Goal: Task Accomplishment & Management: Manage account settings

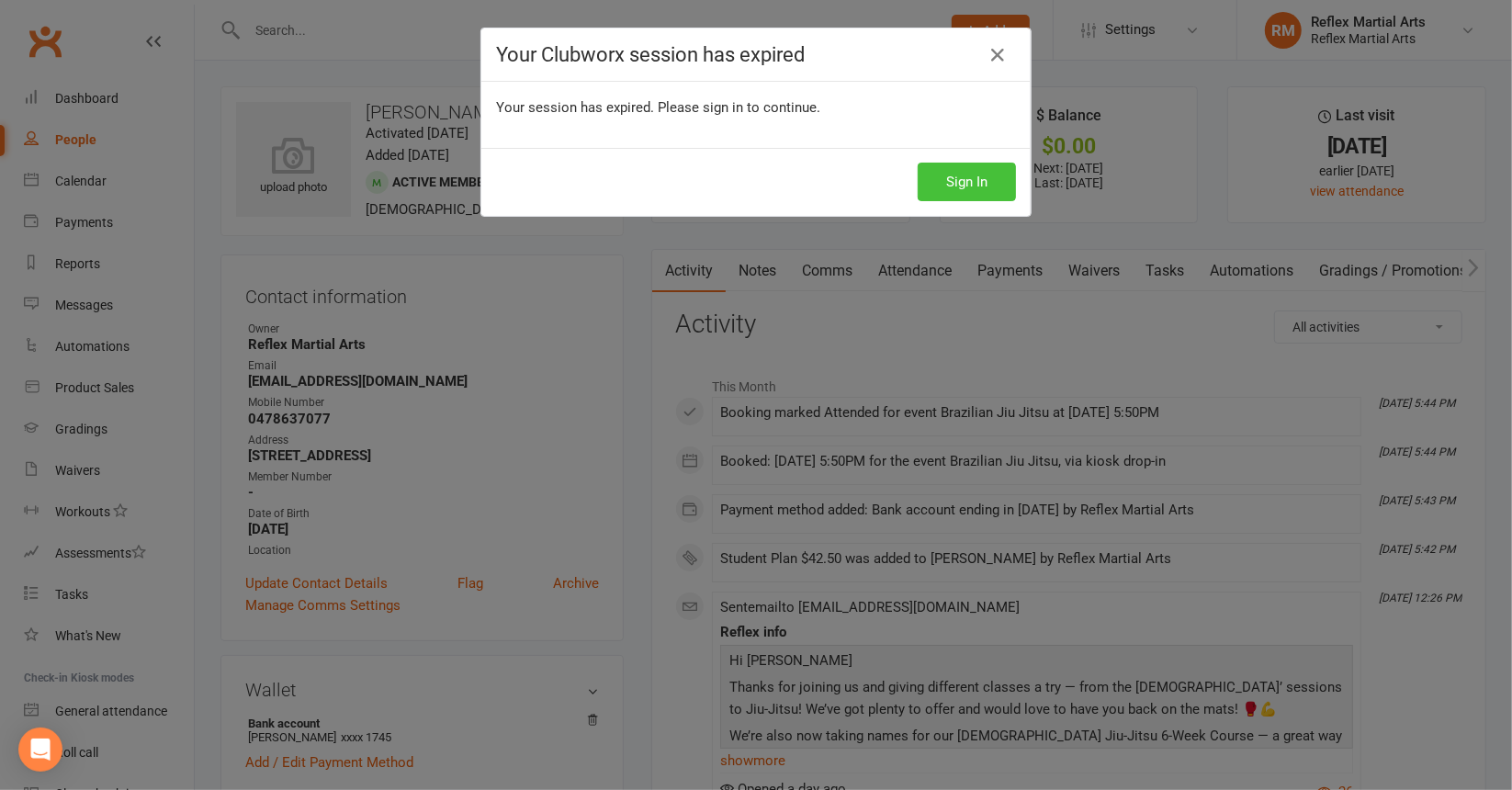
click at [968, 181] on button "Sign In" at bounding box center [966, 182] width 99 height 39
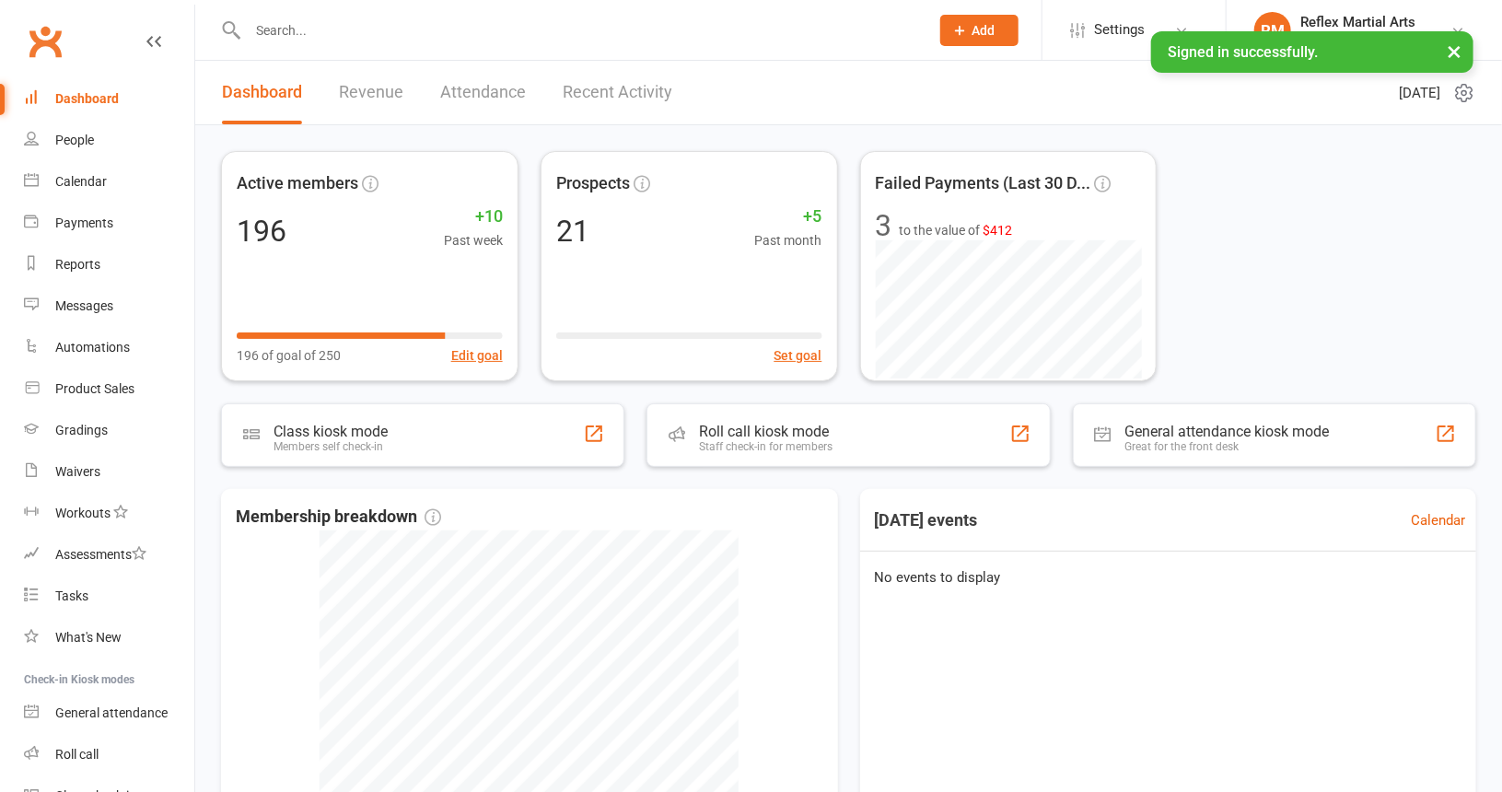
click at [354, 39] on input "text" at bounding box center [579, 30] width 674 height 26
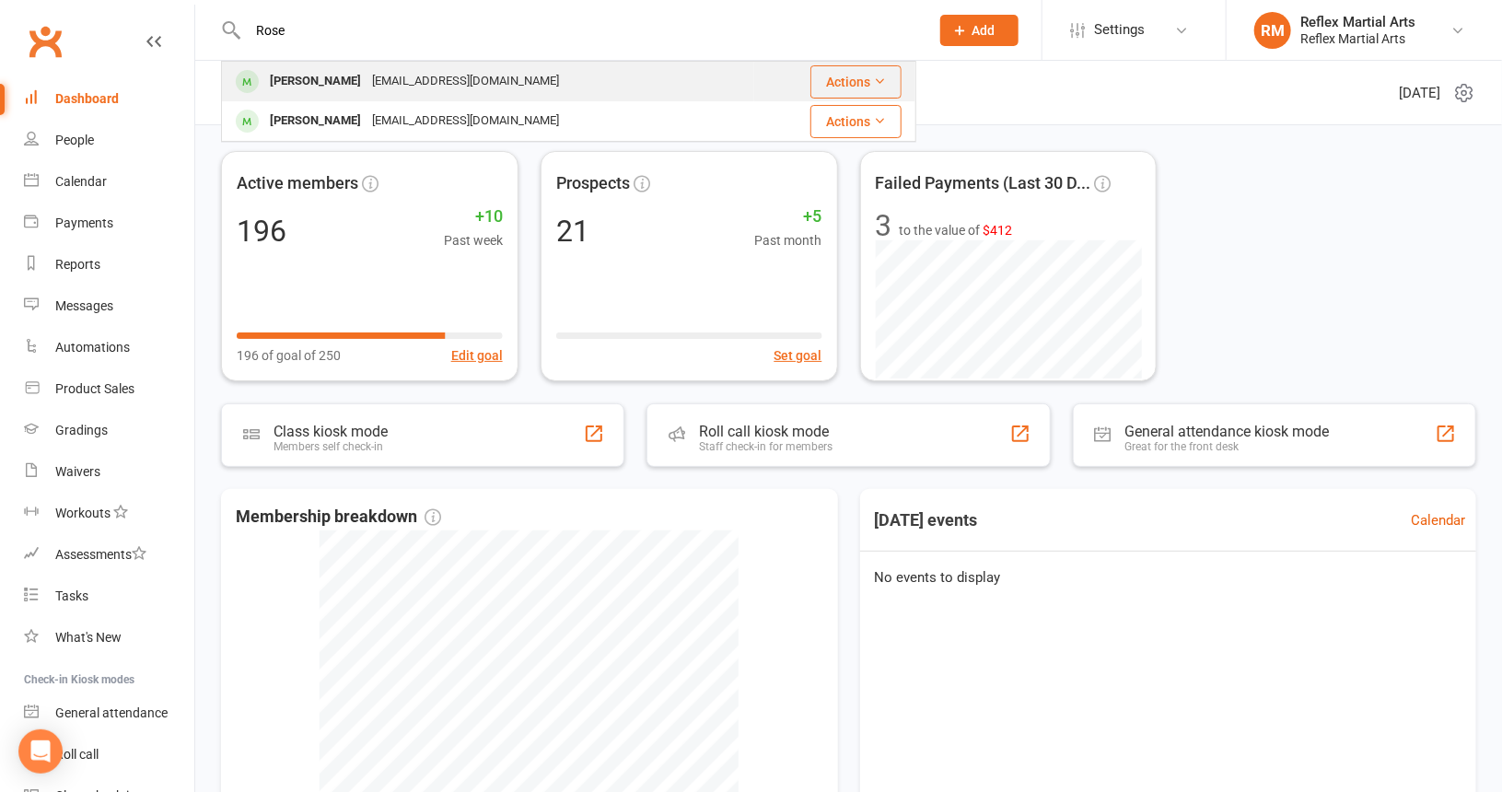
type input "Rose"
click at [309, 87] on div "Rose Atkinson" at bounding box center [315, 81] width 102 height 27
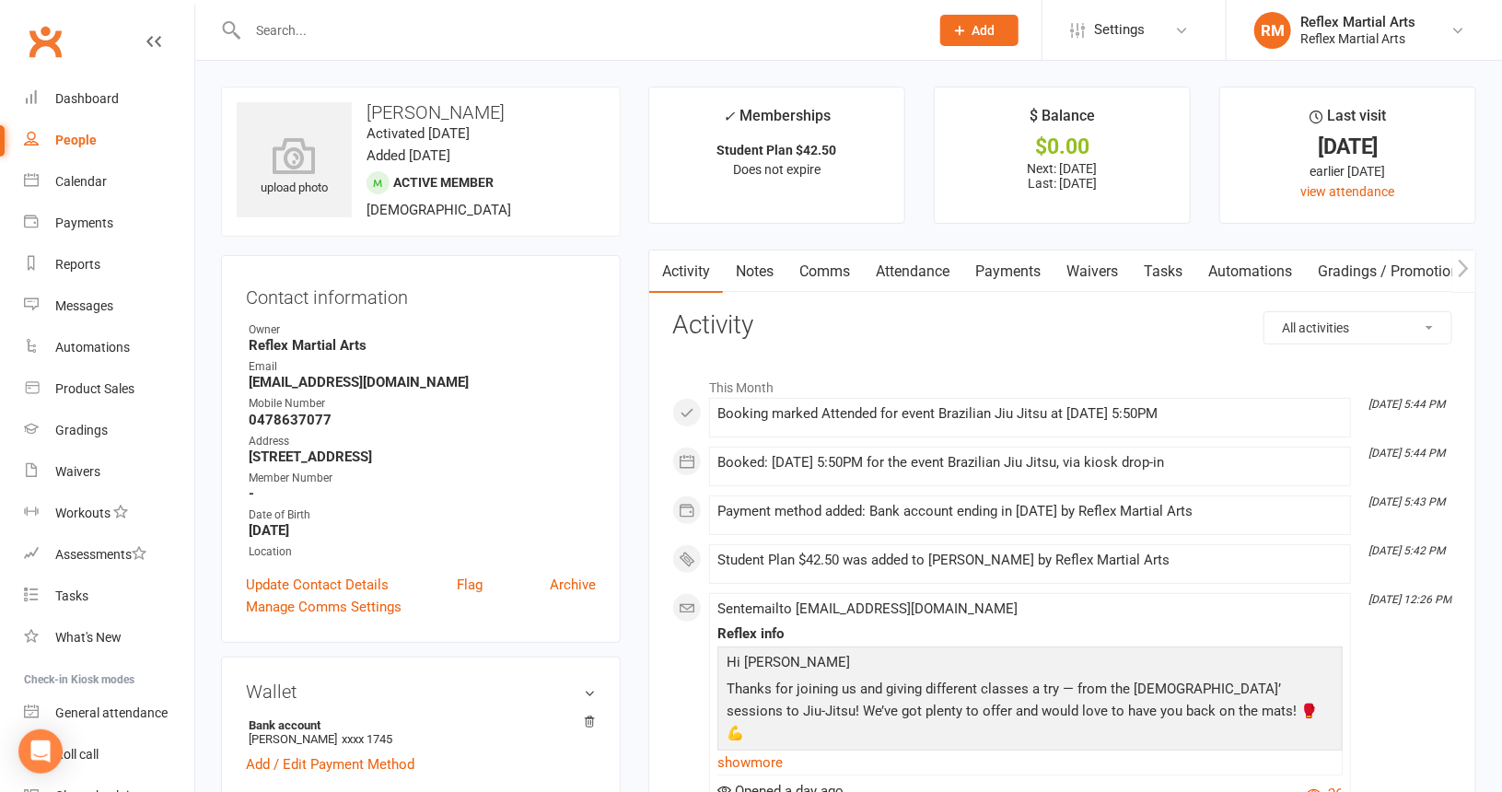
click at [1033, 274] on link "Payments" at bounding box center [1007, 272] width 91 height 42
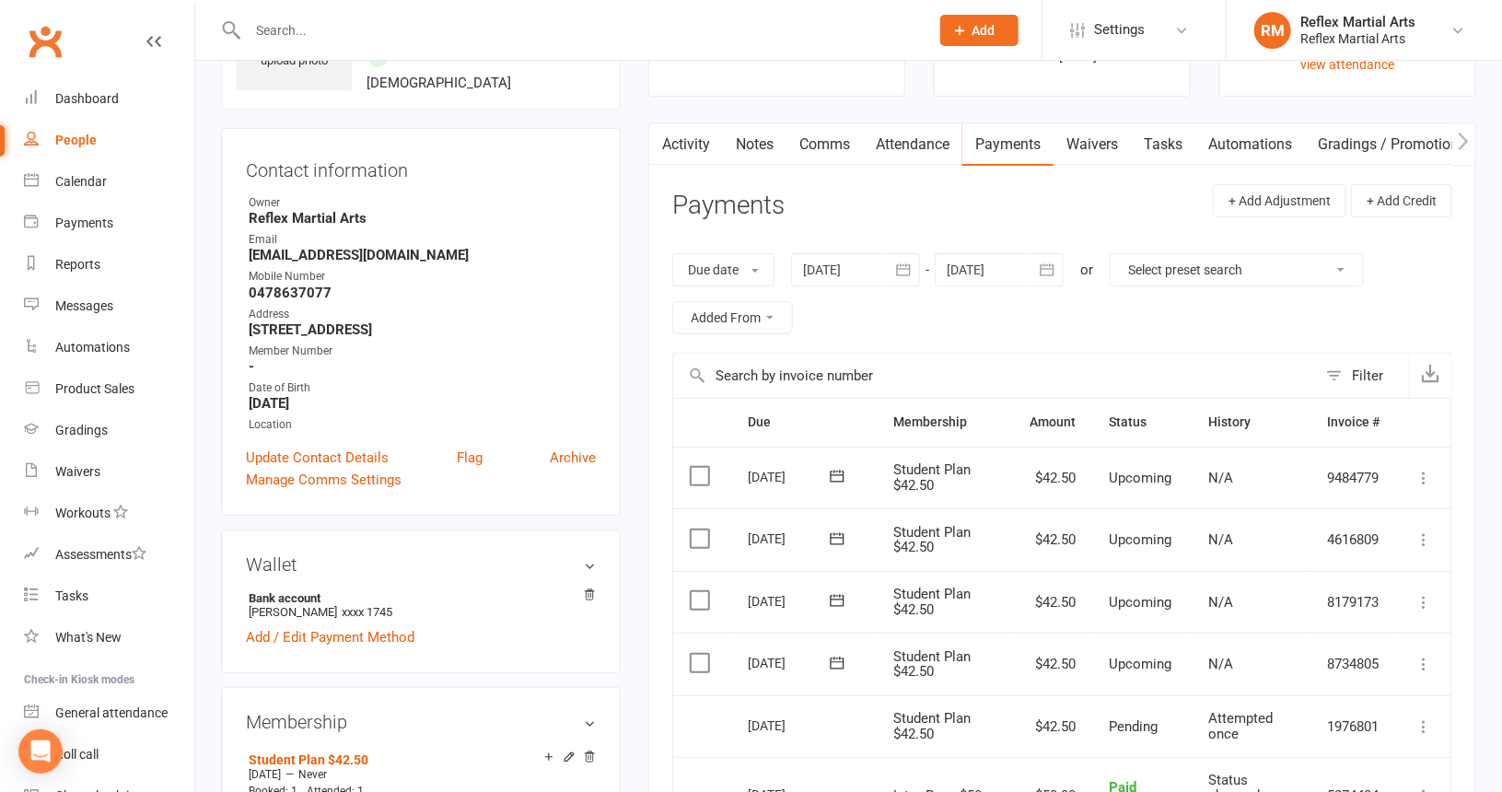
scroll to position [368, 0]
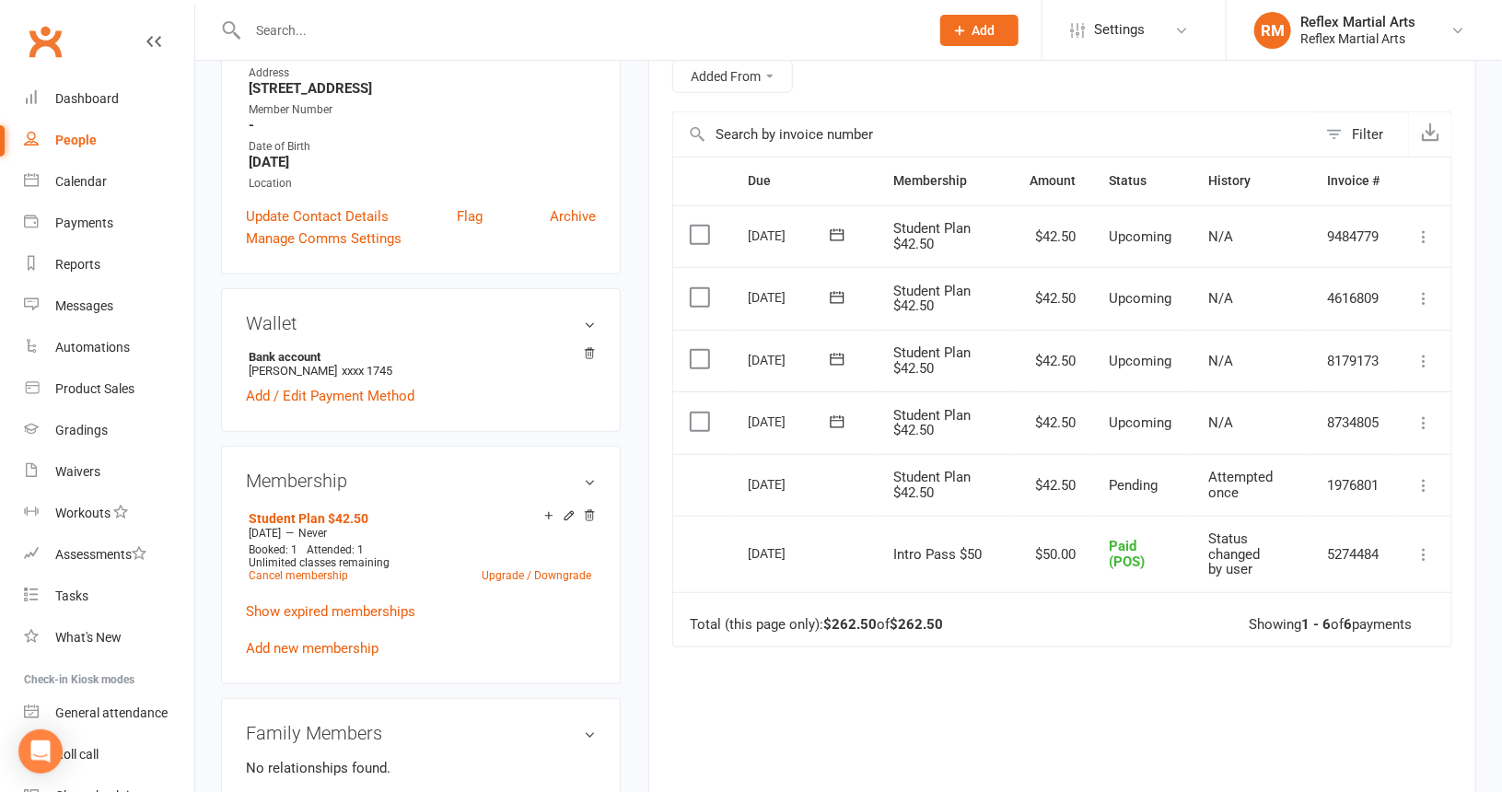
click at [1422, 482] on icon at bounding box center [1424, 485] width 18 height 18
click at [1427, 479] on icon at bounding box center [1424, 485] width 18 height 18
click at [837, 420] on icon at bounding box center [837, 422] width 18 height 18
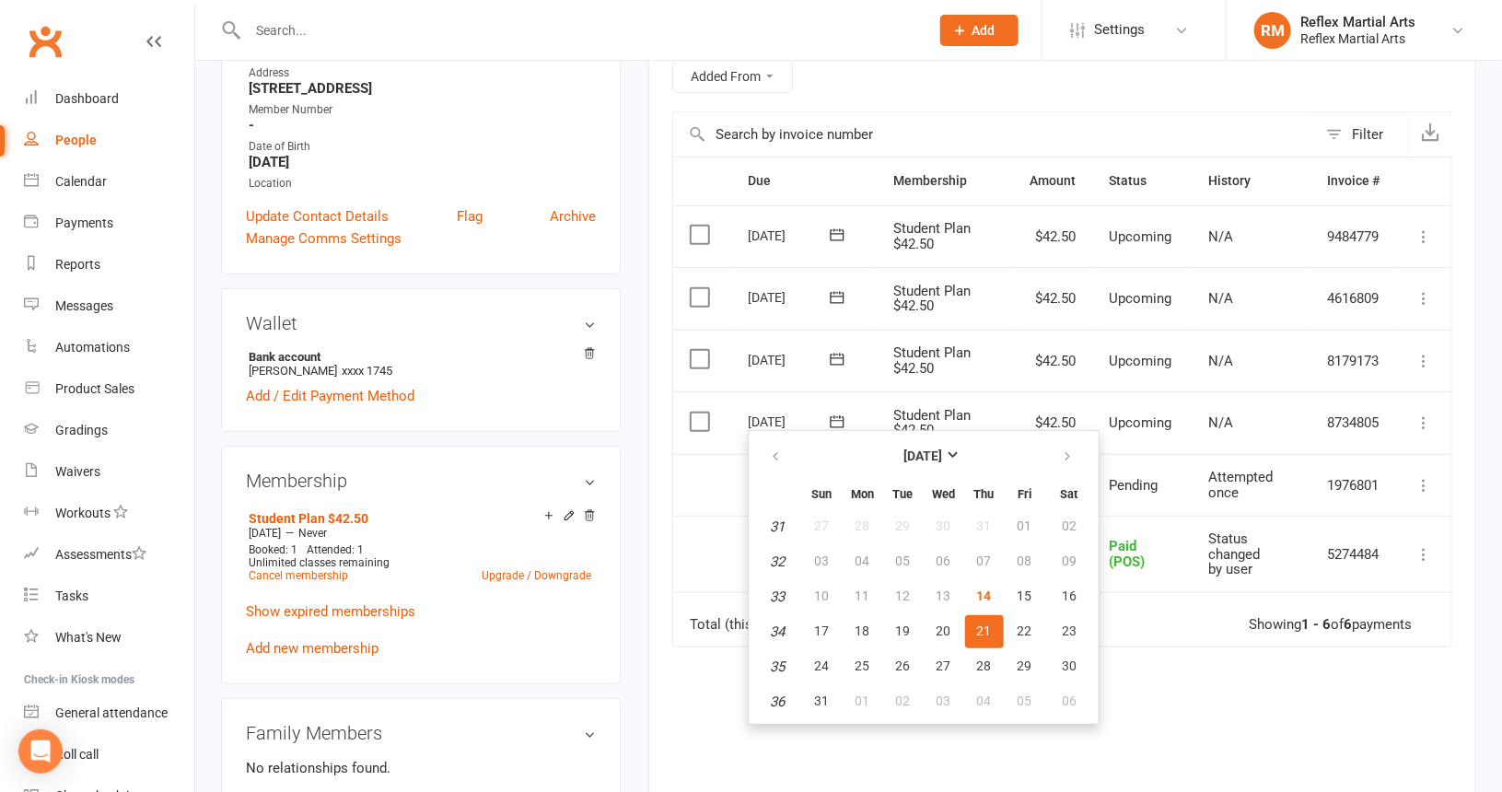
click at [837, 420] on icon at bounding box center [837, 422] width 18 height 18
click at [665, 533] on div "Activity Notes Comms Attendance Payments Waivers Tasks Automations Gradings / P…" at bounding box center [1062, 397] width 828 height 1032
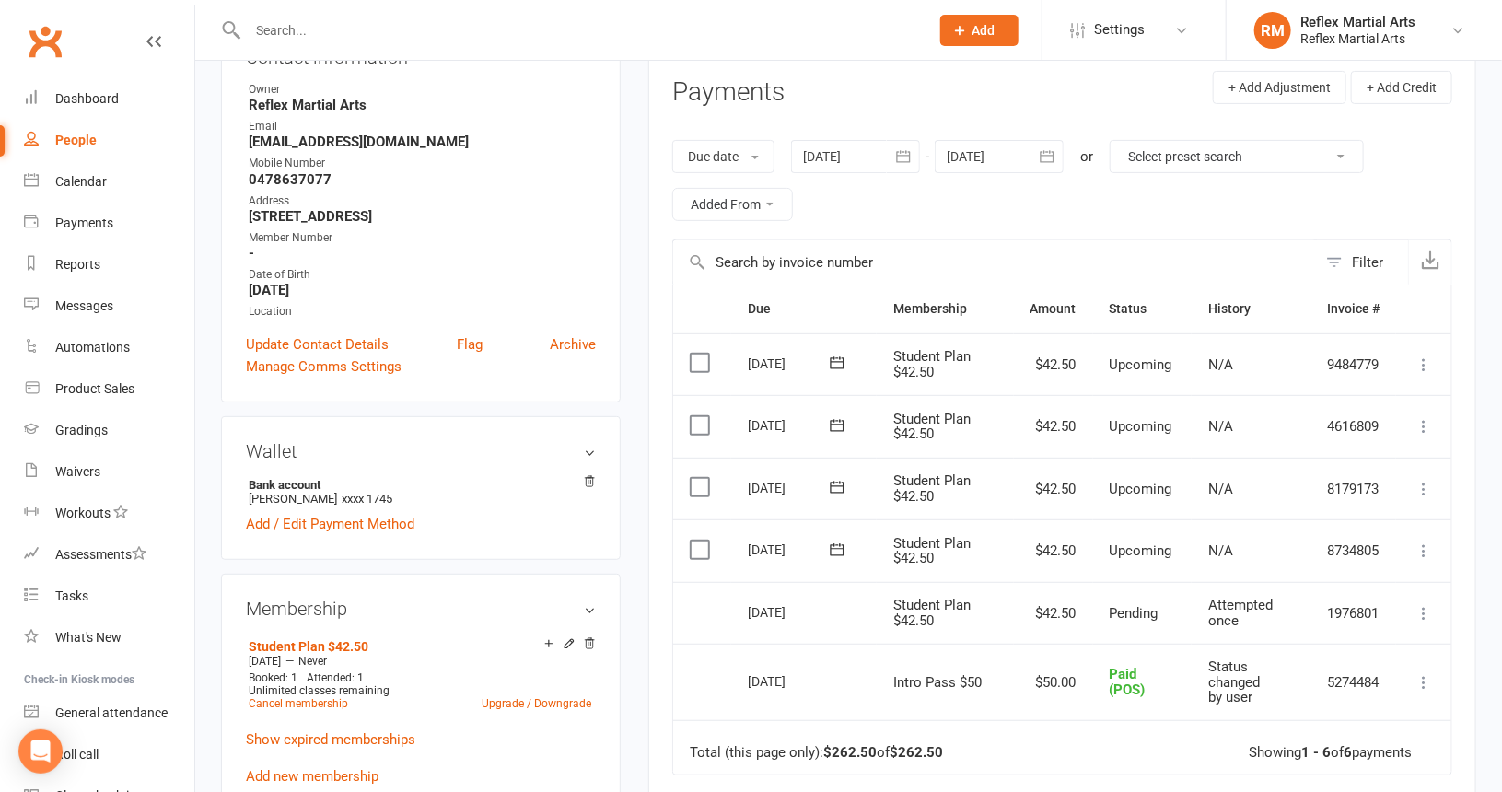
scroll to position [0, 0]
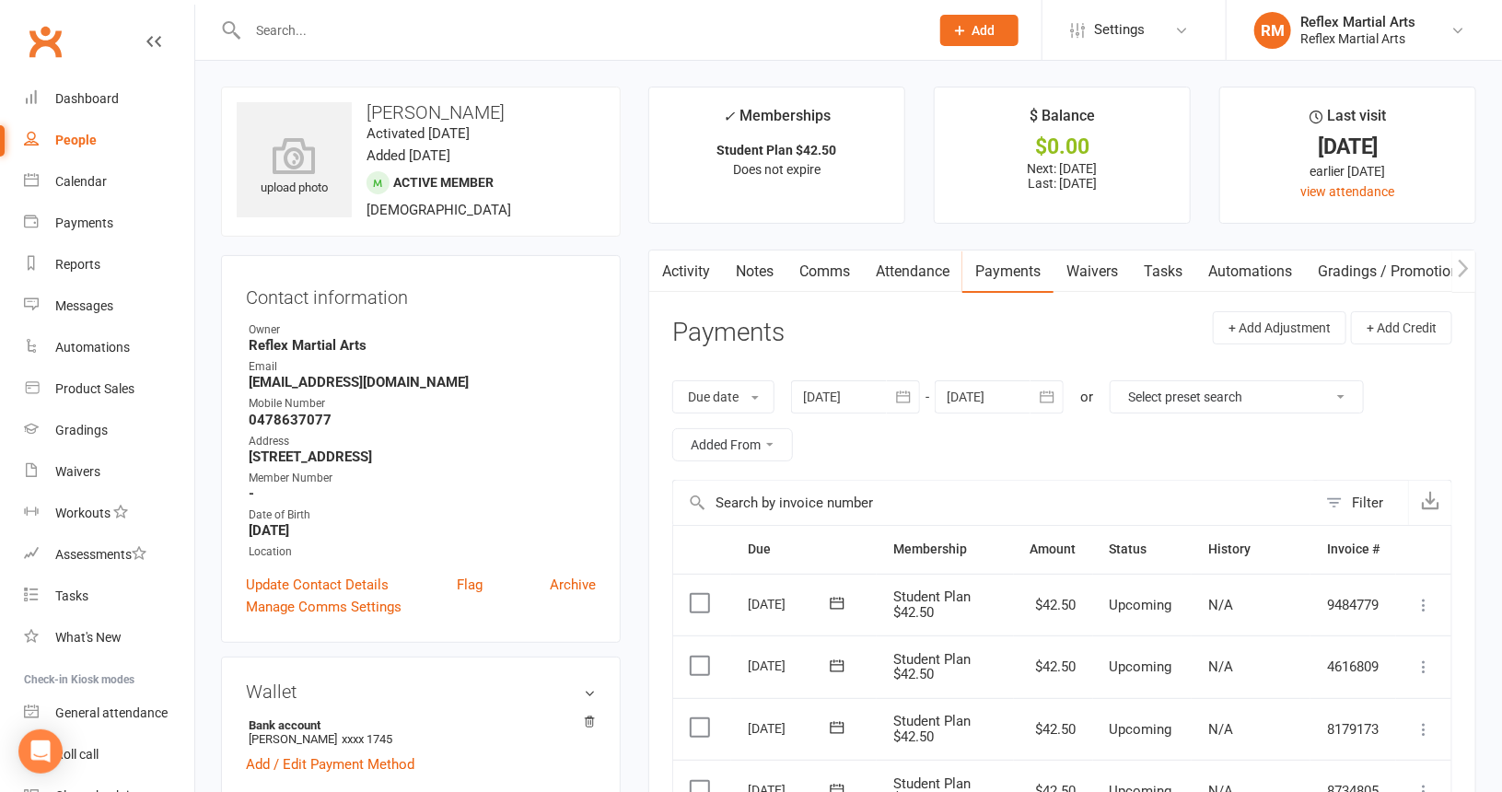
click at [296, 37] on input "text" at bounding box center [579, 30] width 674 height 26
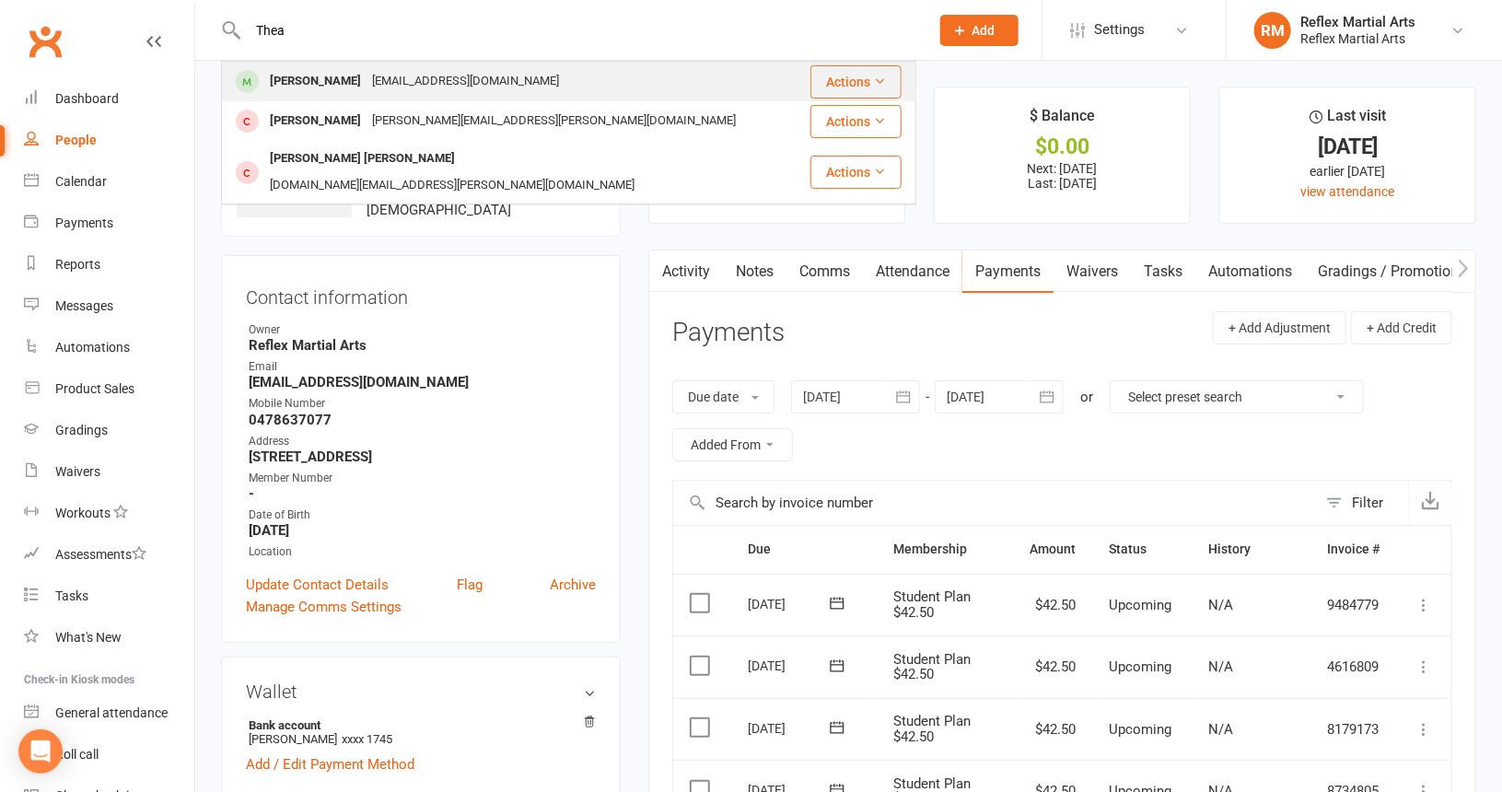
type input "Thea"
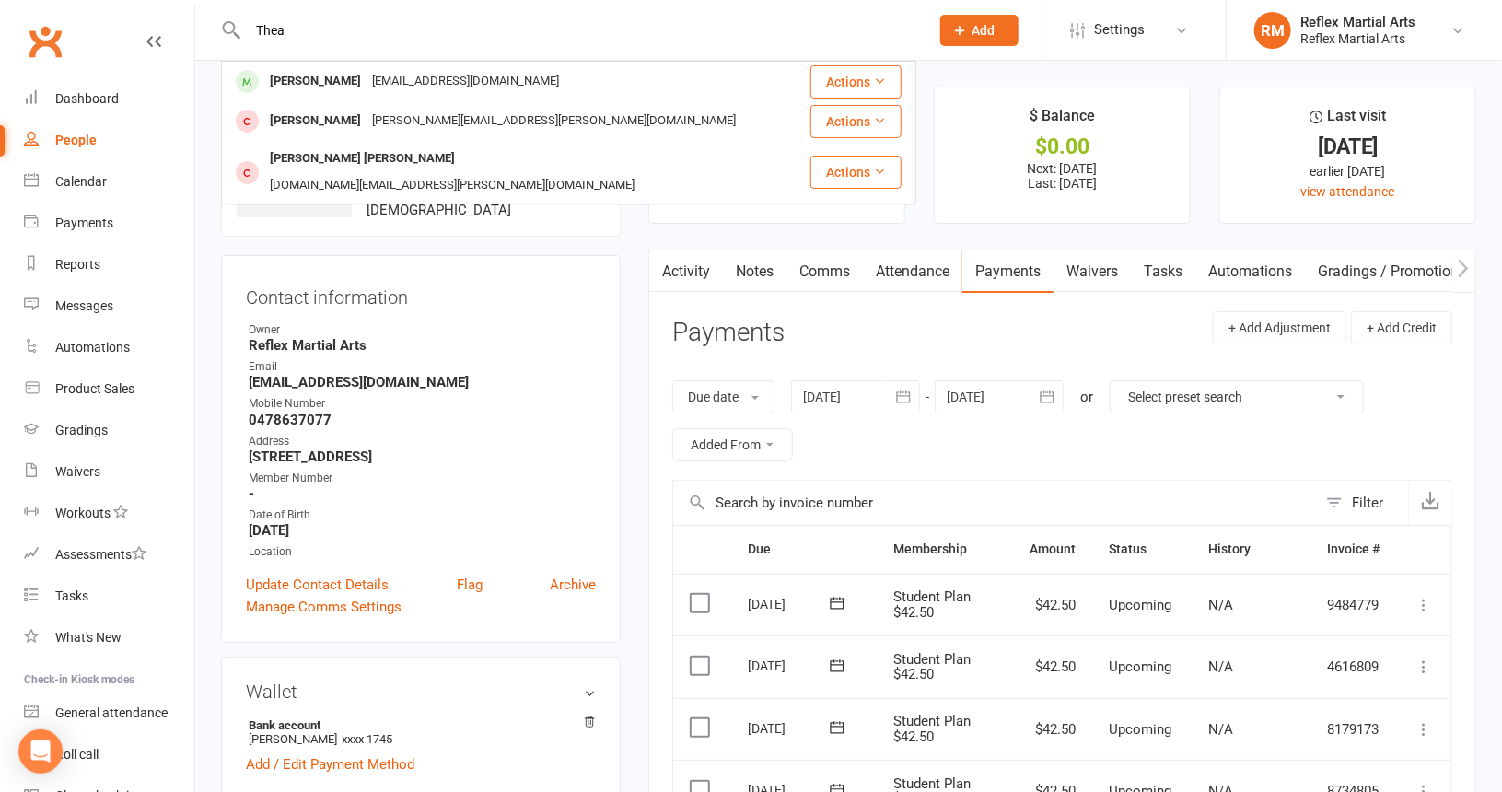
click at [310, 80] on div "Thea Harnes" at bounding box center [315, 81] width 102 height 27
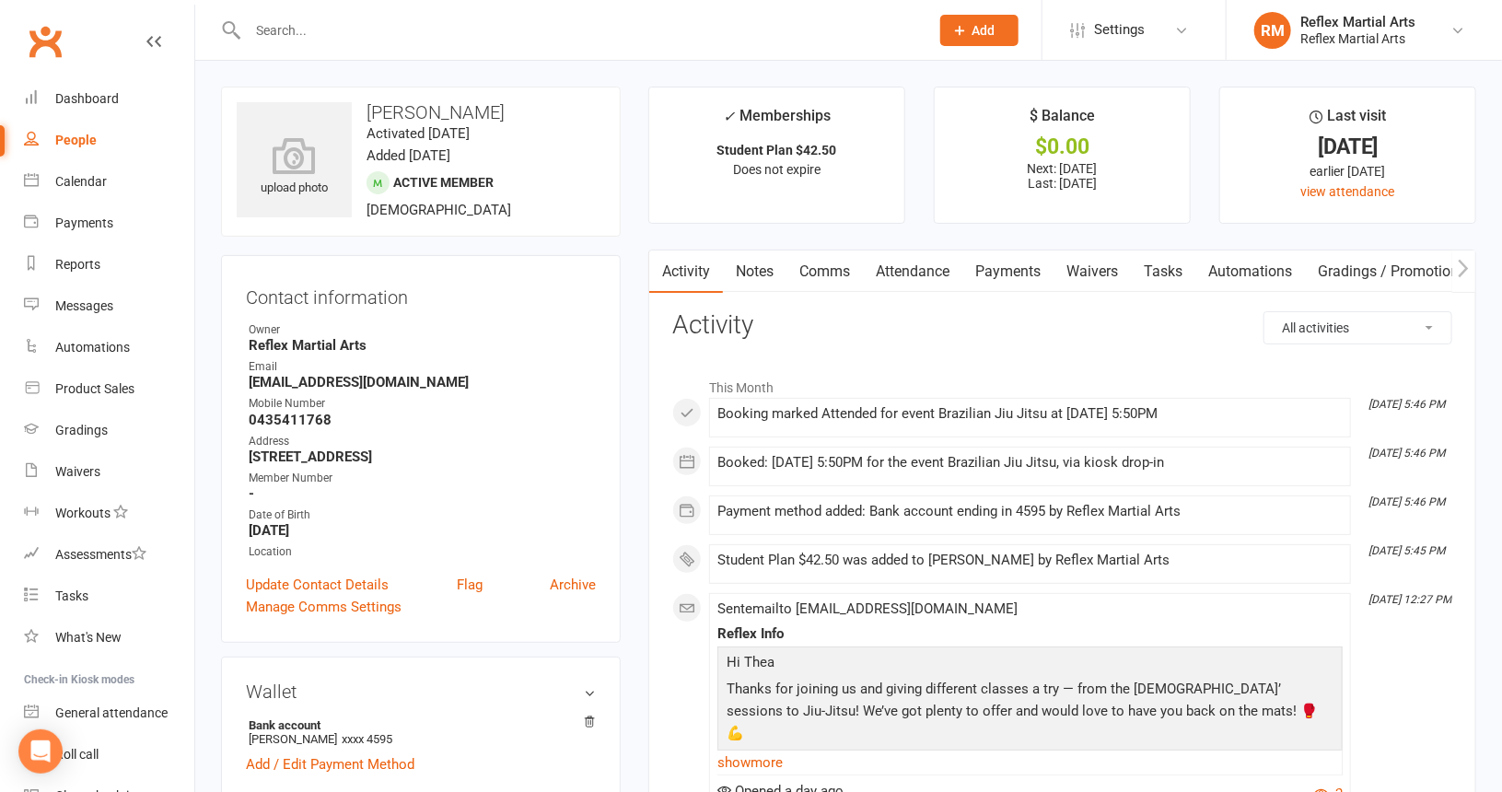
scroll to position [184, 0]
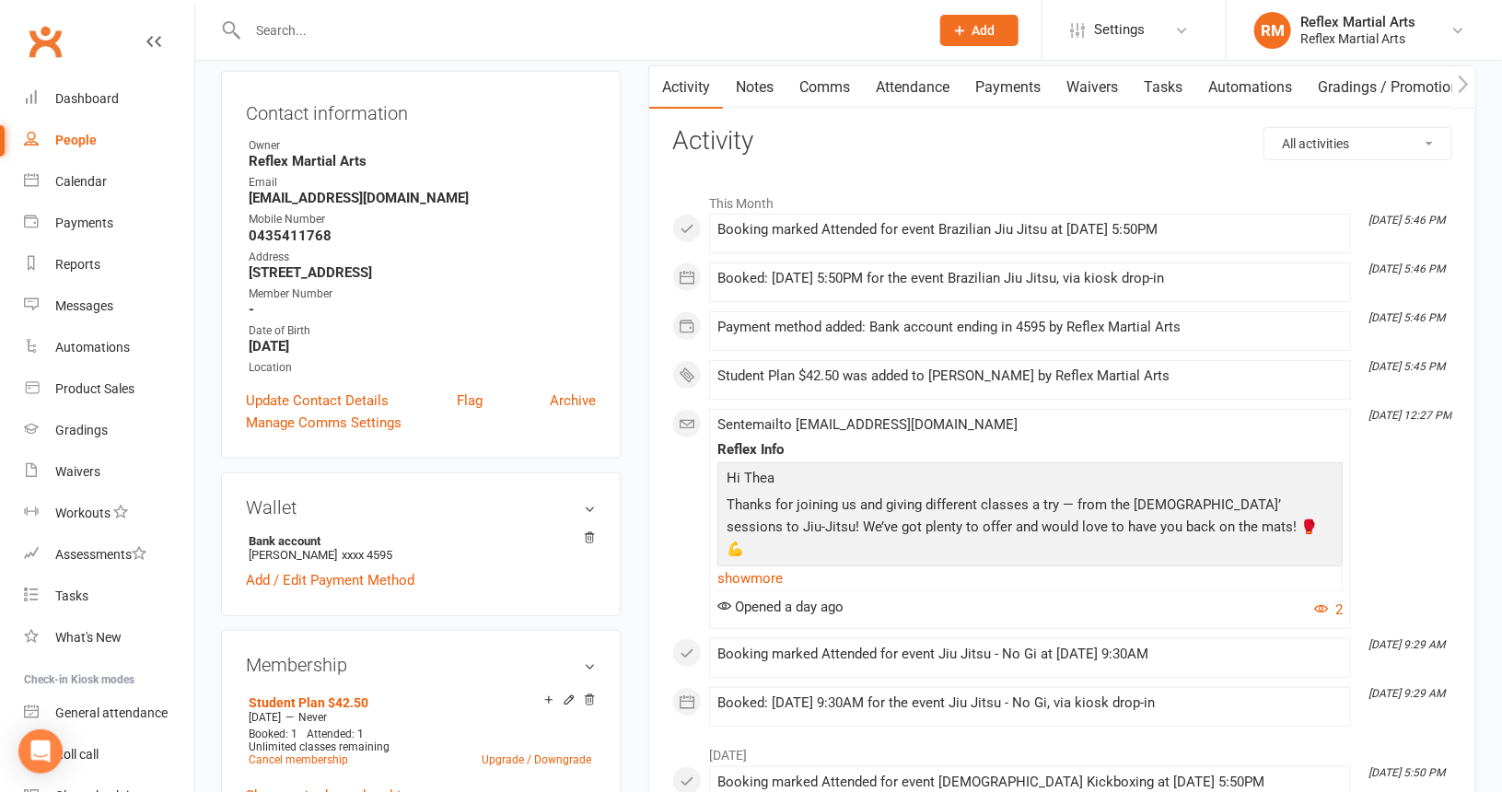
click at [1008, 86] on link "Payments" at bounding box center [1007, 87] width 91 height 42
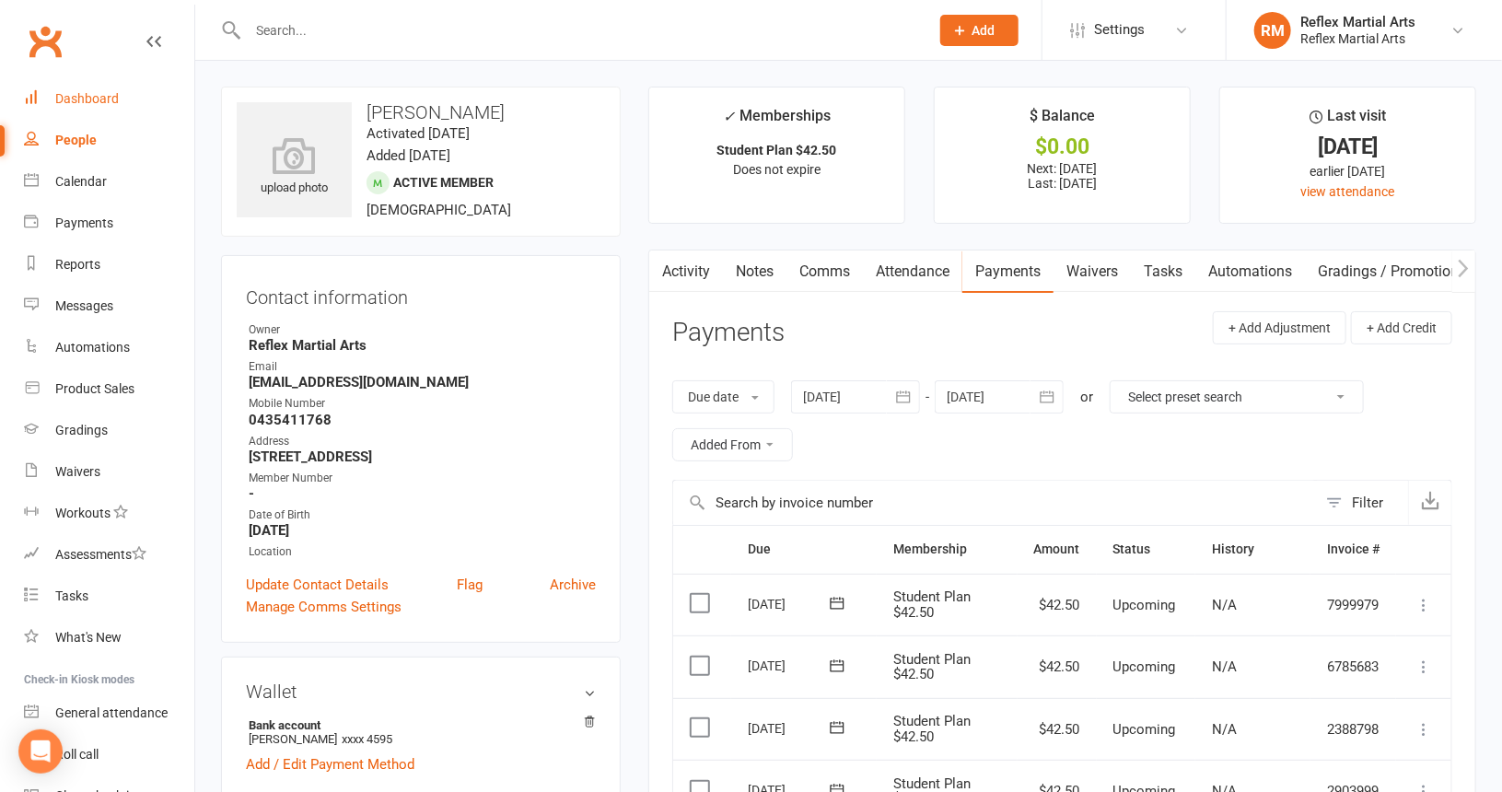
click at [98, 96] on div "Dashboard" at bounding box center [87, 98] width 64 height 15
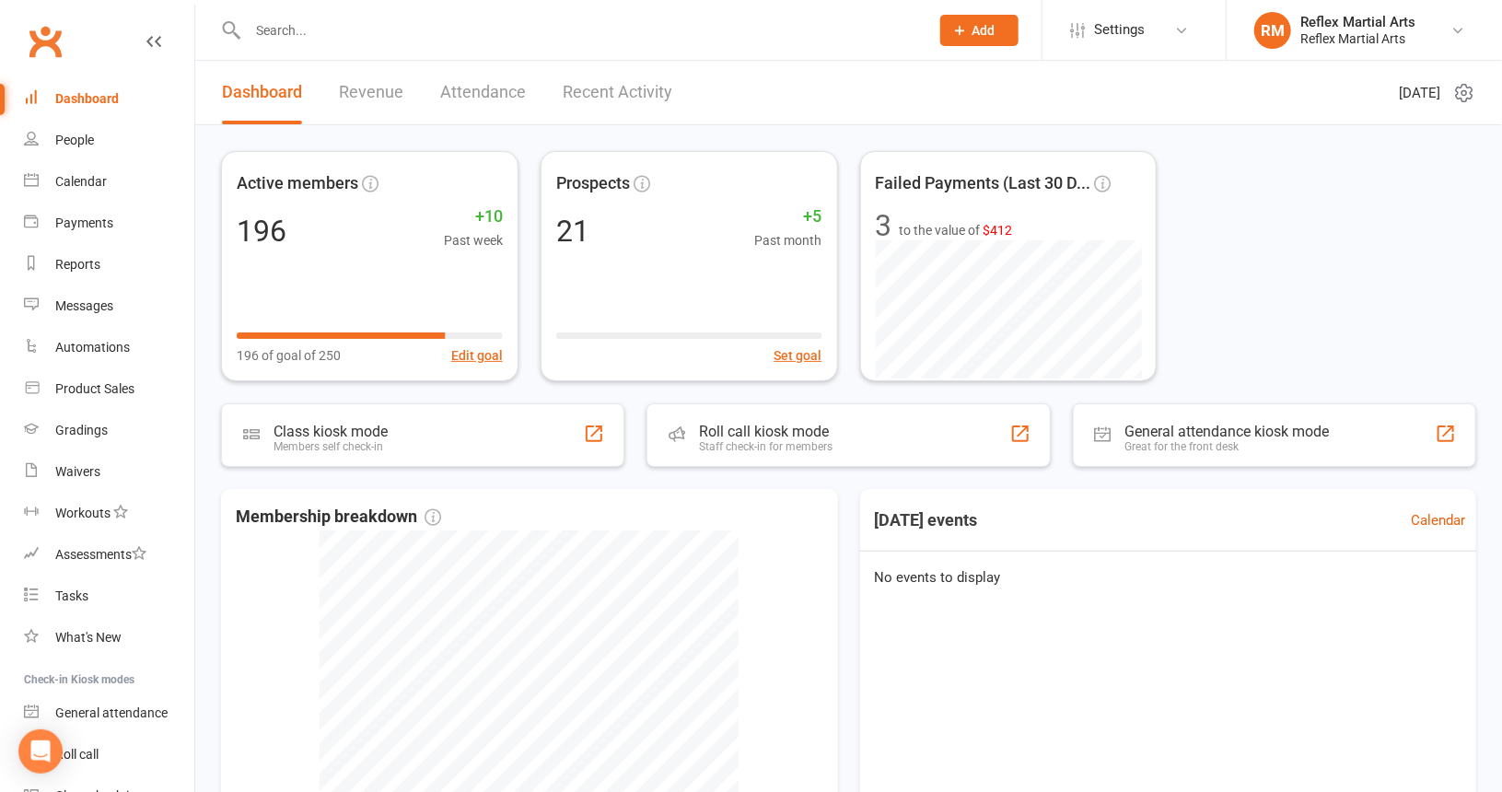
click at [277, 30] on input "text" at bounding box center [579, 30] width 674 height 26
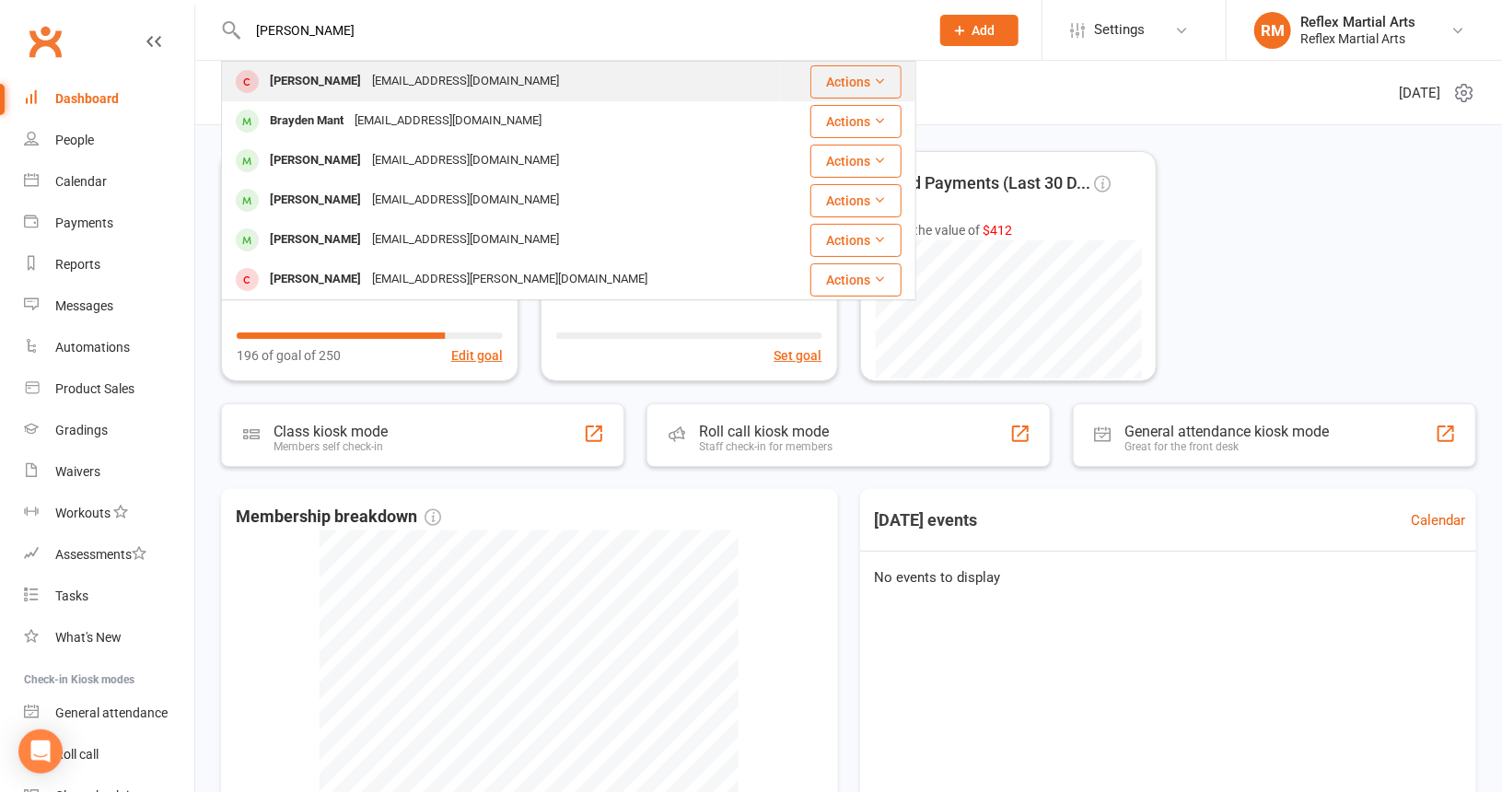
type input "Hayden"
click at [303, 80] on div "Hayden Faulkner" at bounding box center [315, 81] width 102 height 27
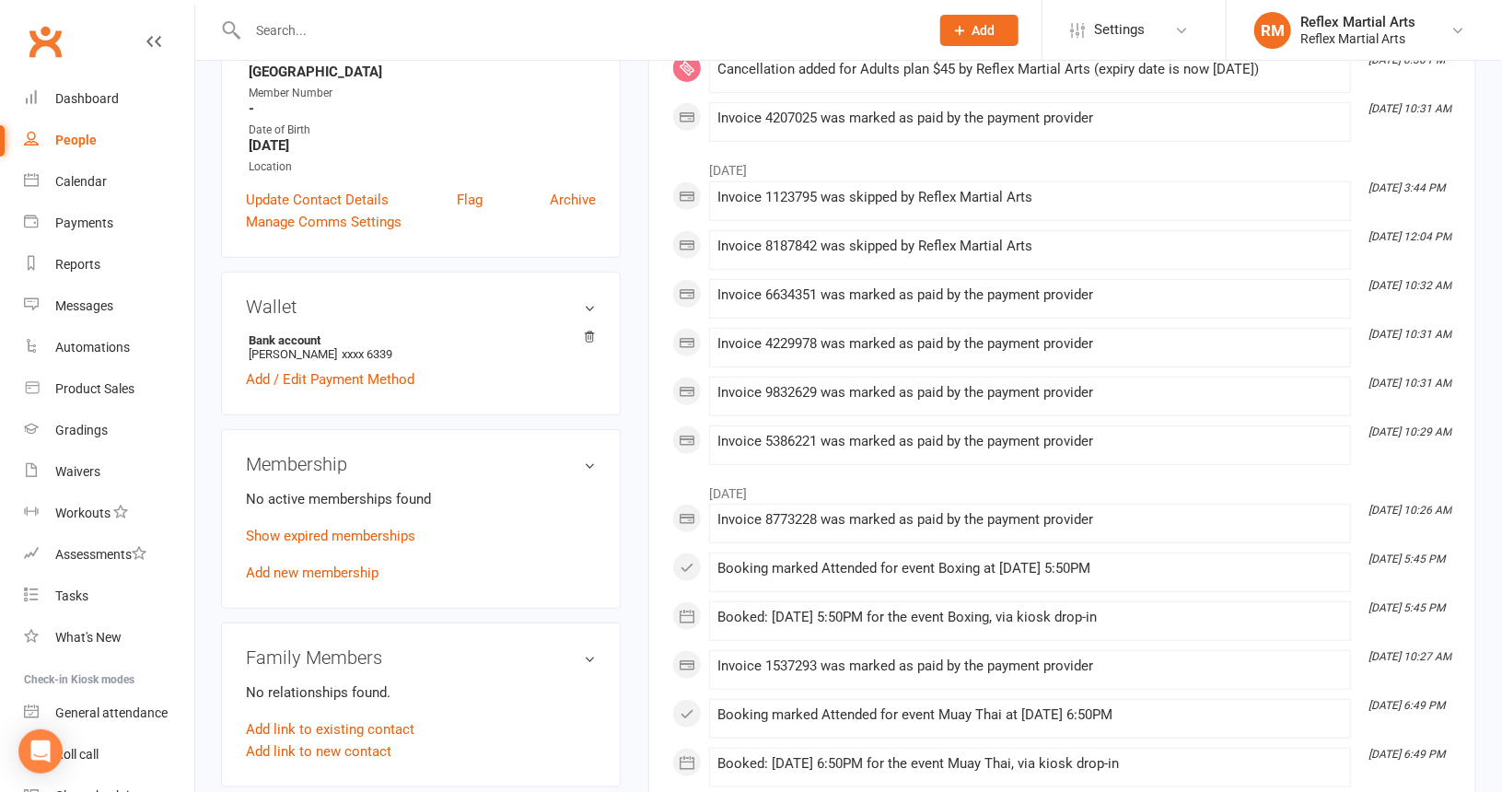
scroll to position [368, 0]
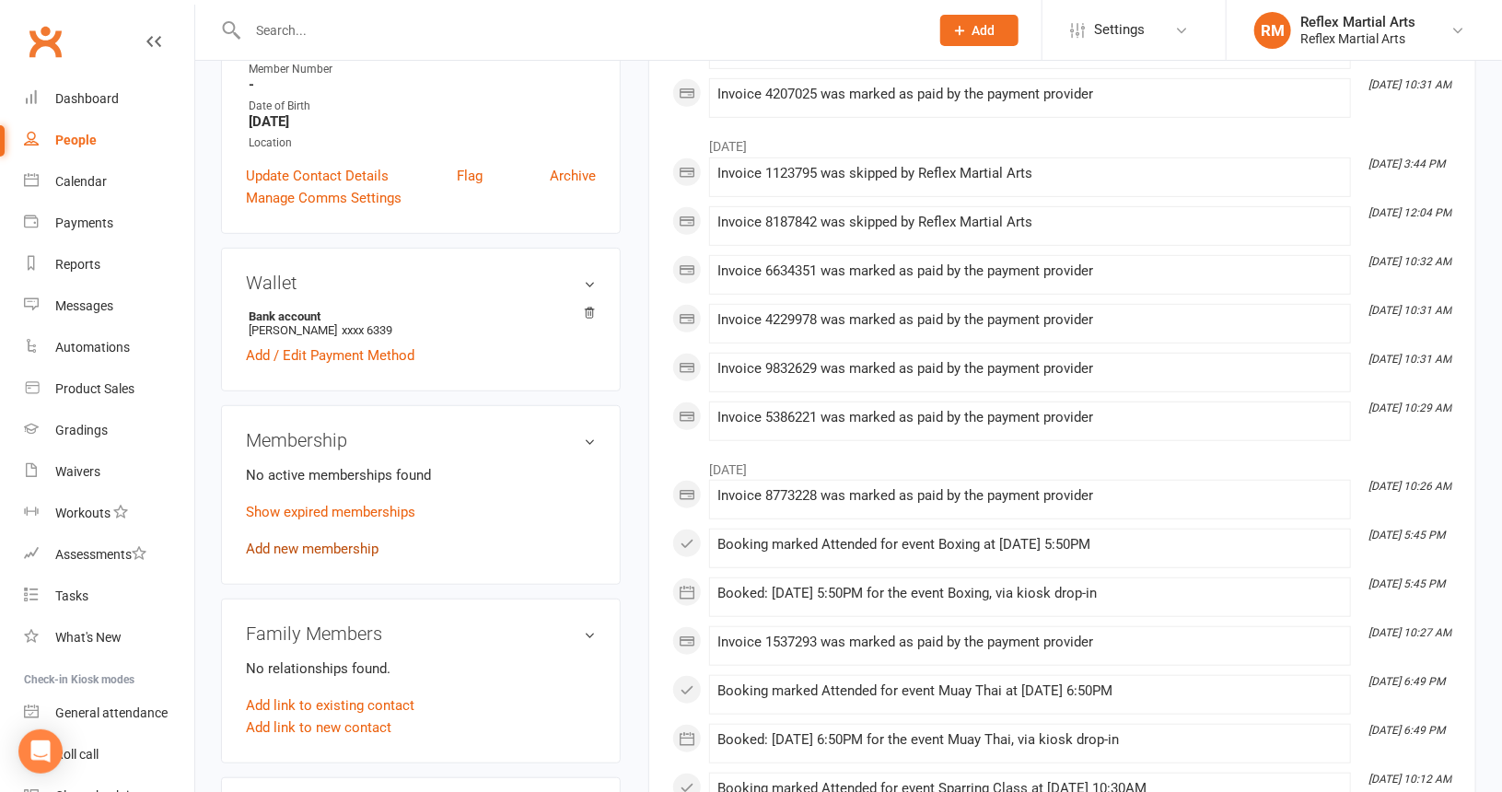
click at [332, 550] on link "Add new membership" at bounding box center [312, 549] width 133 height 17
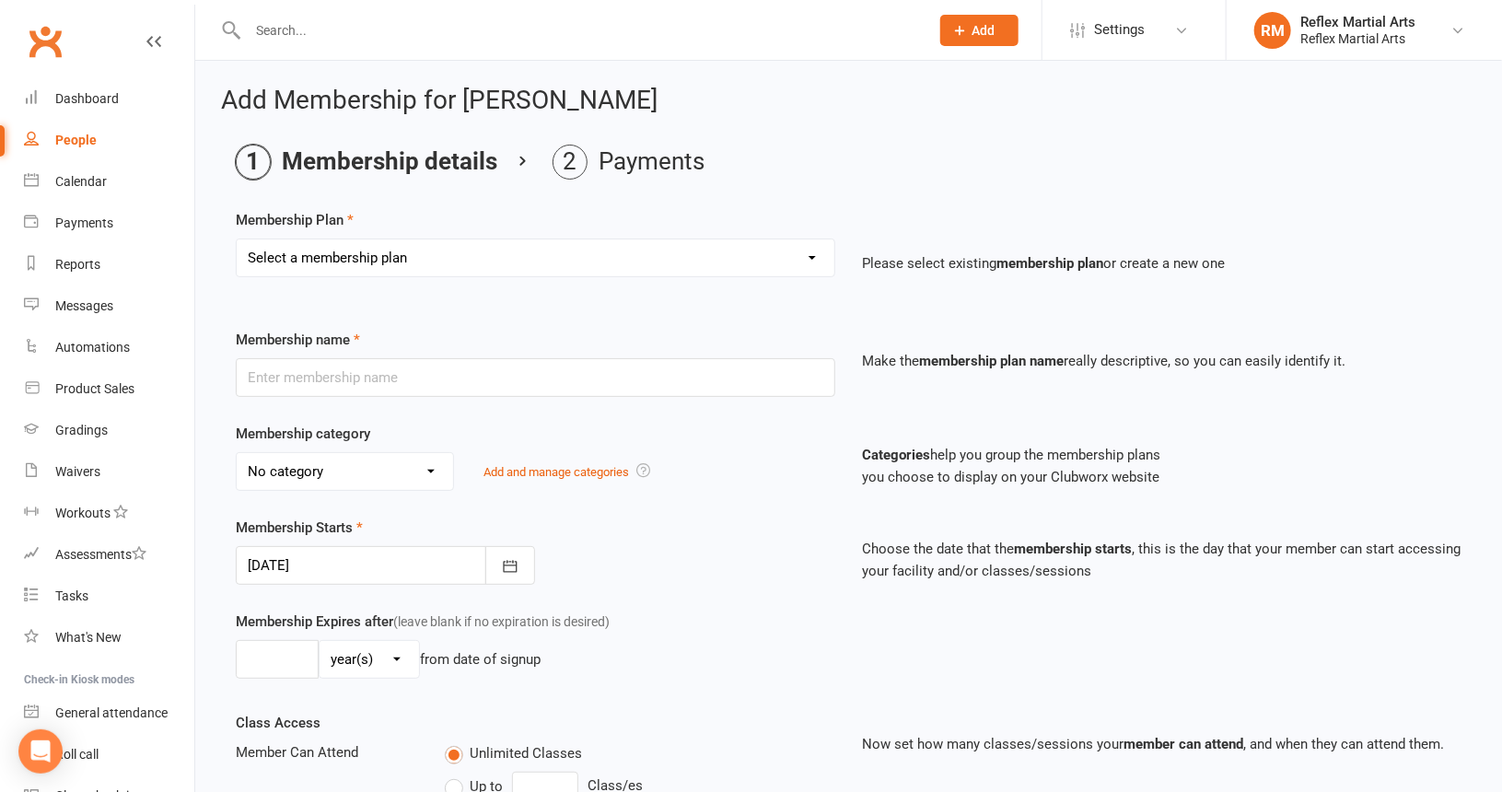
click at [454, 268] on select "Select a membership plan Create new Membership Plan Adults no contact plan $52 …" at bounding box center [536, 257] width 598 height 37
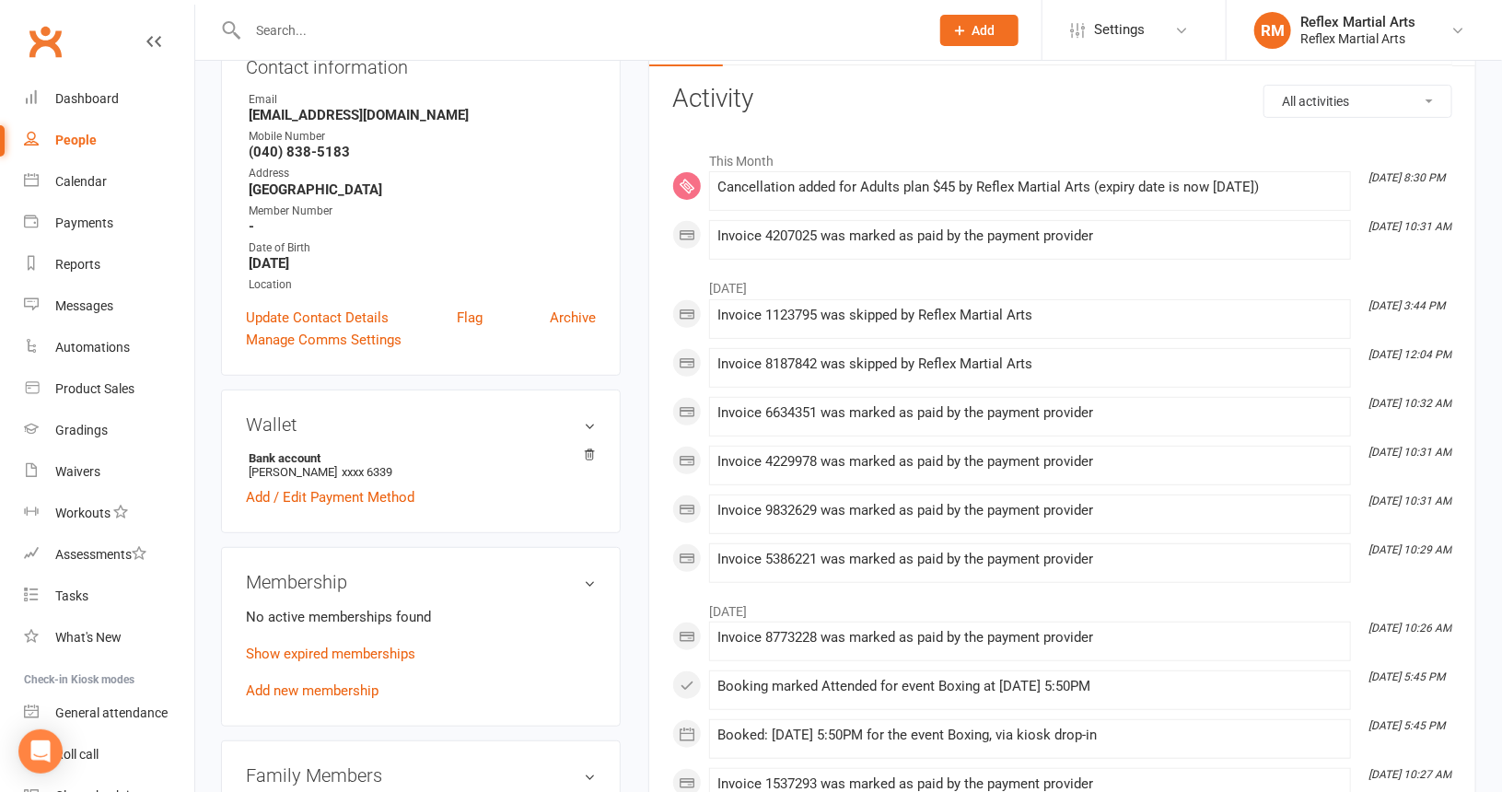
scroll to position [276, 0]
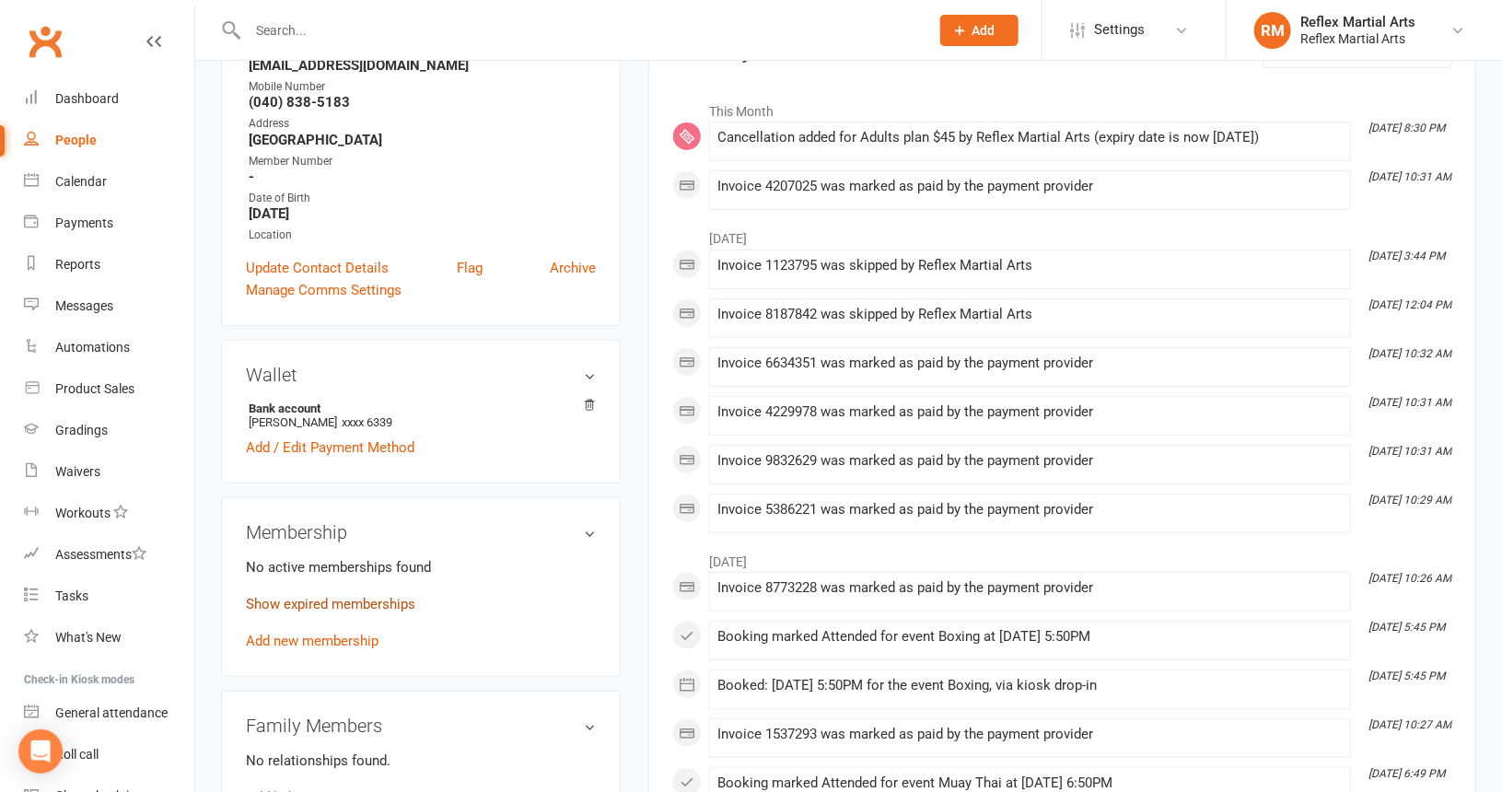
click at [338, 605] on link "Show expired memberships" at bounding box center [330, 604] width 169 height 17
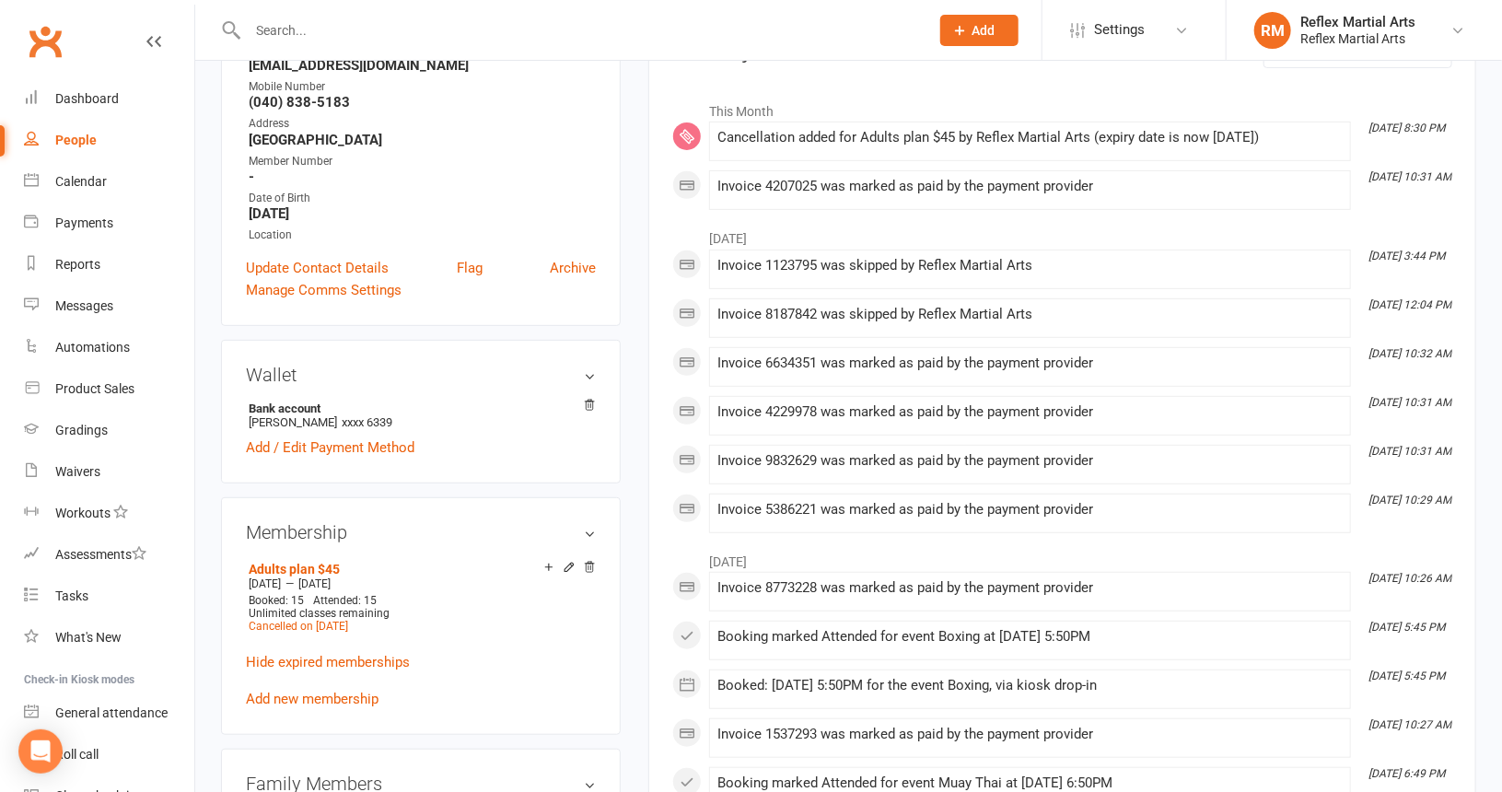
click at [351, 699] on link "Add new membership" at bounding box center [312, 699] width 133 height 17
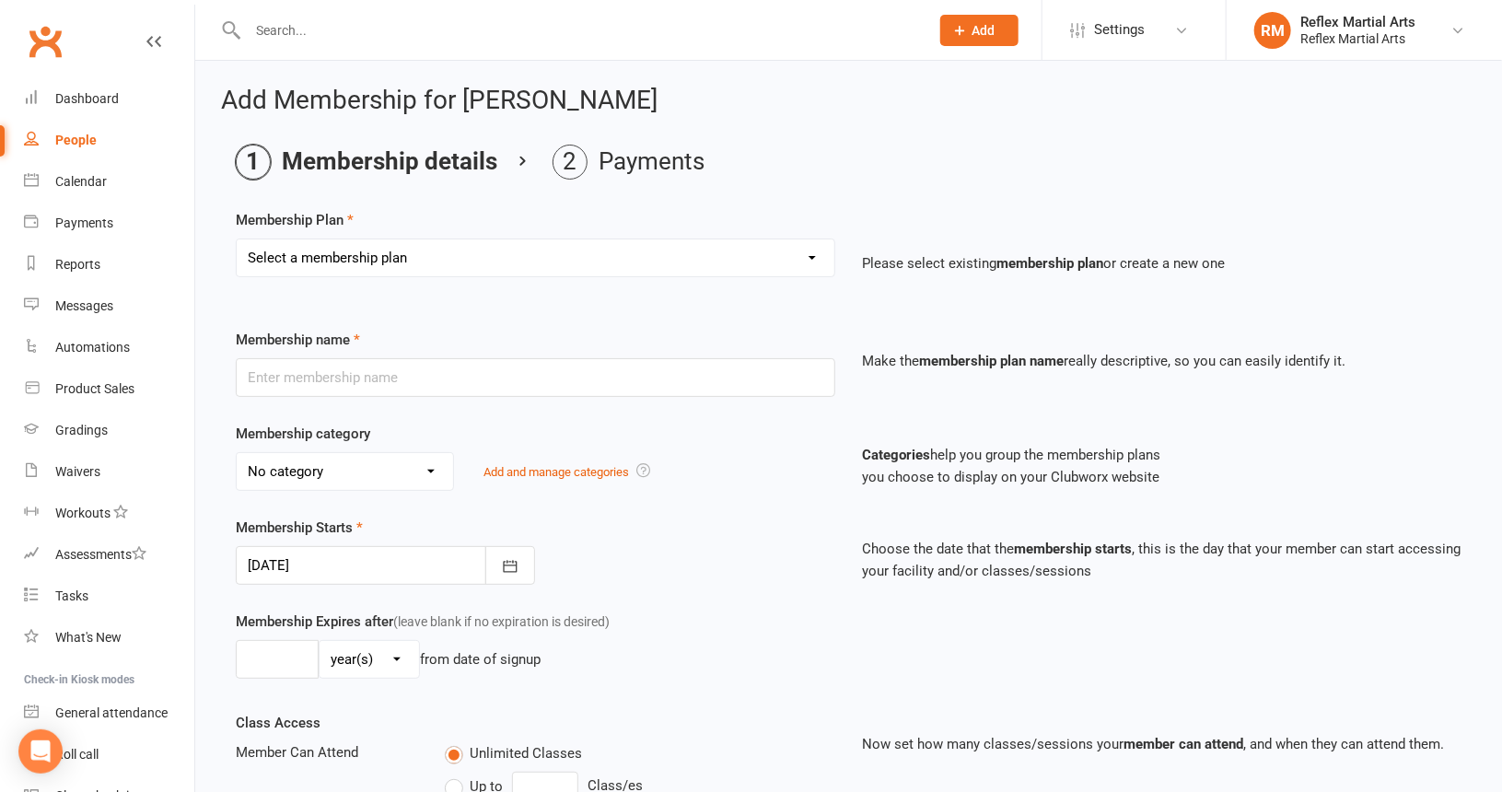
click at [468, 262] on select "Select a membership plan Create new Membership Plan Adults no contact plan $52 …" at bounding box center [536, 257] width 598 height 37
select select "2"
click at [237, 239] on select "Select a membership plan Create new Membership Plan Adults no contact plan $52 …" at bounding box center [536, 257] width 598 height 37
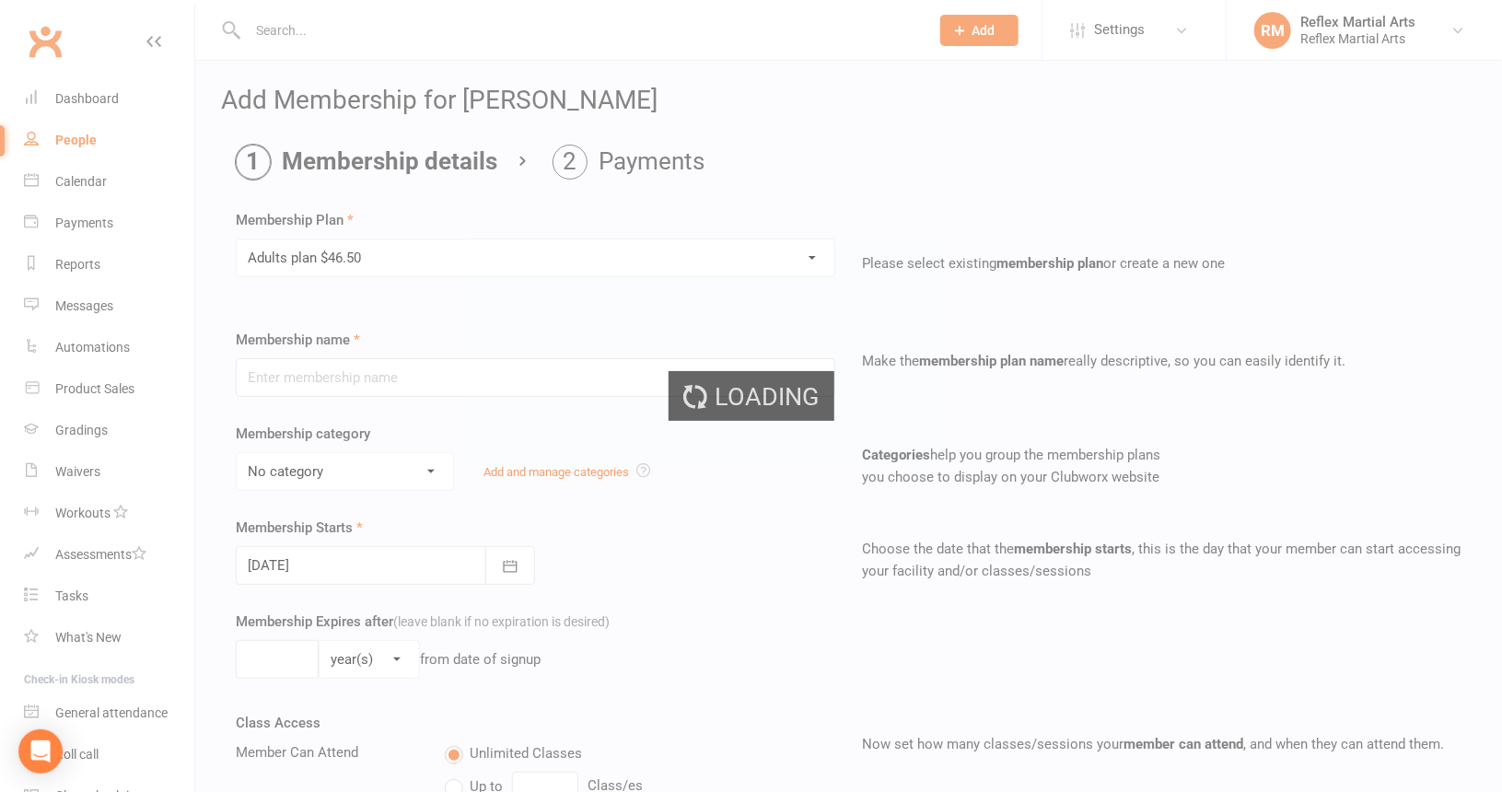
type input "Adults plan $46.50"
type input "0"
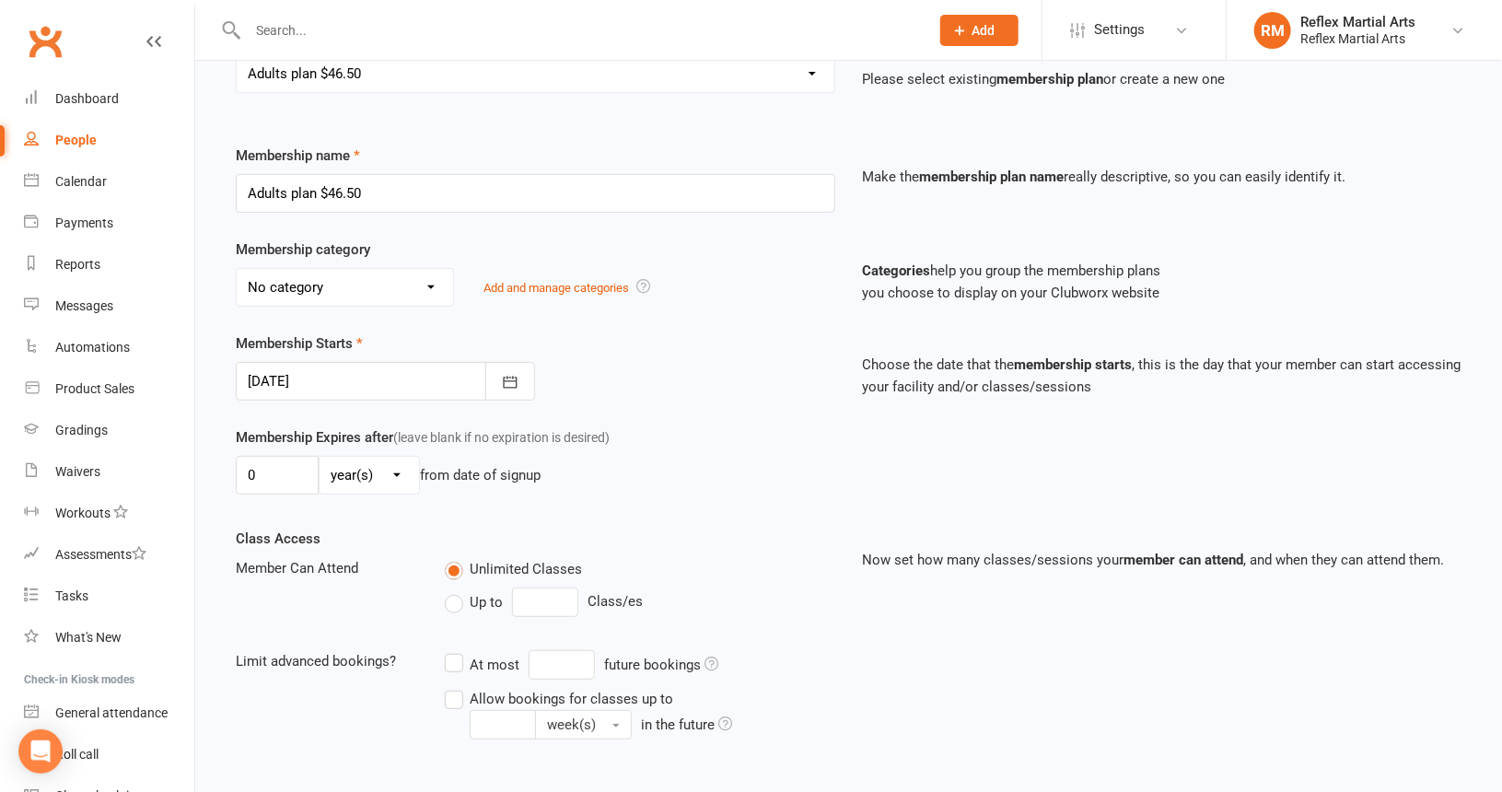
scroll to position [276, 0]
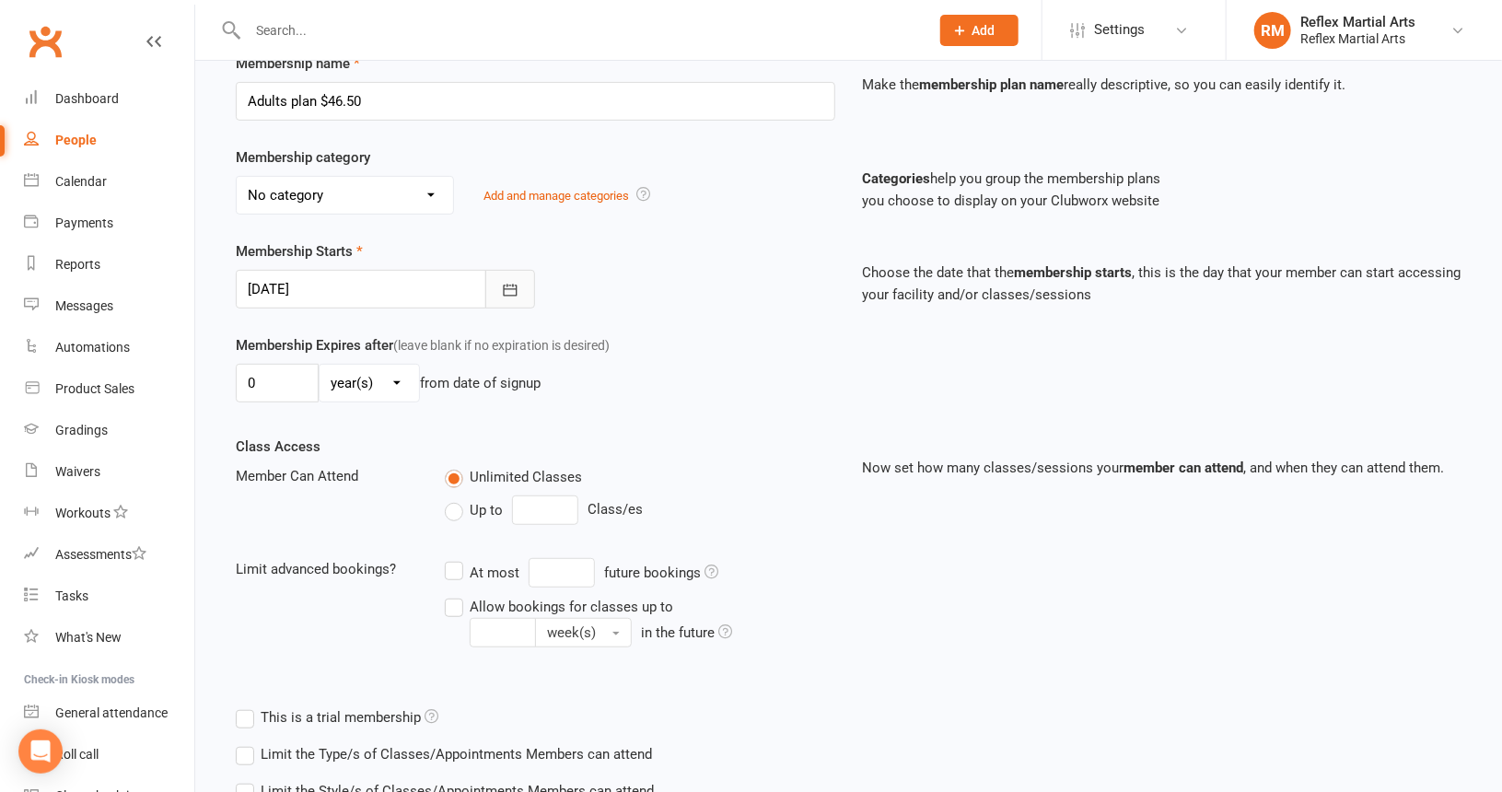
click at [509, 284] on icon "button" at bounding box center [510, 290] width 18 height 18
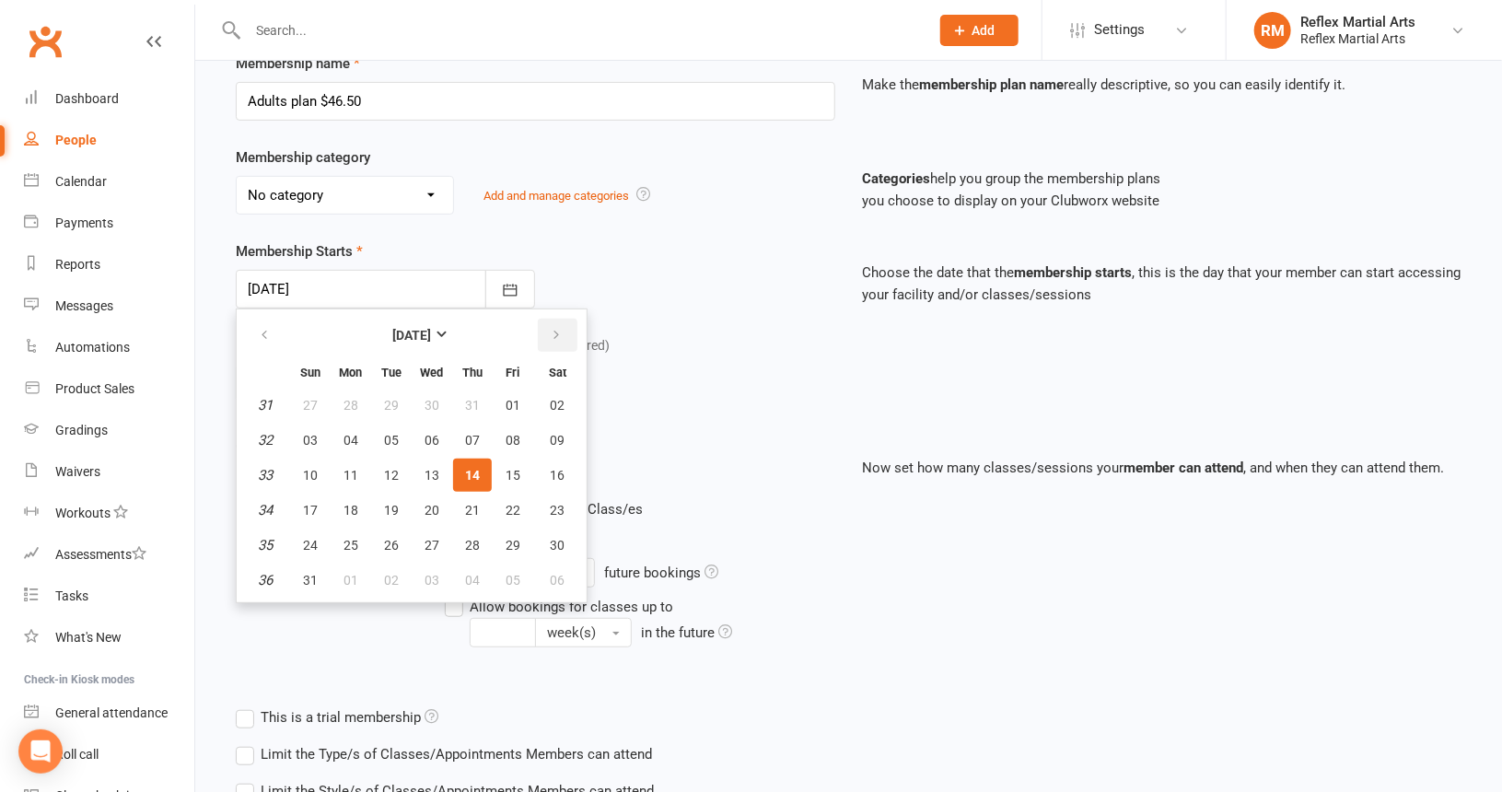
click at [550, 328] on icon "button" at bounding box center [556, 335] width 13 height 15
click at [267, 330] on icon "button" at bounding box center [264, 335] width 13 height 15
click at [509, 538] on span "29" at bounding box center [513, 545] width 15 height 15
type input "29 Aug 2025"
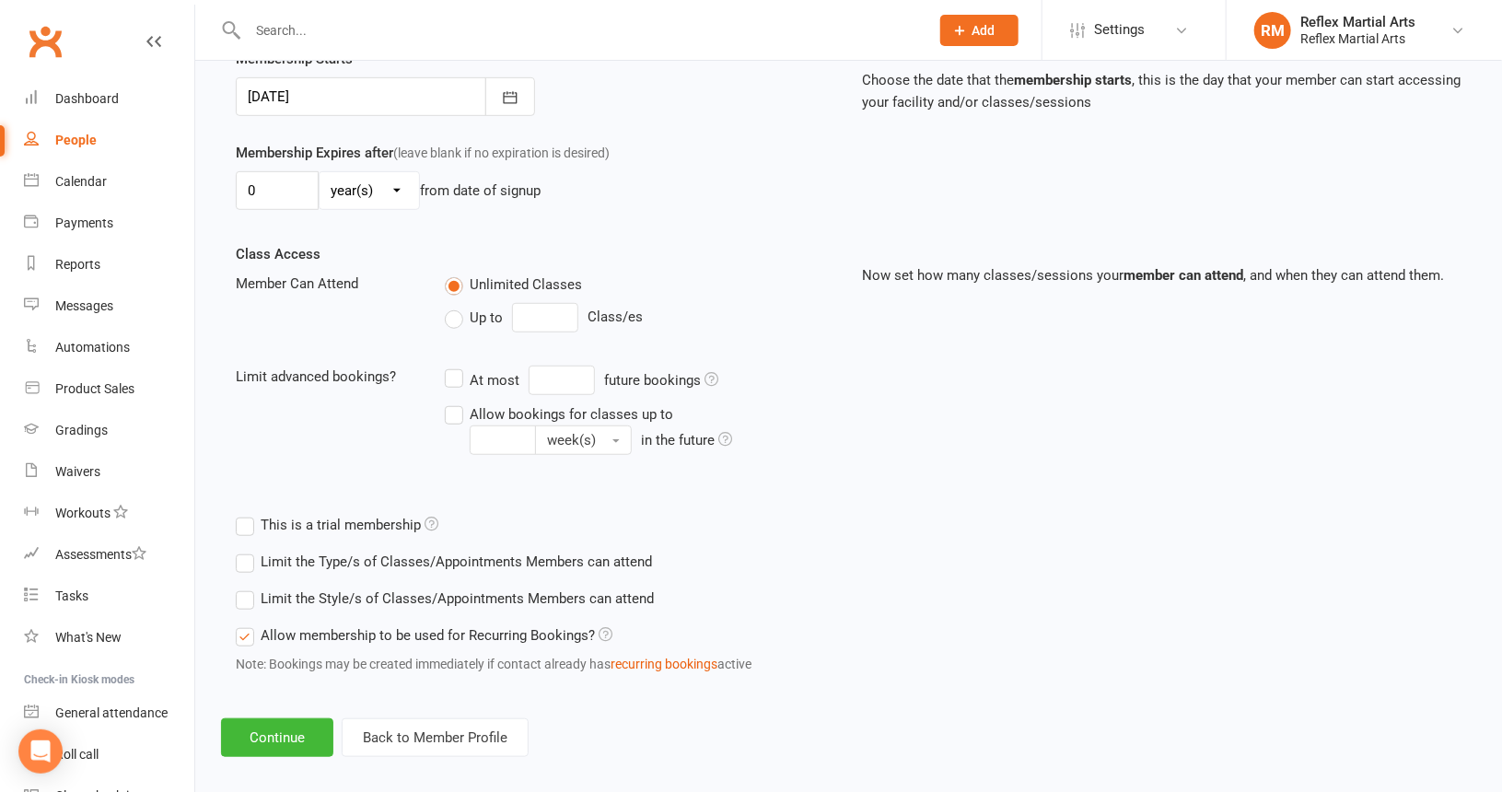
scroll to position [481, 0]
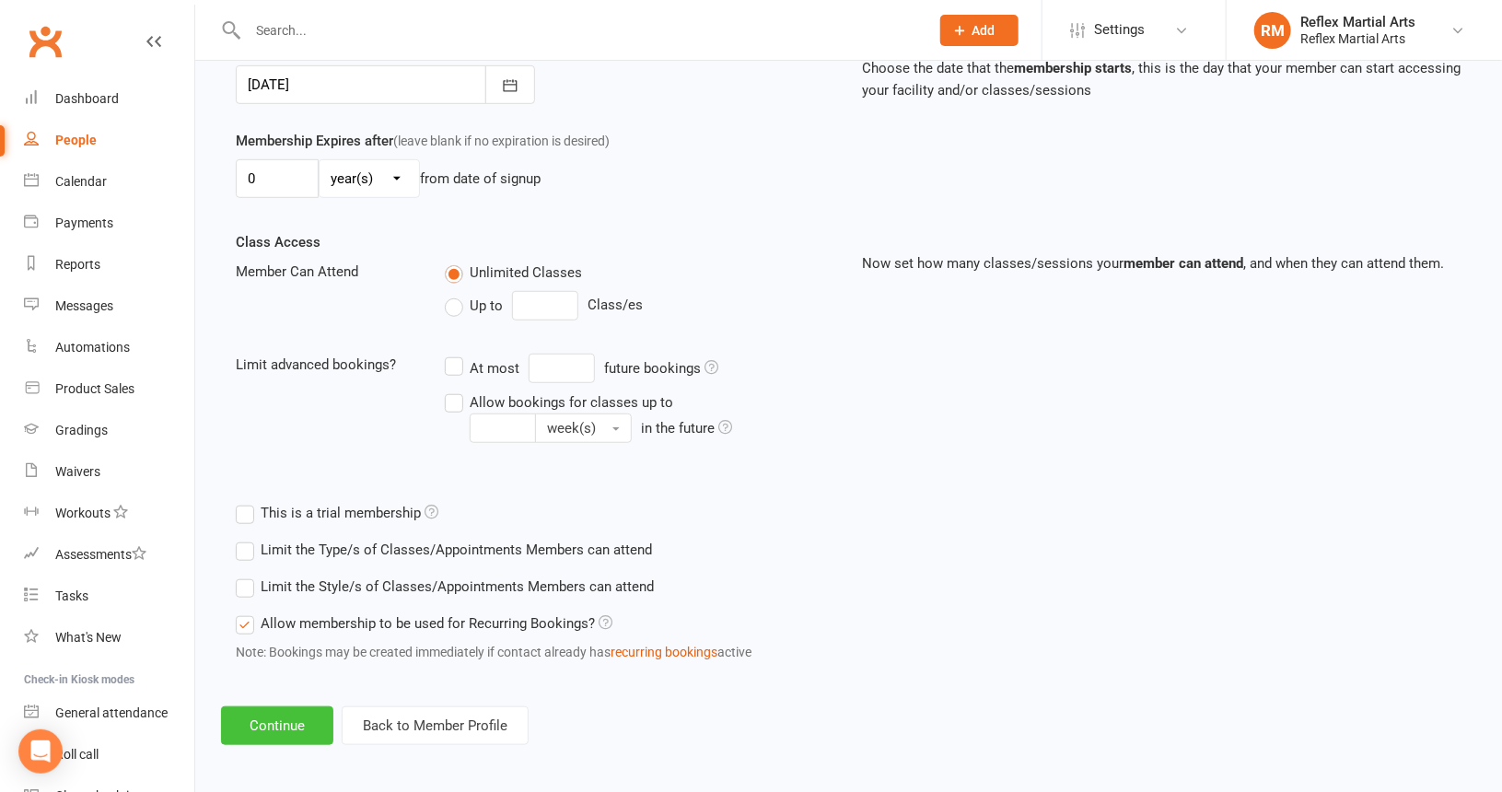
click at [298, 722] on button "Continue" at bounding box center [277, 725] width 112 height 39
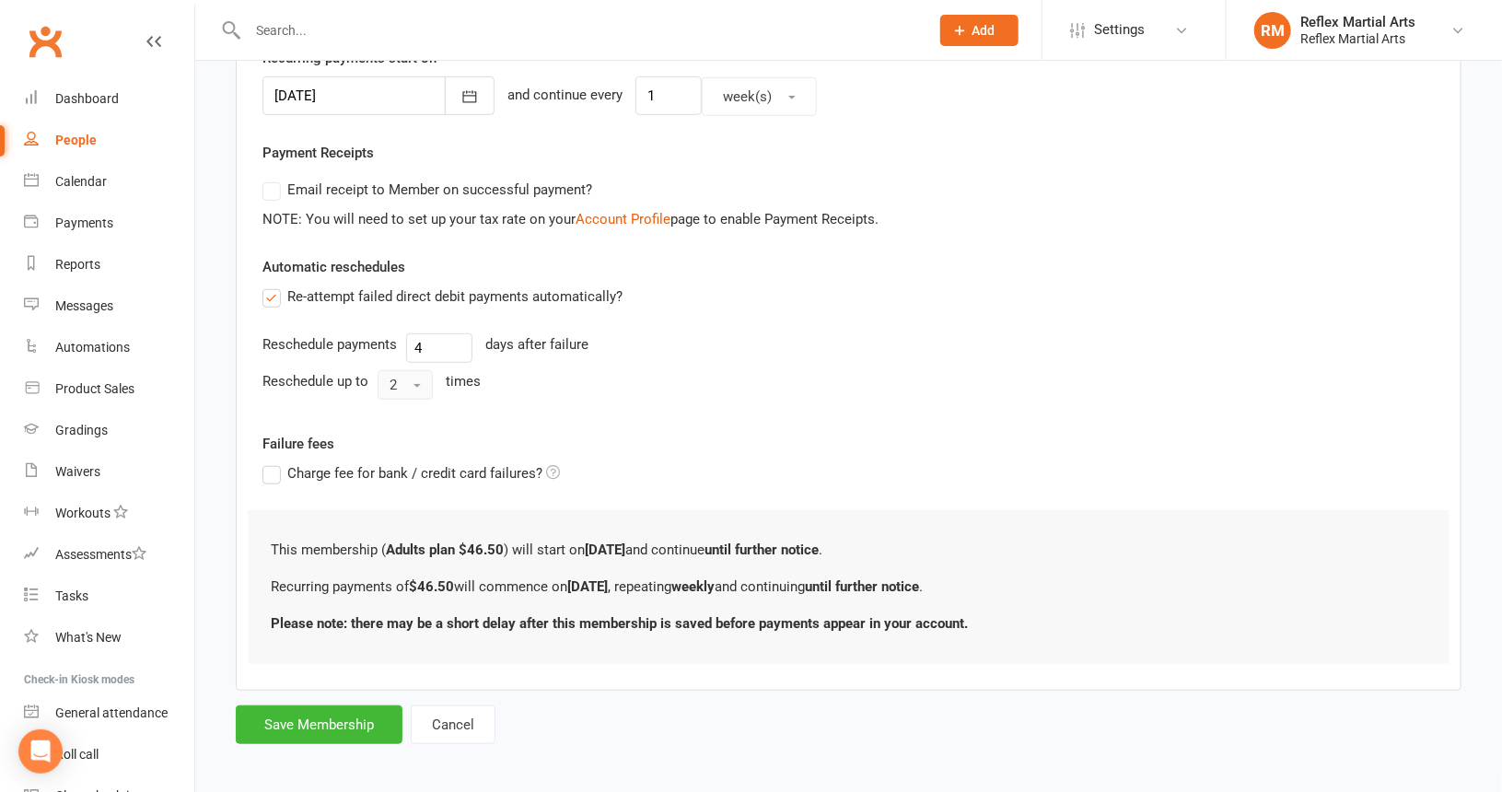
scroll to position [468, 0]
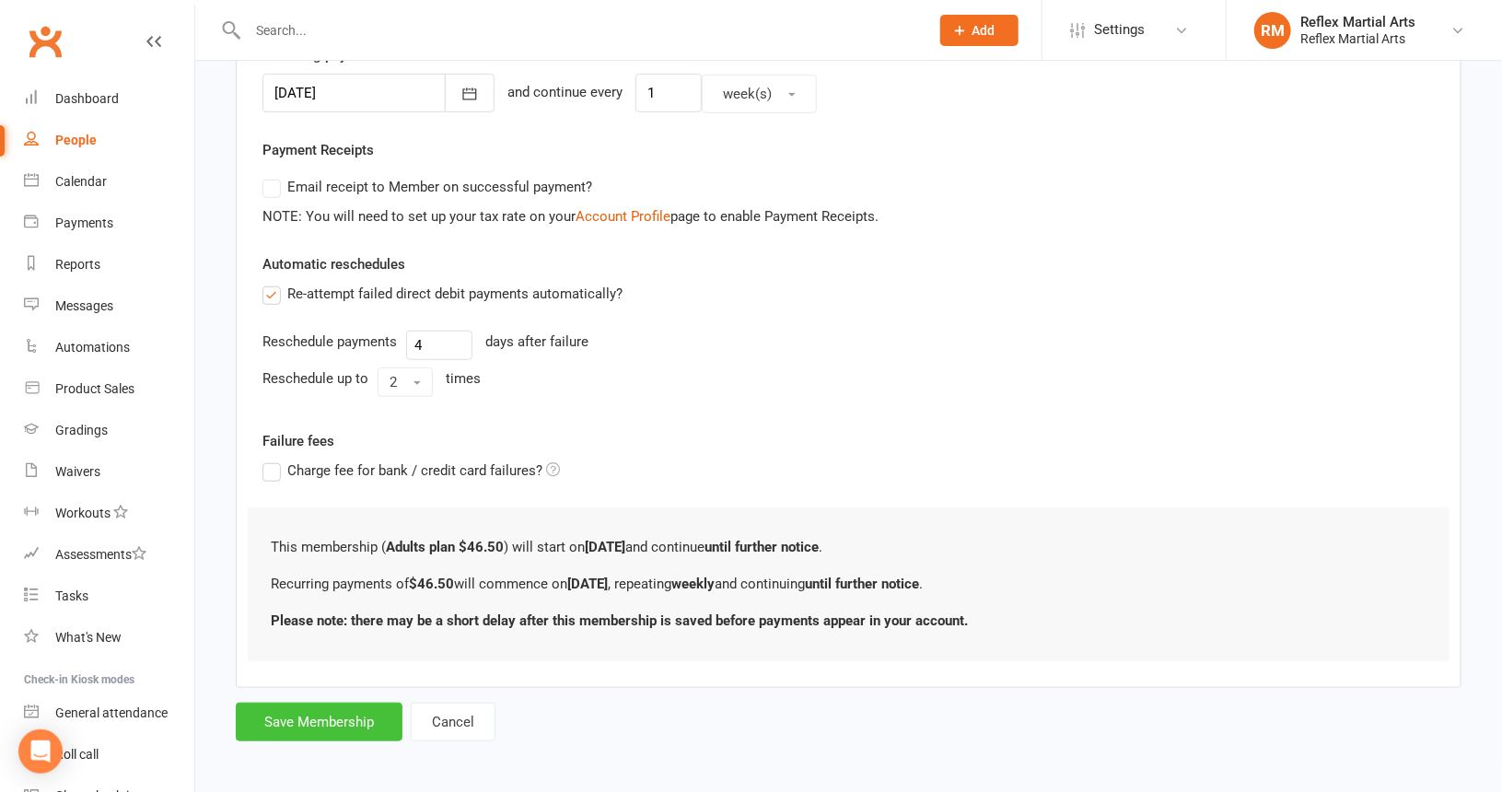
click at [339, 722] on button "Save Membership" at bounding box center [319, 722] width 167 height 39
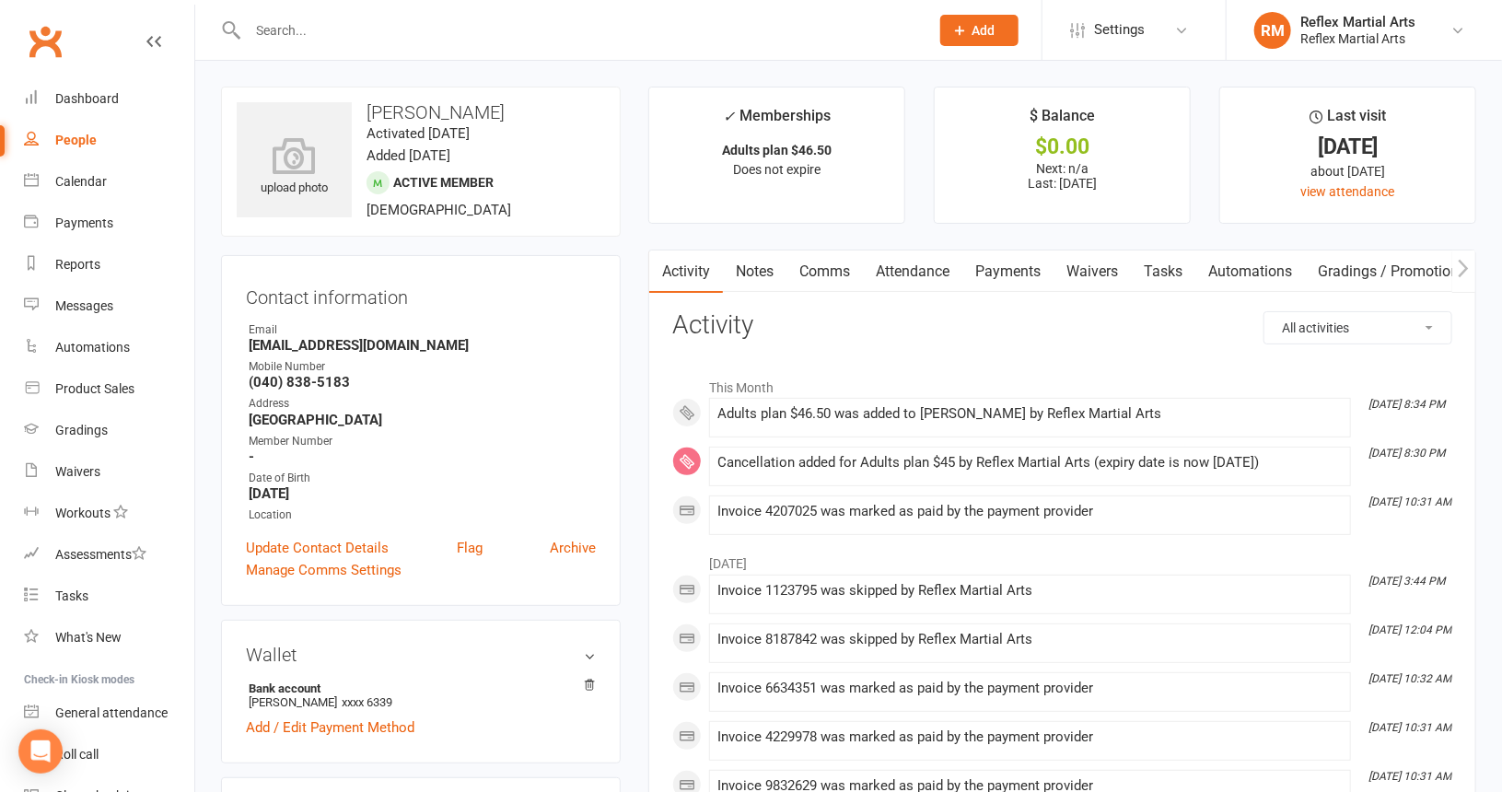
click at [1011, 270] on link "Payments" at bounding box center [1007, 272] width 91 height 42
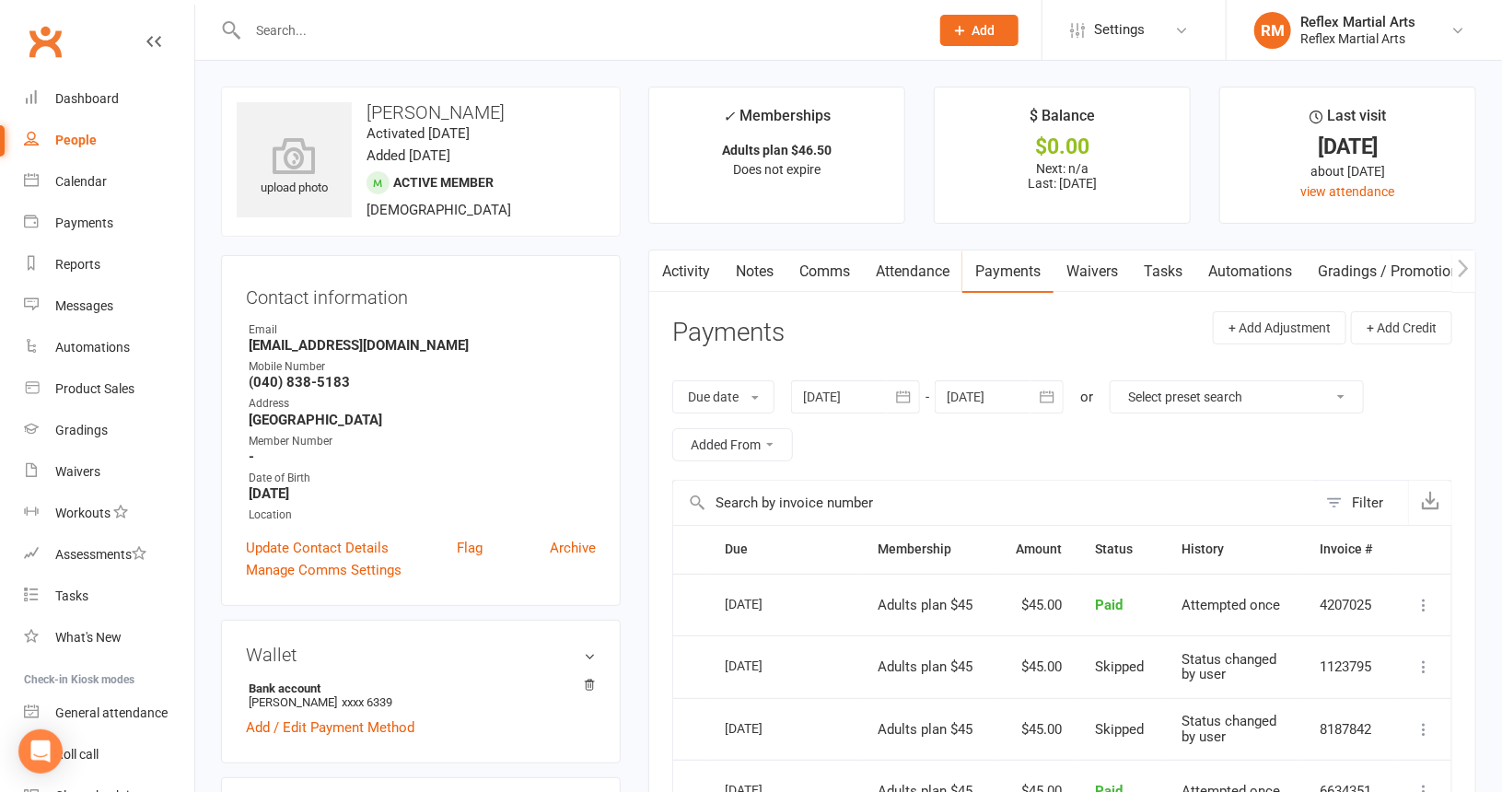
click at [677, 270] on link "Activity" at bounding box center [686, 272] width 74 height 42
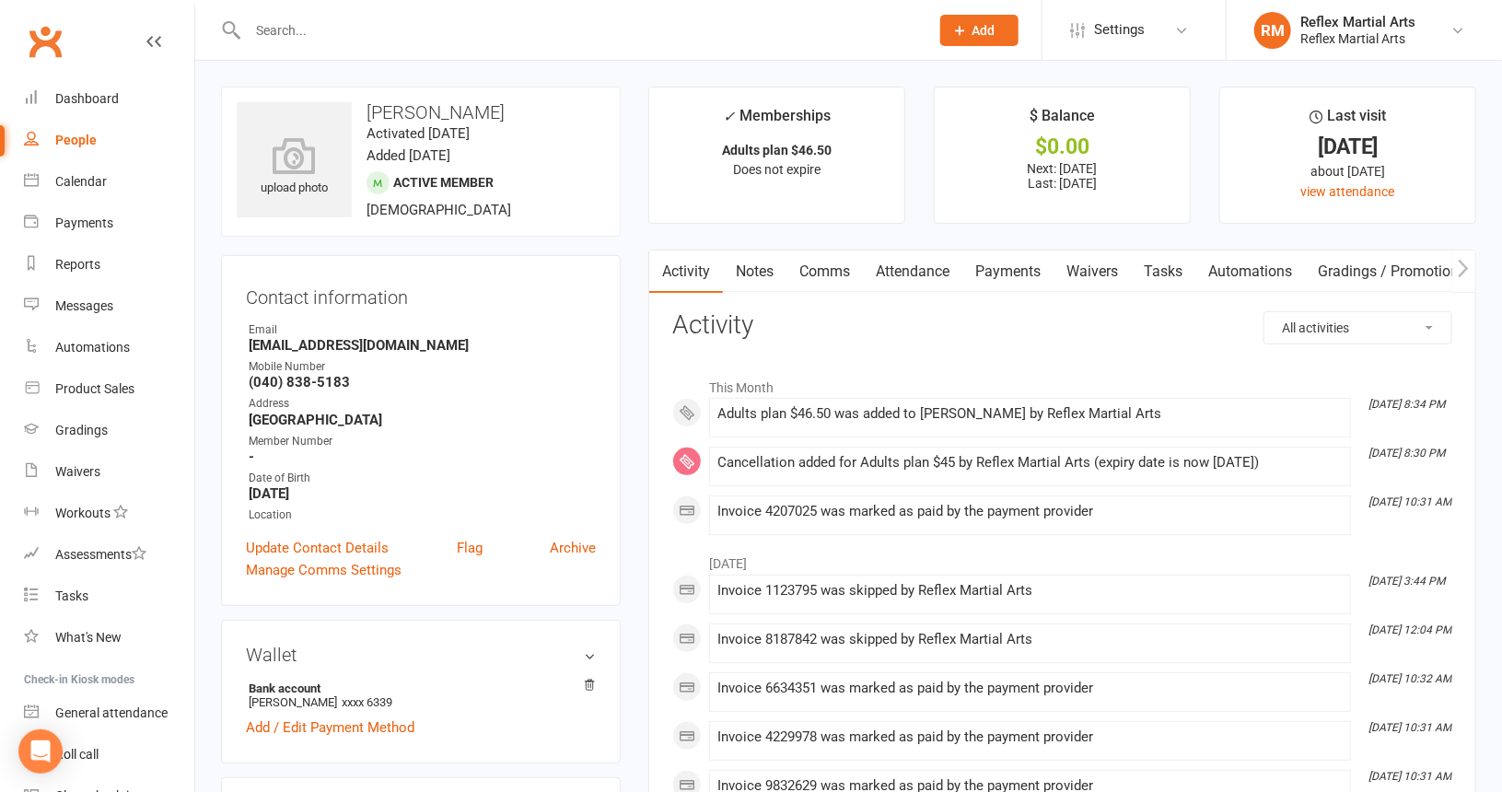
click at [1006, 266] on link "Payments" at bounding box center [1007, 272] width 91 height 42
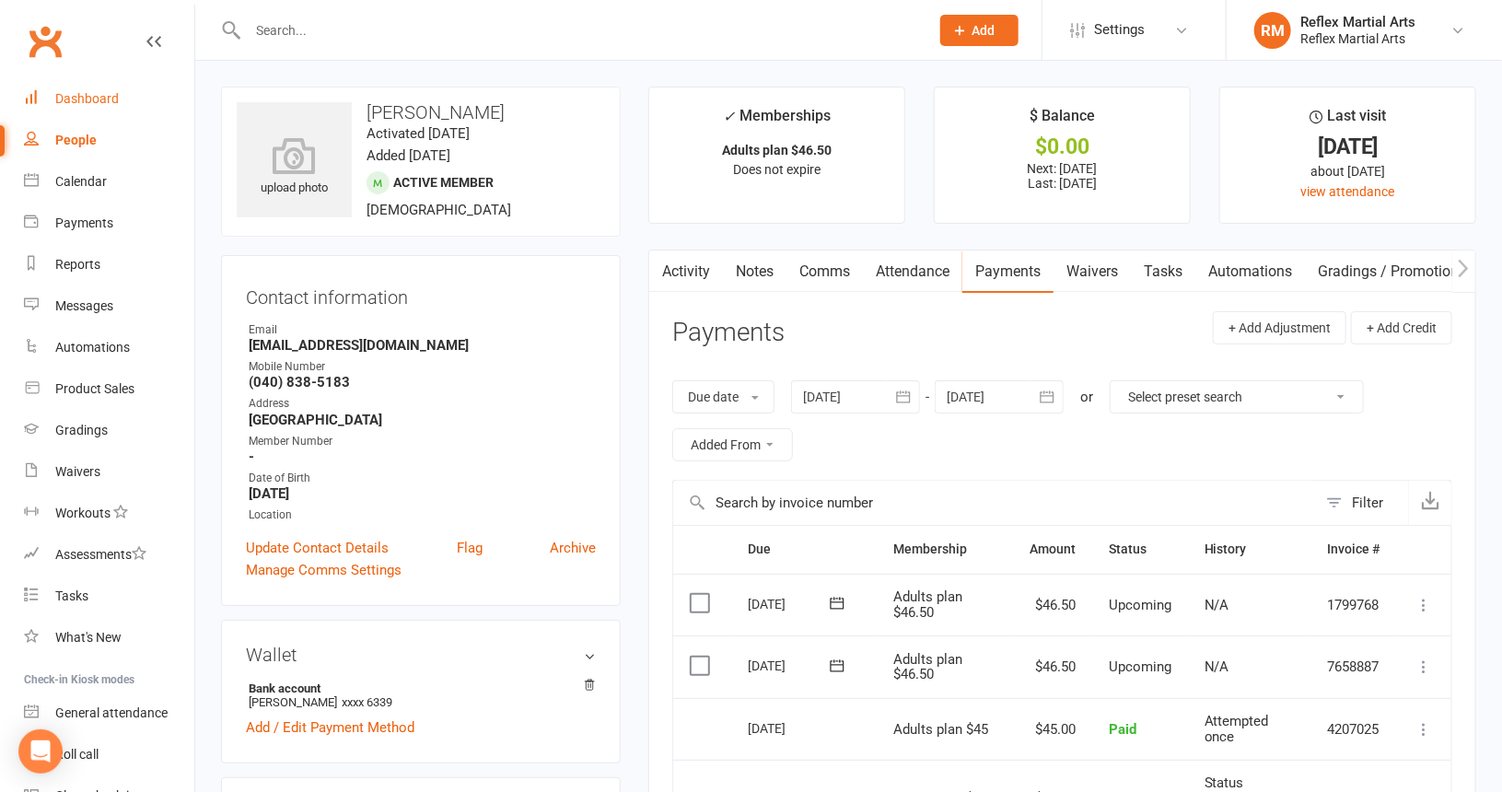
click at [81, 97] on div "Dashboard" at bounding box center [87, 98] width 64 height 15
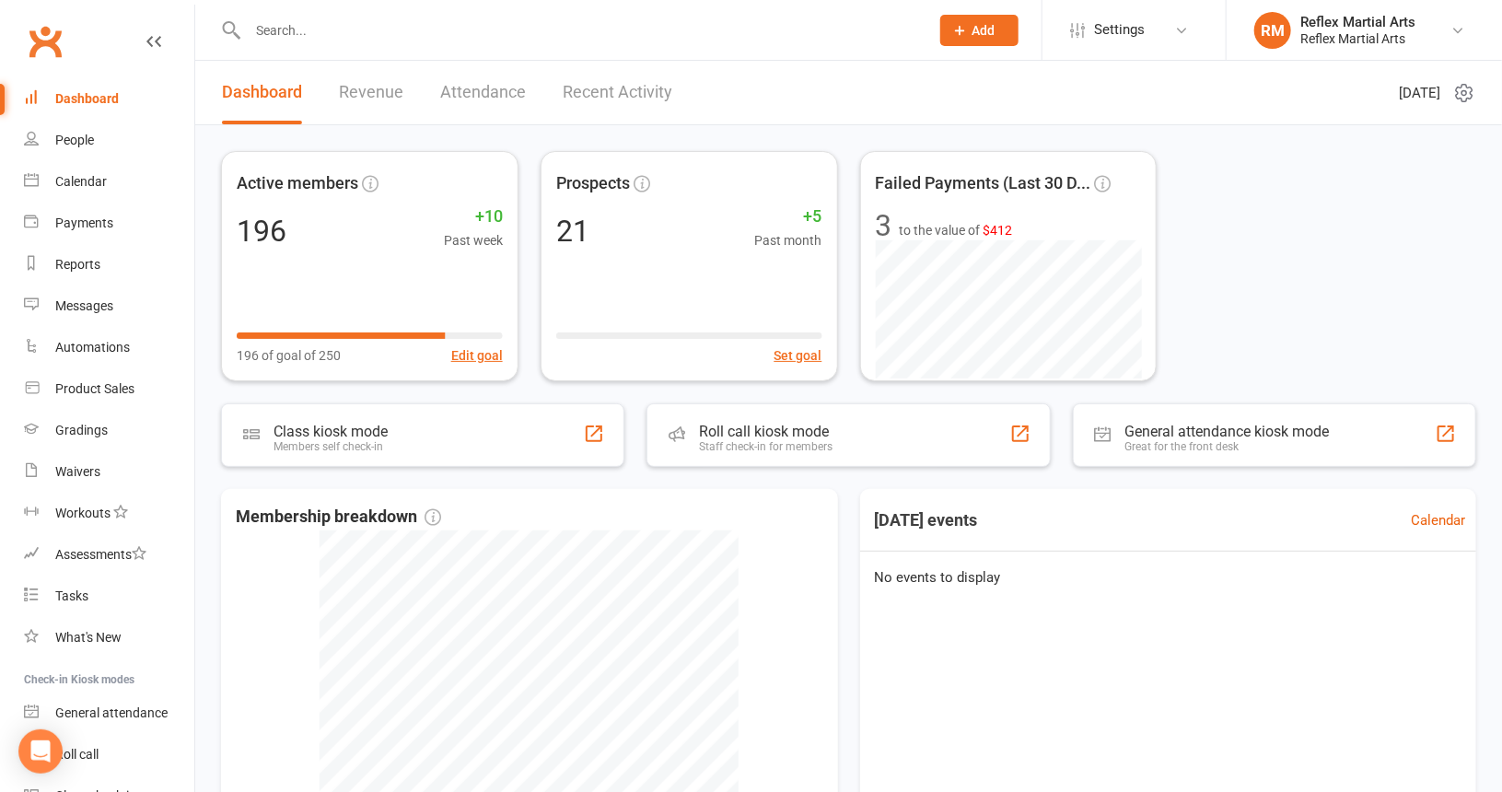
click at [276, 16] on div at bounding box center [568, 30] width 695 height 60
click at [274, 36] on input "text" at bounding box center [579, 30] width 674 height 26
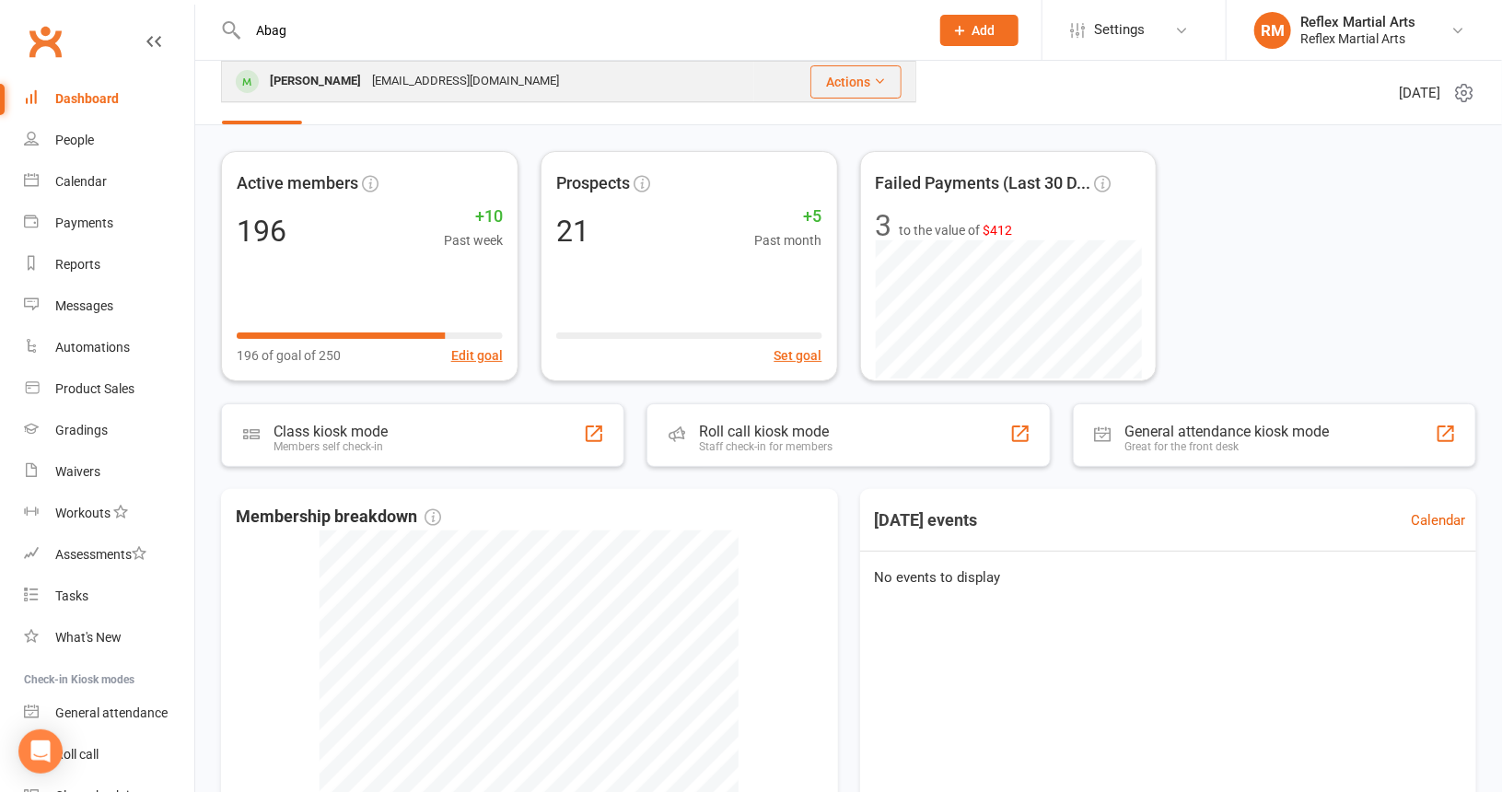
type input "Abag"
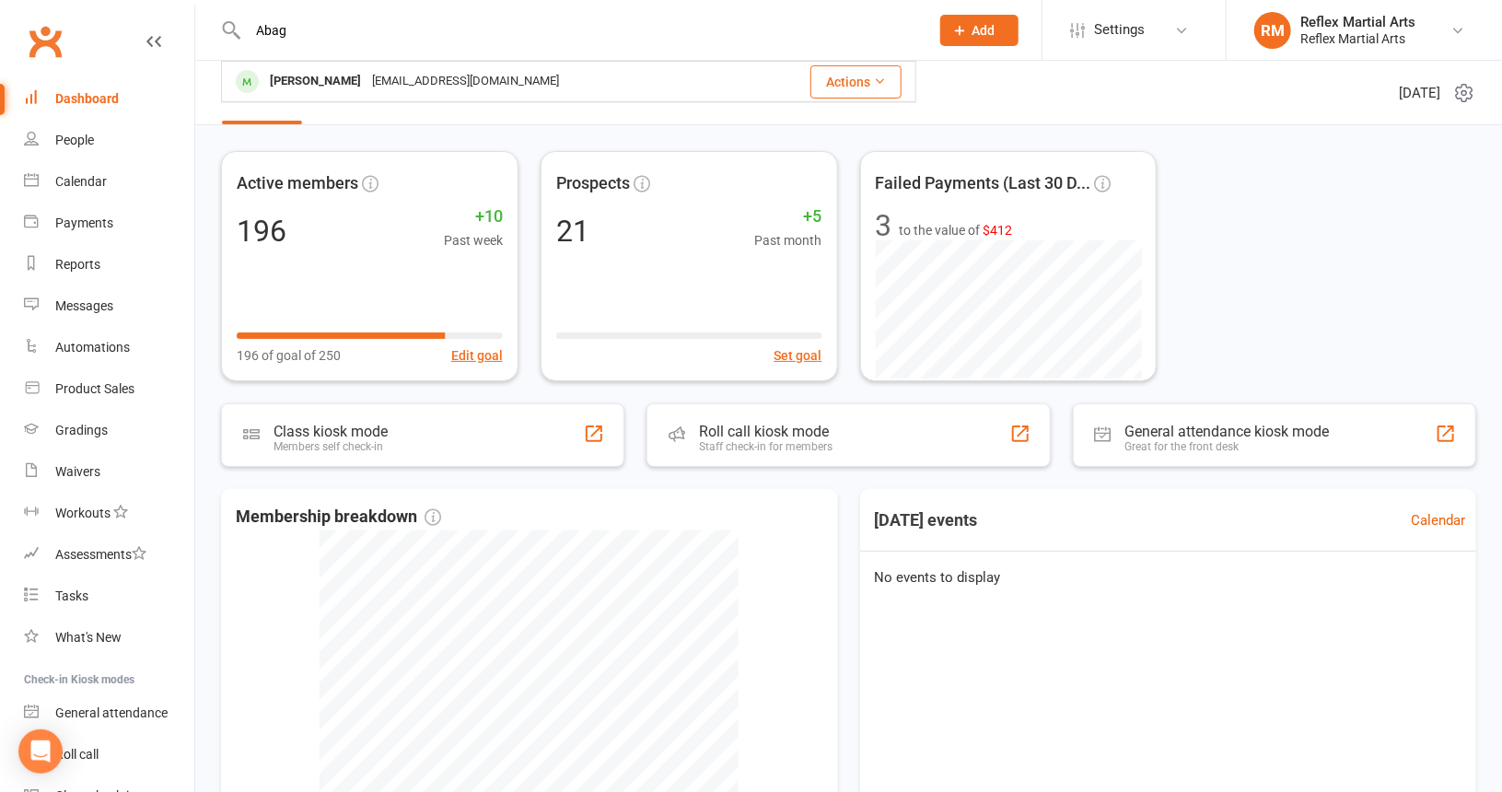
click at [303, 80] on div "Abagail Searle" at bounding box center [315, 81] width 102 height 27
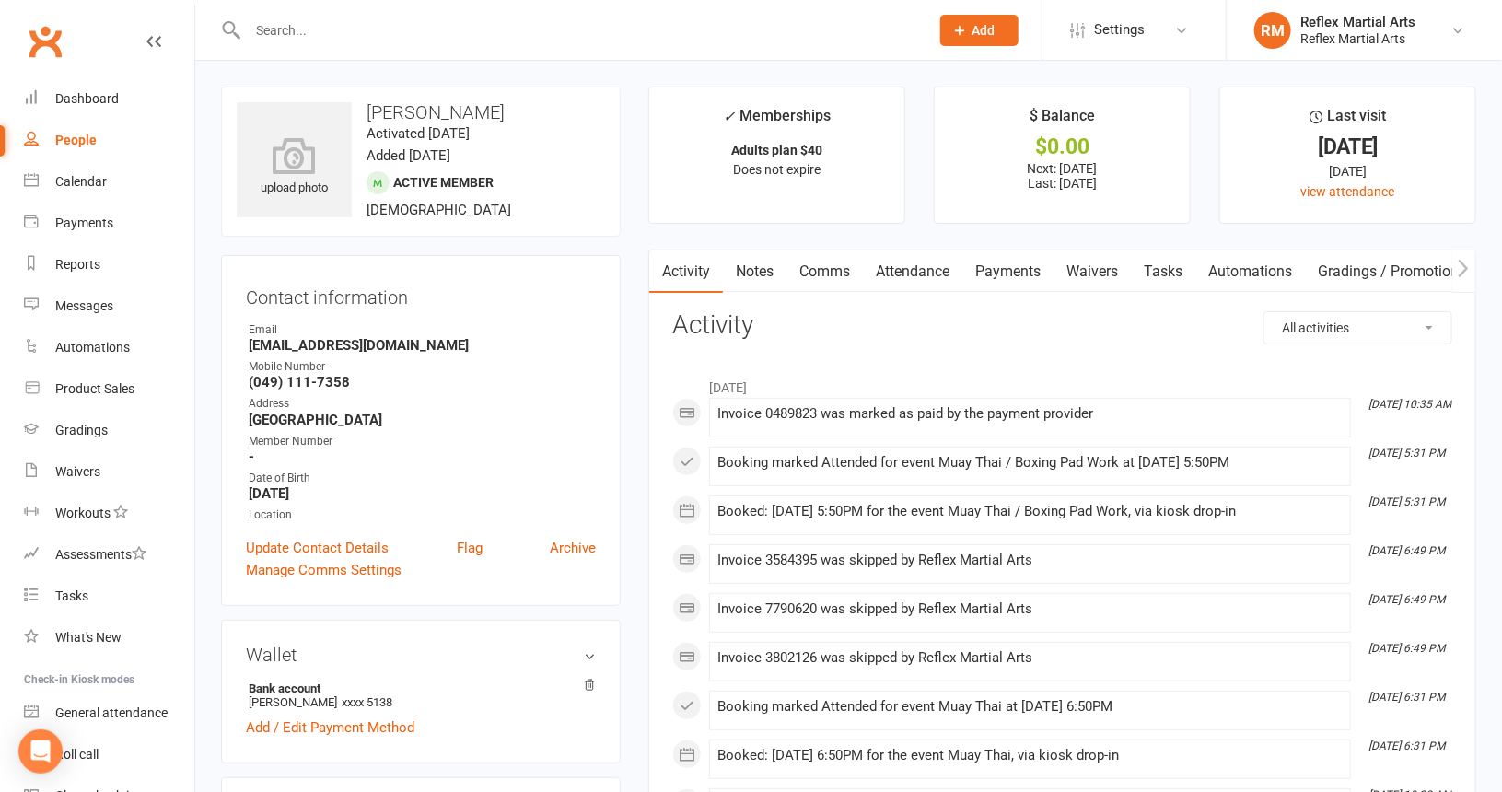
click at [1019, 268] on link "Payments" at bounding box center [1007, 272] width 91 height 42
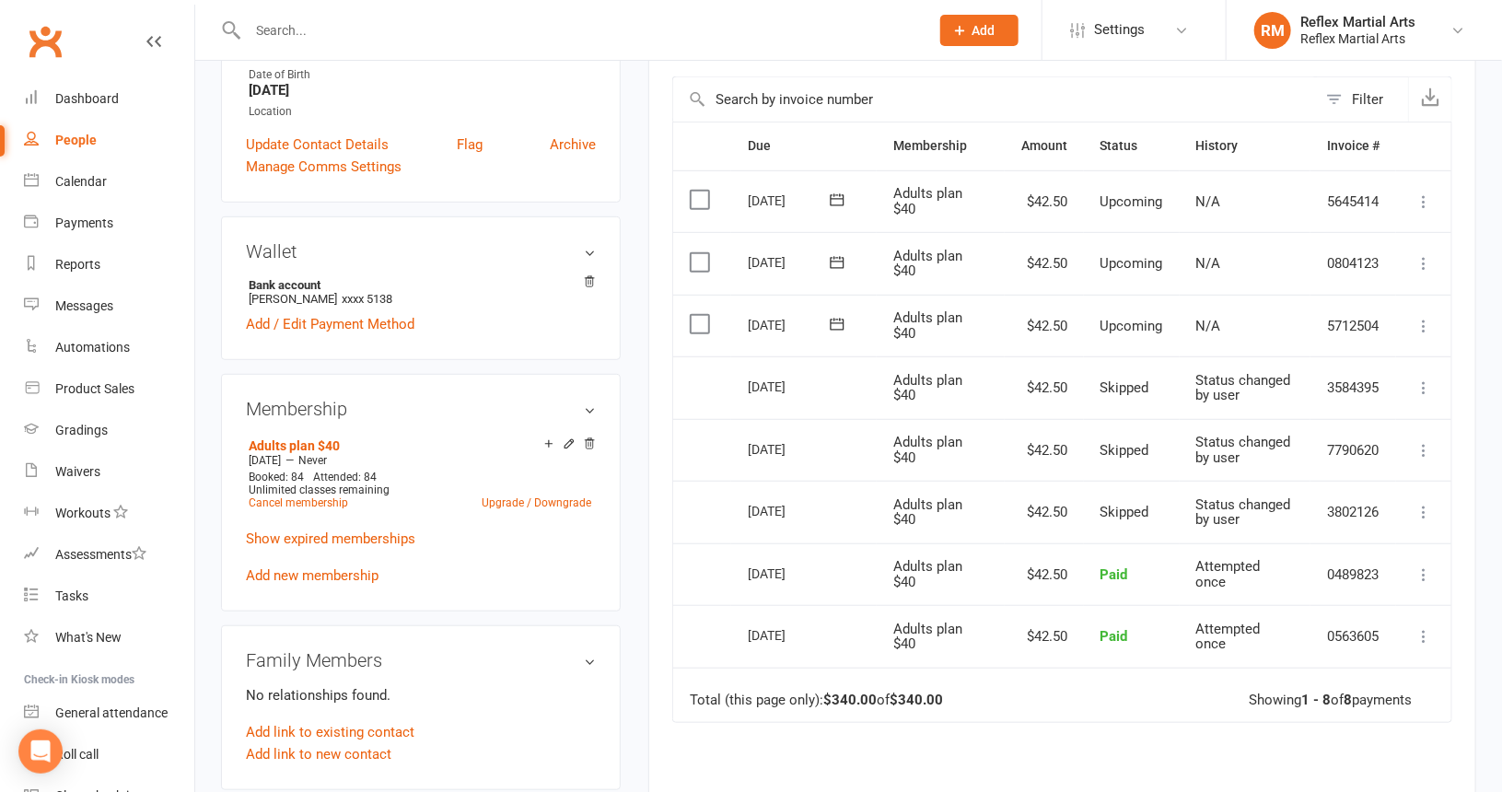
scroll to position [460, 0]
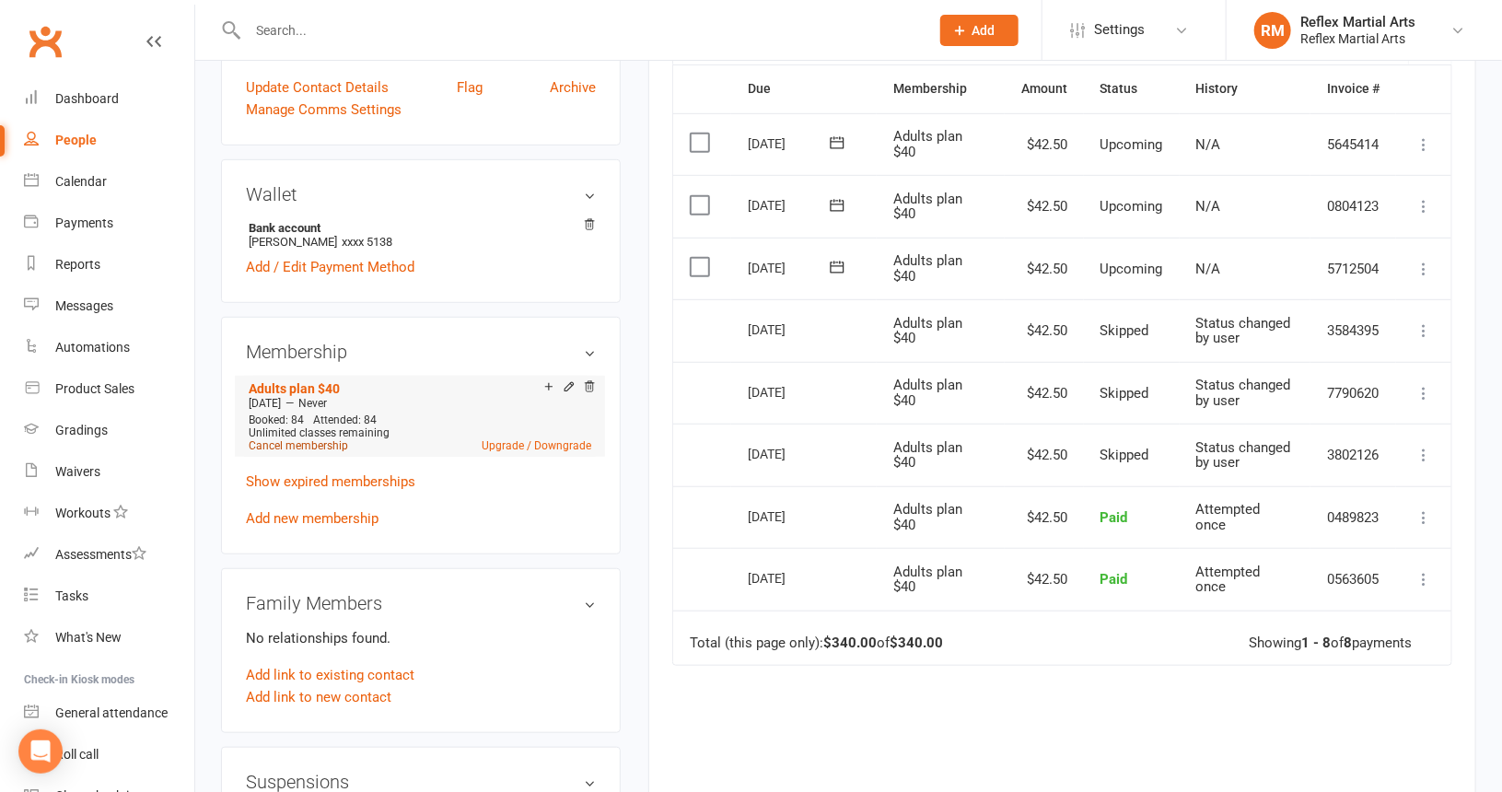
click at [303, 445] on link "Cancel membership" at bounding box center [298, 445] width 99 height 13
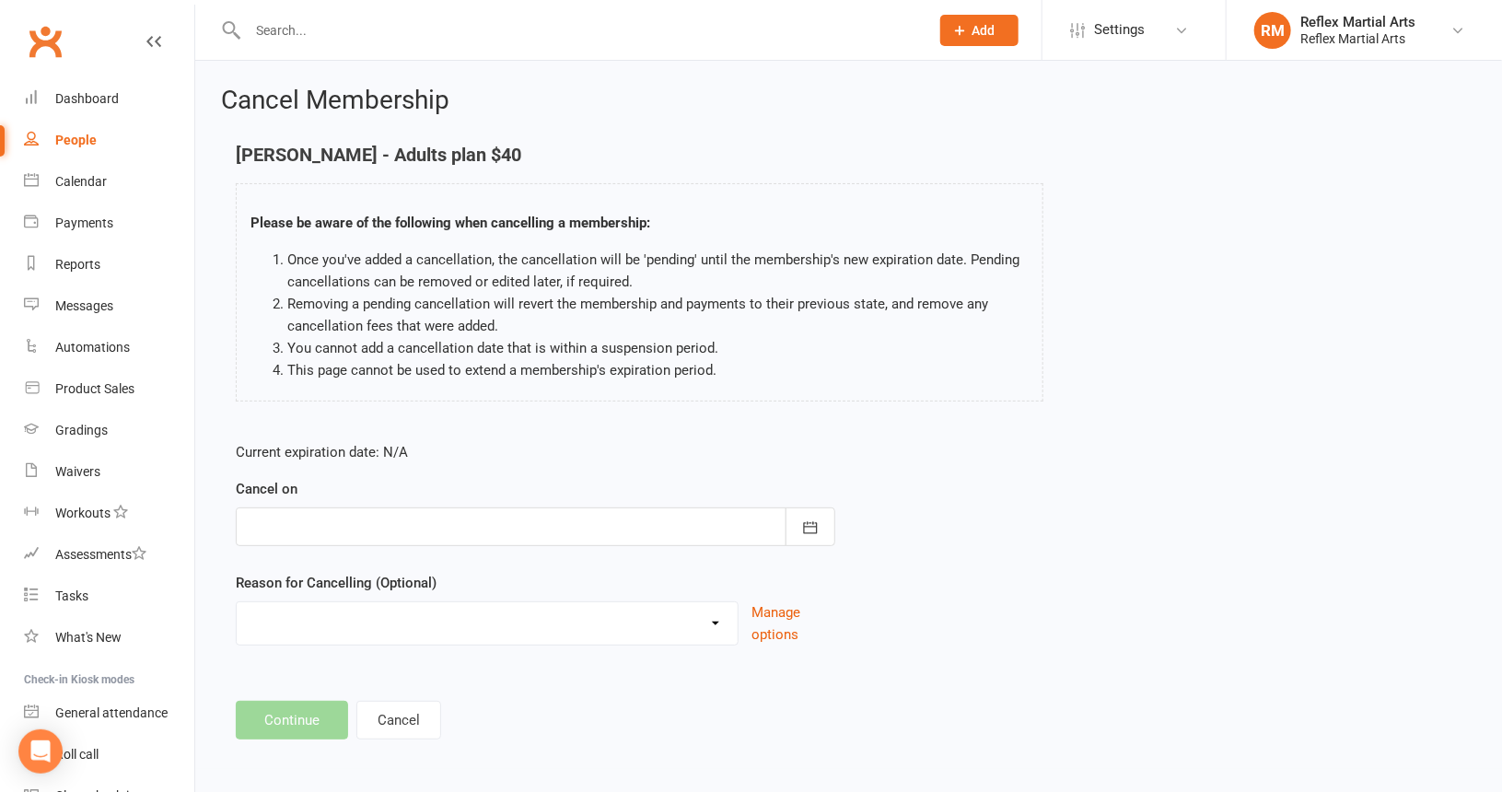
click at [390, 517] on div at bounding box center [536, 526] width 600 height 39
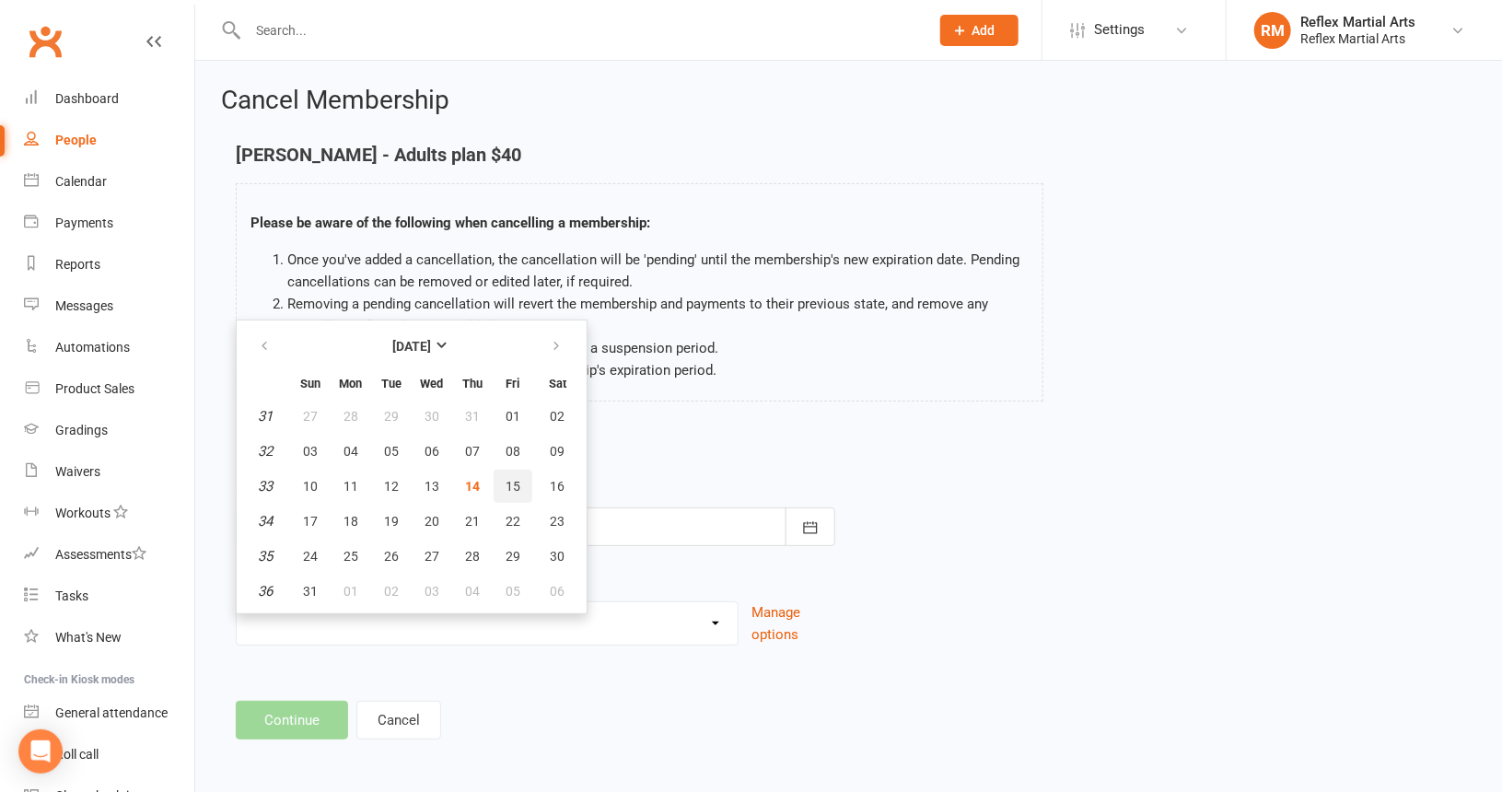
click at [506, 486] on span "15" at bounding box center [513, 486] width 15 height 15
type input "15 Aug 2025"
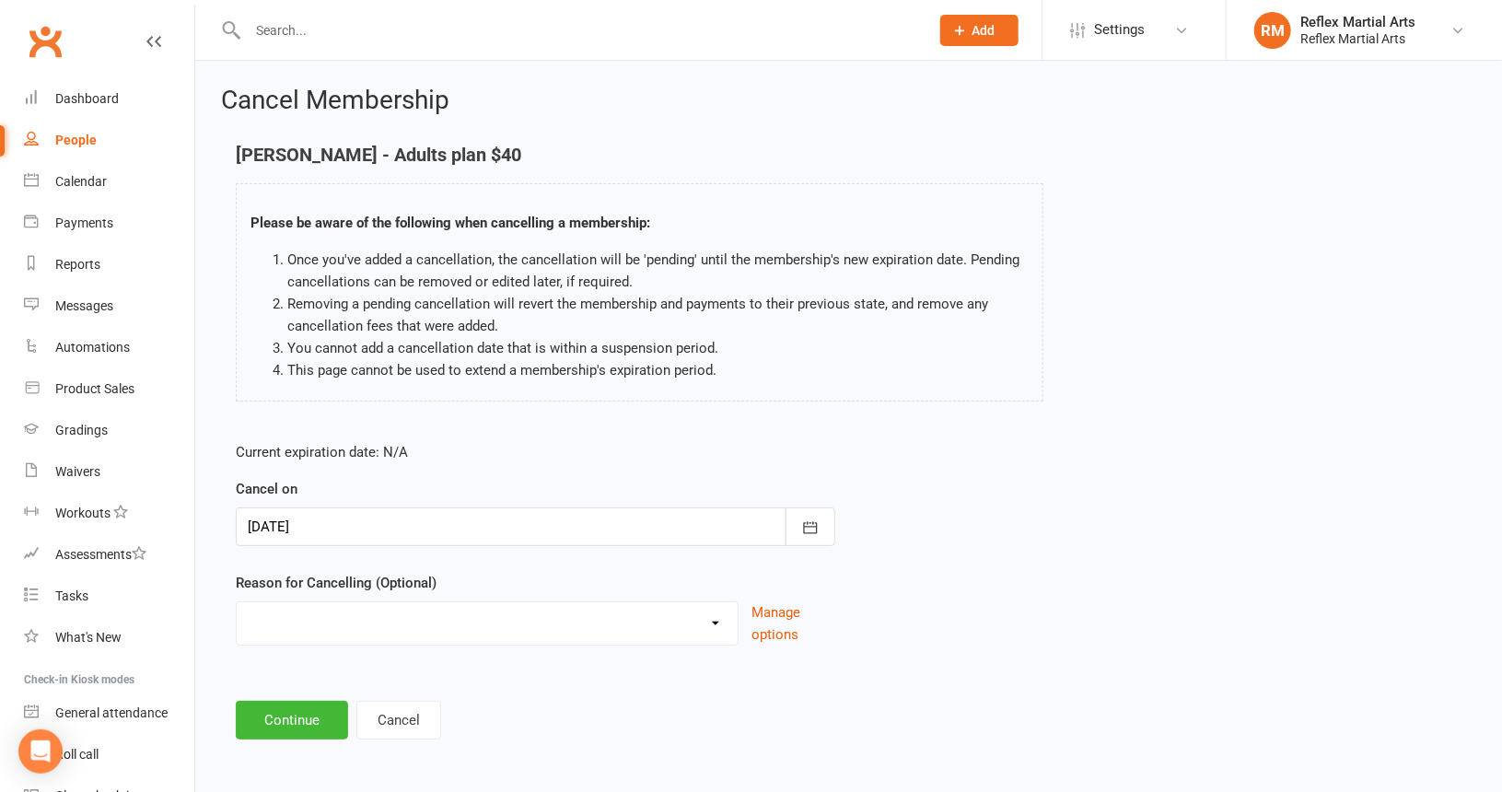
scroll to position [1, 0]
click at [311, 623] on select "Failed payments Holiday Injury Moving Away working overseas work reasons Other …" at bounding box center [487, 619] width 501 height 37
select select "5"
click at [237, 601] on select "Failed payments Holiday Injury Moving Away working overseas work reasons Other …" at bounding box center [487, 619] width 501 height 37
click at [311, 717] on button "Continue" at bounding box center [292, 719] width 112 height 39
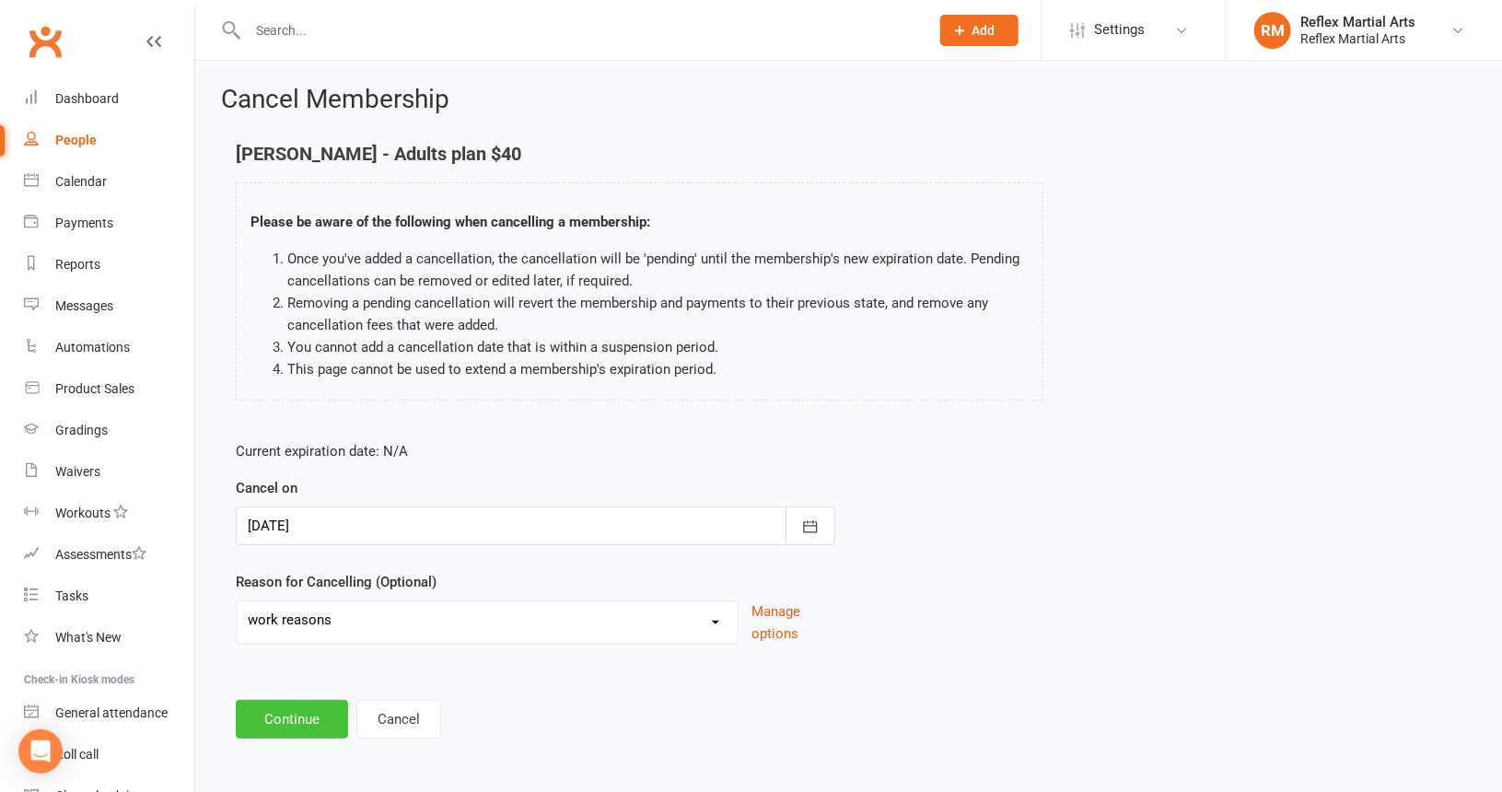
scroll to position [0, 0]
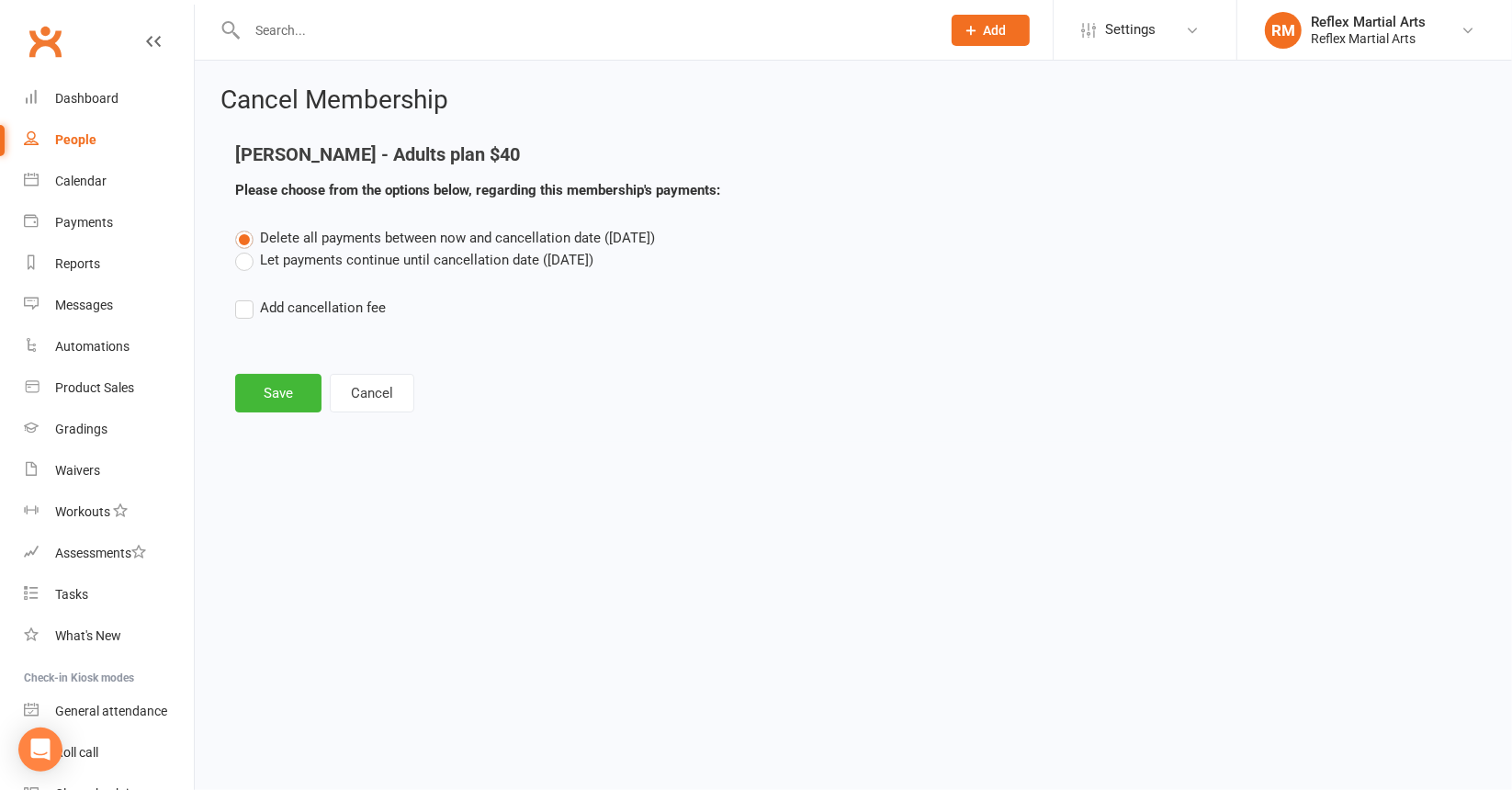
click at [244, 259] on label "Let payments continue until cancellation date (Aug 15, 2025)" at bounding box center [414, 260] width 358 height 22
click at [244, 249] on input "Let payments continue until cancellation date (Aug 15, 2025)" at bounding box center [241, 249] width 12 height 0
click at [266, 387] on button "Save" at bounding box center [278, 393] width 87 height 39
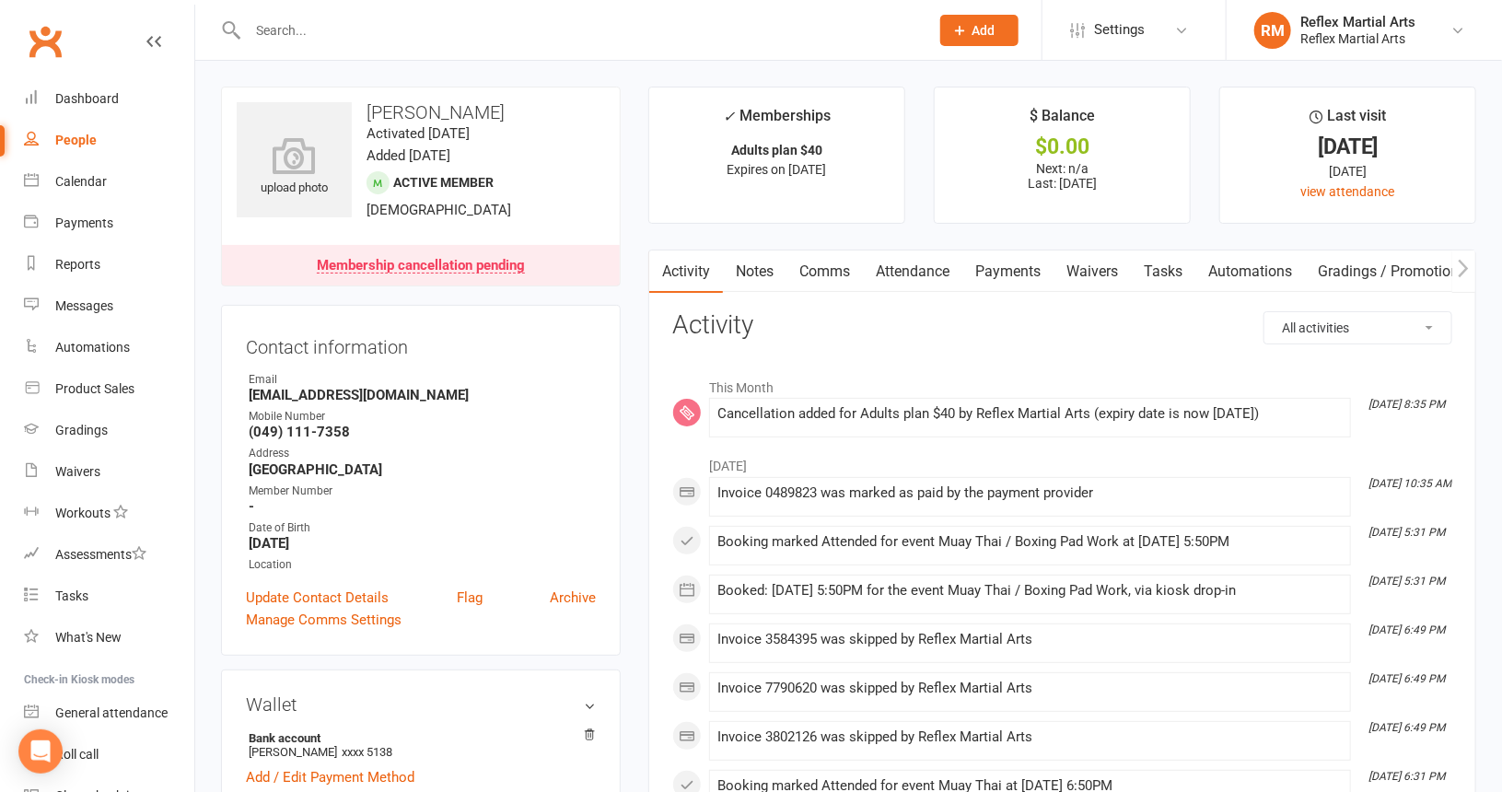
click at [312, 34] on input "text" at bounding box center [579, 30] width 674 height 26
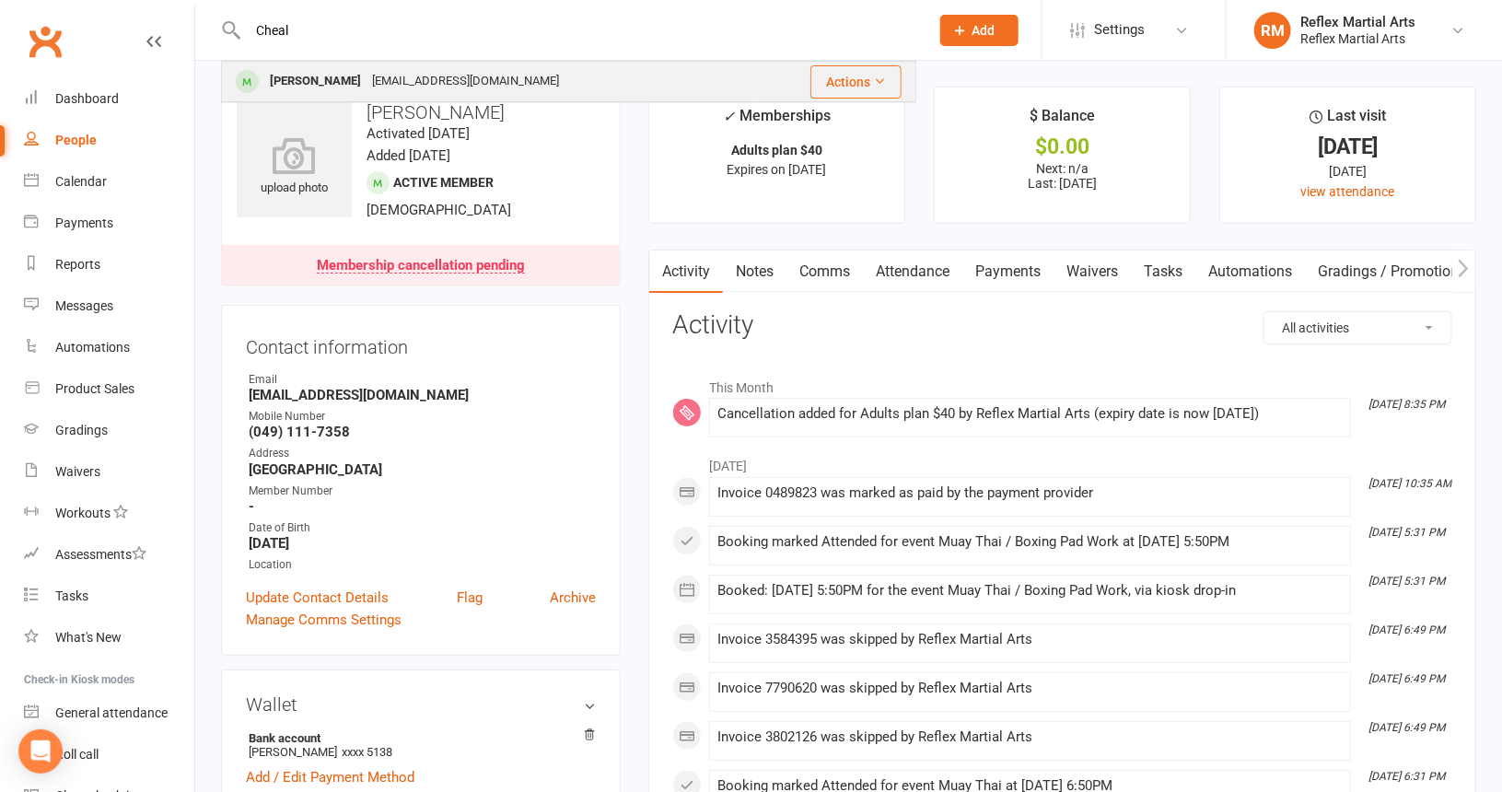
type input "Cheal"
click at [309, 82] on div "Chelsea Lord" at bounding box center [315, 81] width 102 height 27
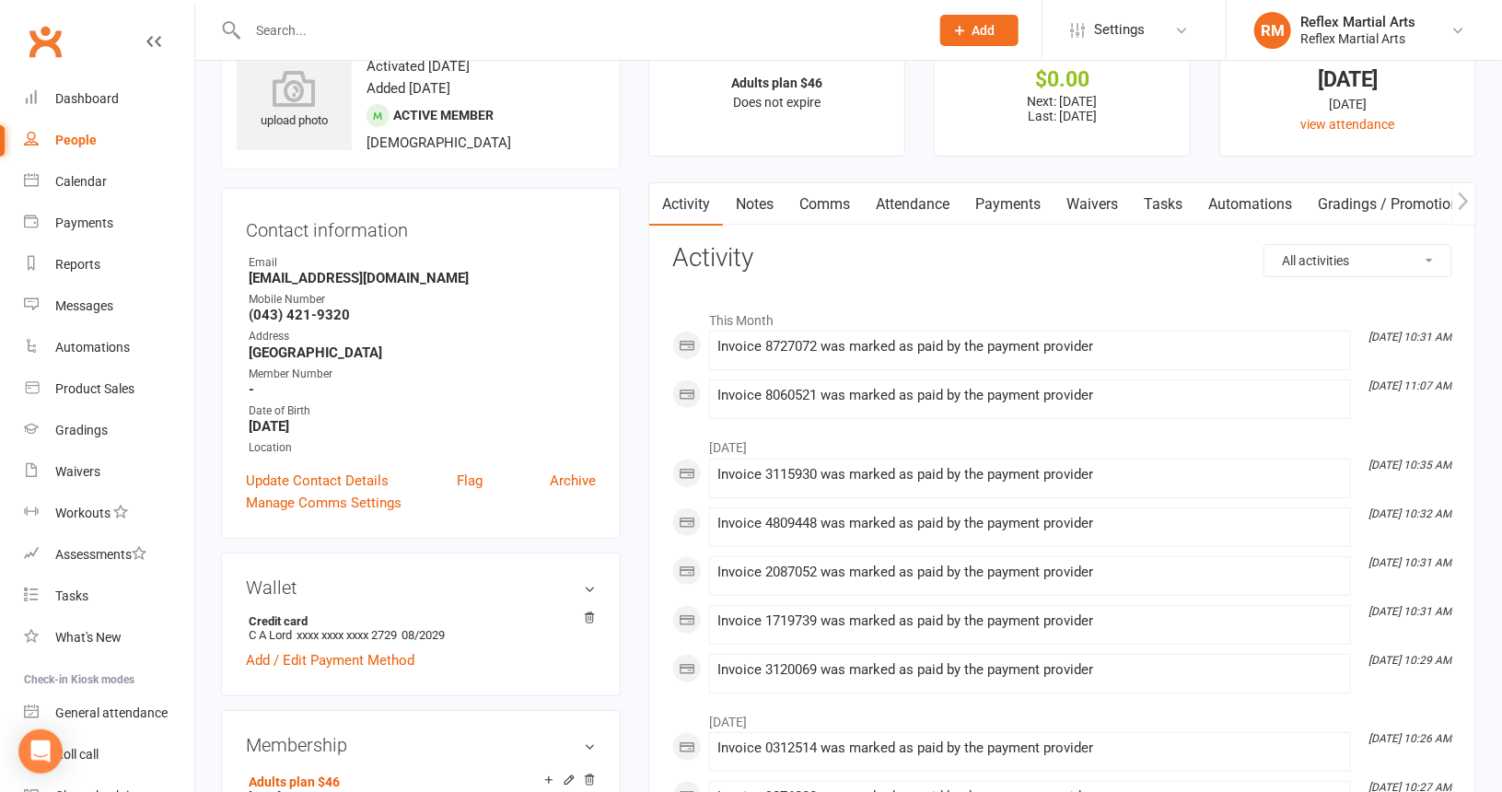
scroll to position [276, 0]
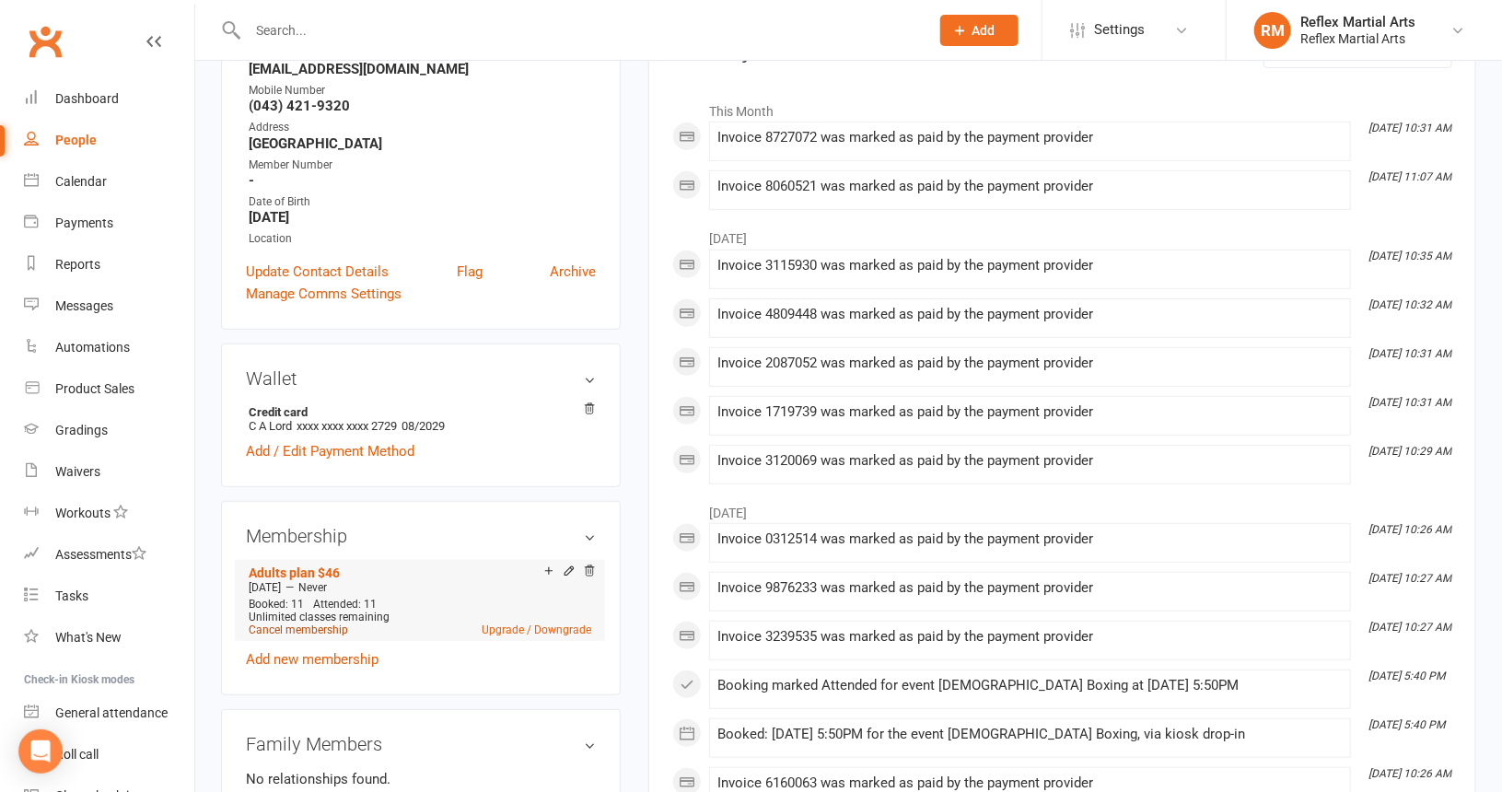
click at [297, 633] on link "Cancel membership" at bounding box center [298, 629] width 99 height 13
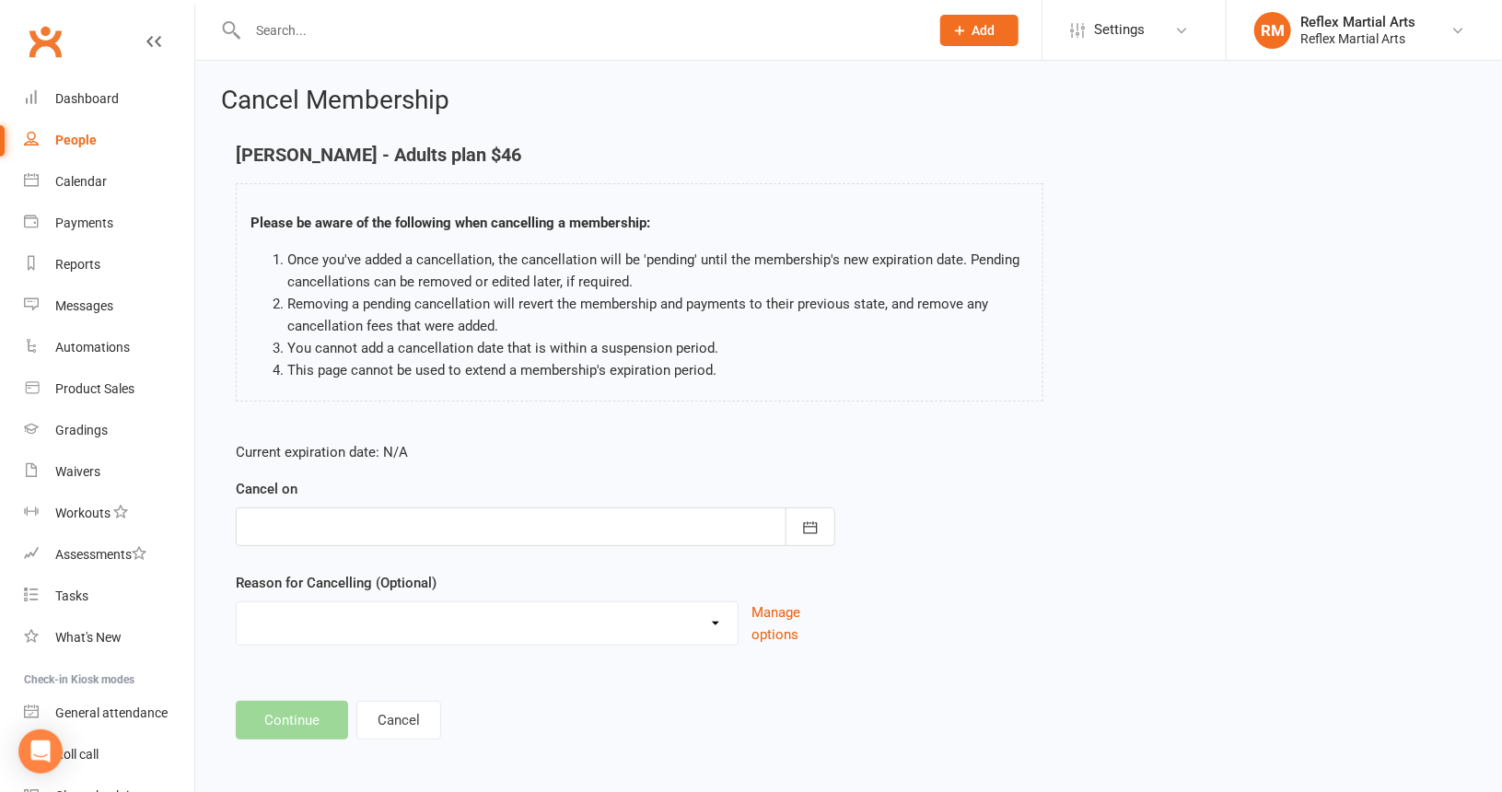
click at [337, 516] on div at bounding box center [536, 526] width 600 height 39
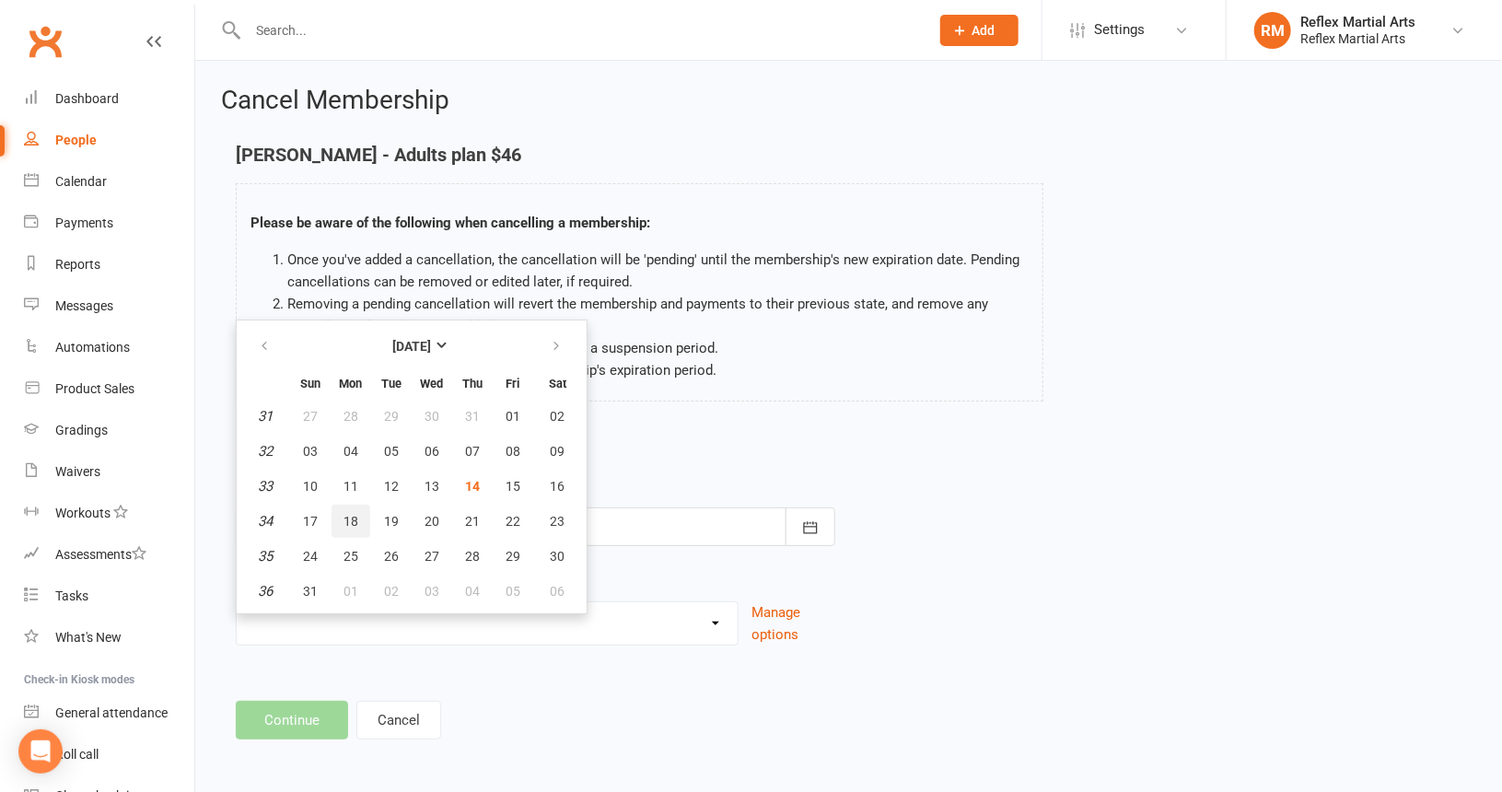
click at [352, 514] on span "18" at bounding box center [351, 521] width 15 height 15
type input "18 Aug 2025"
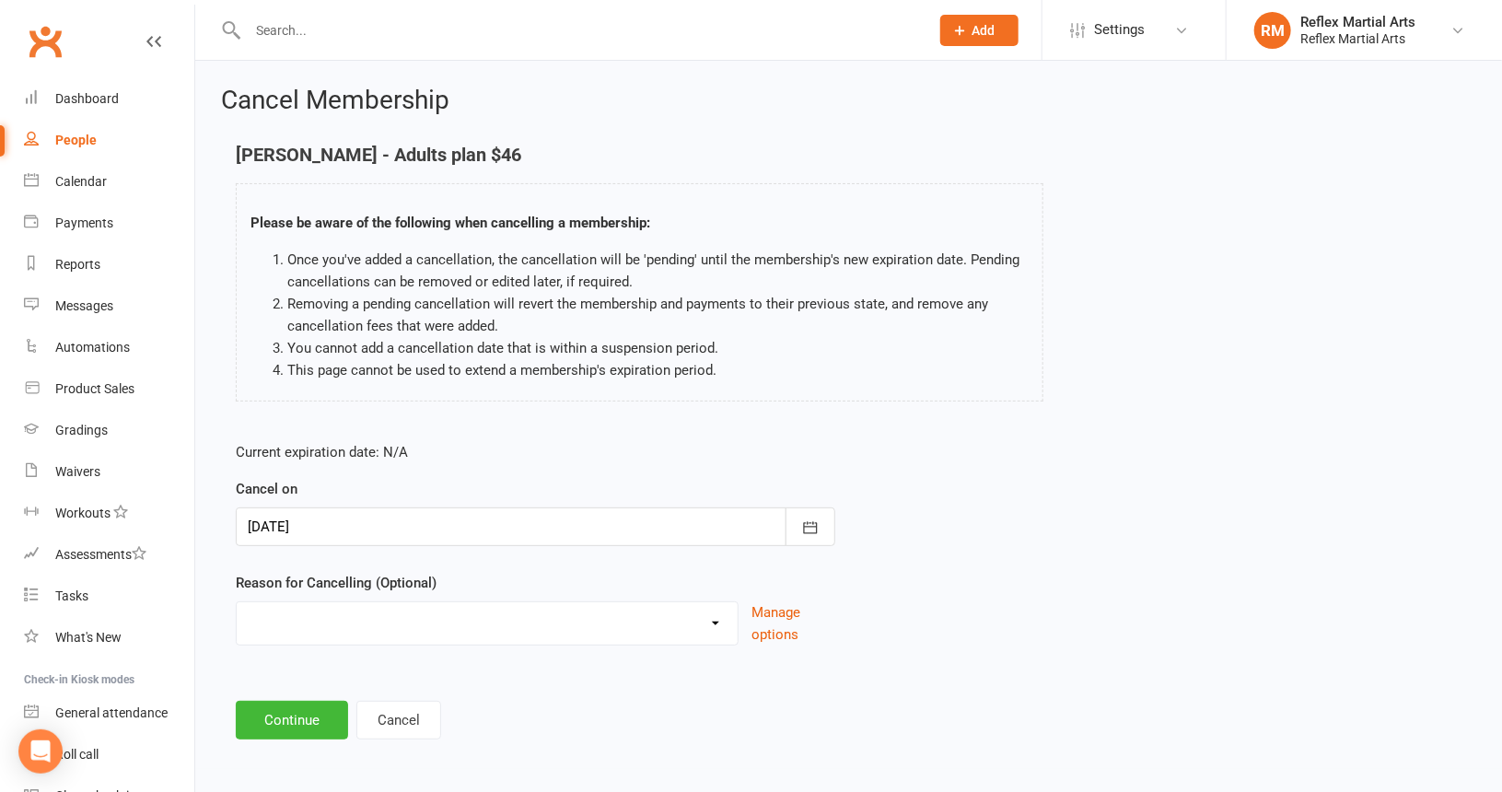
scroll to position [1, 0]
click at [355, 530] on div at bounding box center [536, 526] width 600 height 39
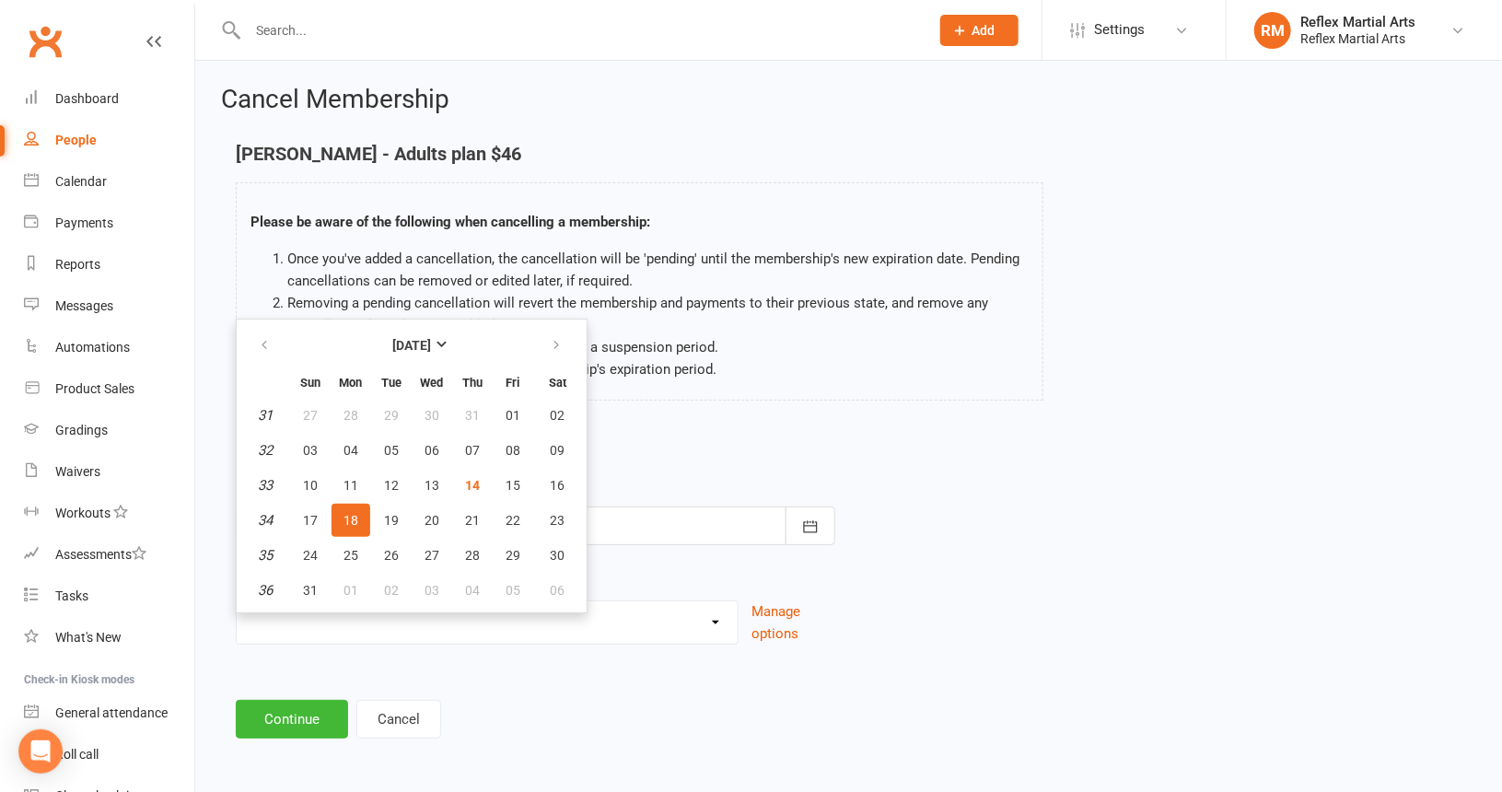
click at [605, 539] on div at bounding box center [536, 526] width 600 height 39
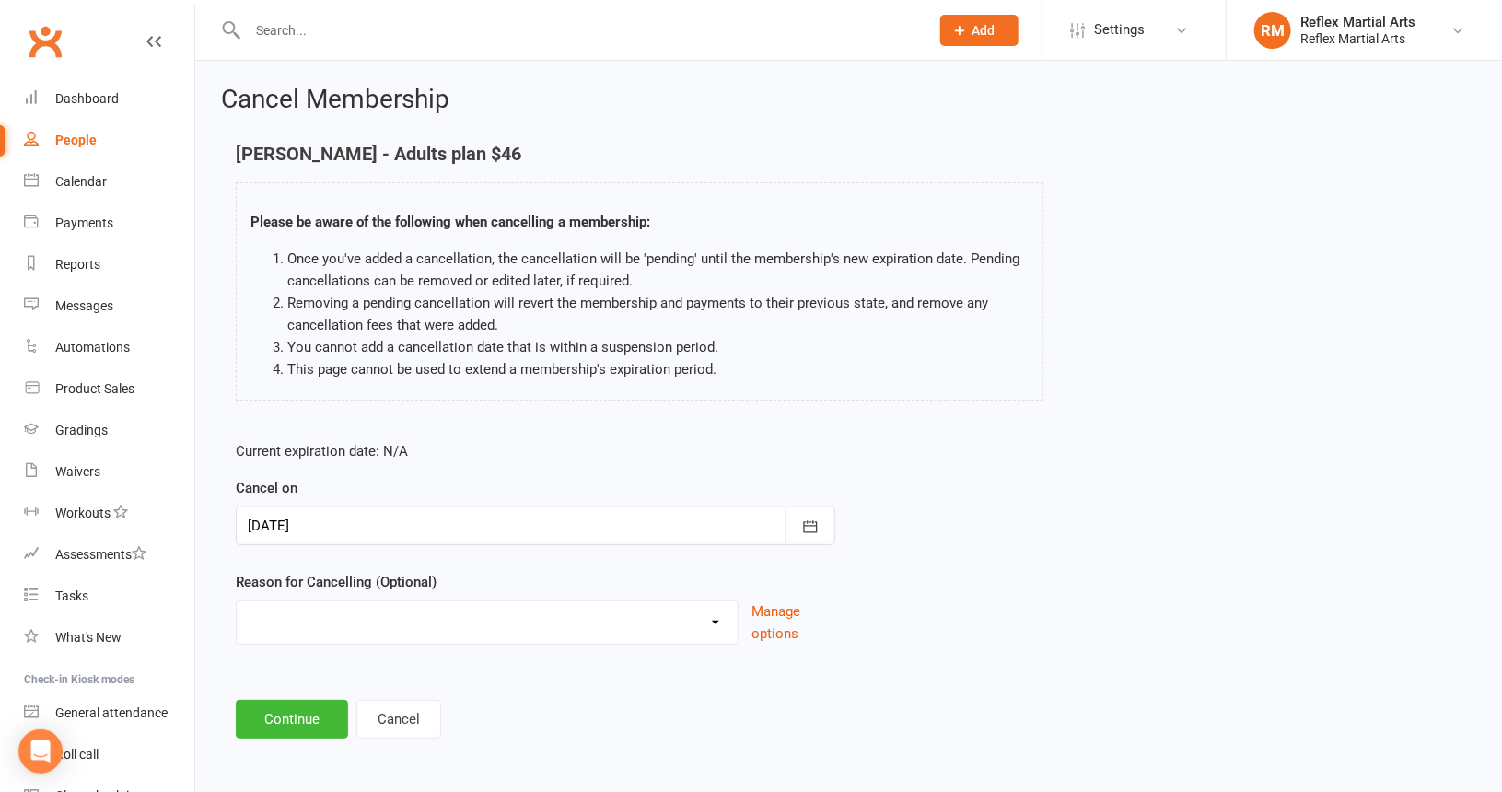
click at [381, 612] on select "Failed payments Holiday Injury Moving Away working overseas work reasons Other …" at bounding box center [487, 619] width 501 height 37
select select "5"
click at [237, 601] on select "Failed payments Holiday Injury Moving Away working overseas work reasons Other …" at bounding box center [487, 619] width 501 height 37
click at [289, 710] on button "Continue" at bounding box center [292, 719] width 112 height 39
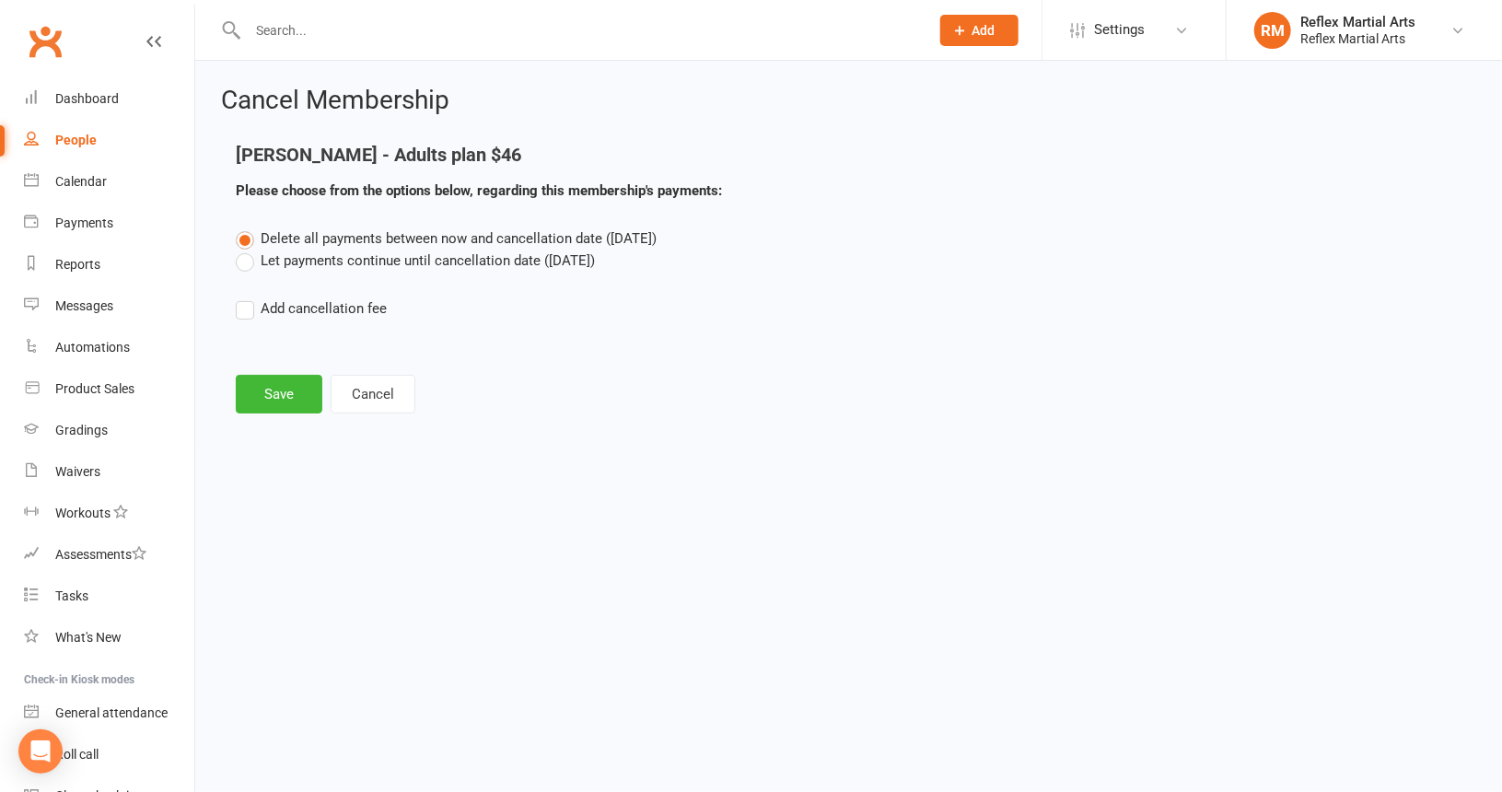
scroll to position [0, 0]
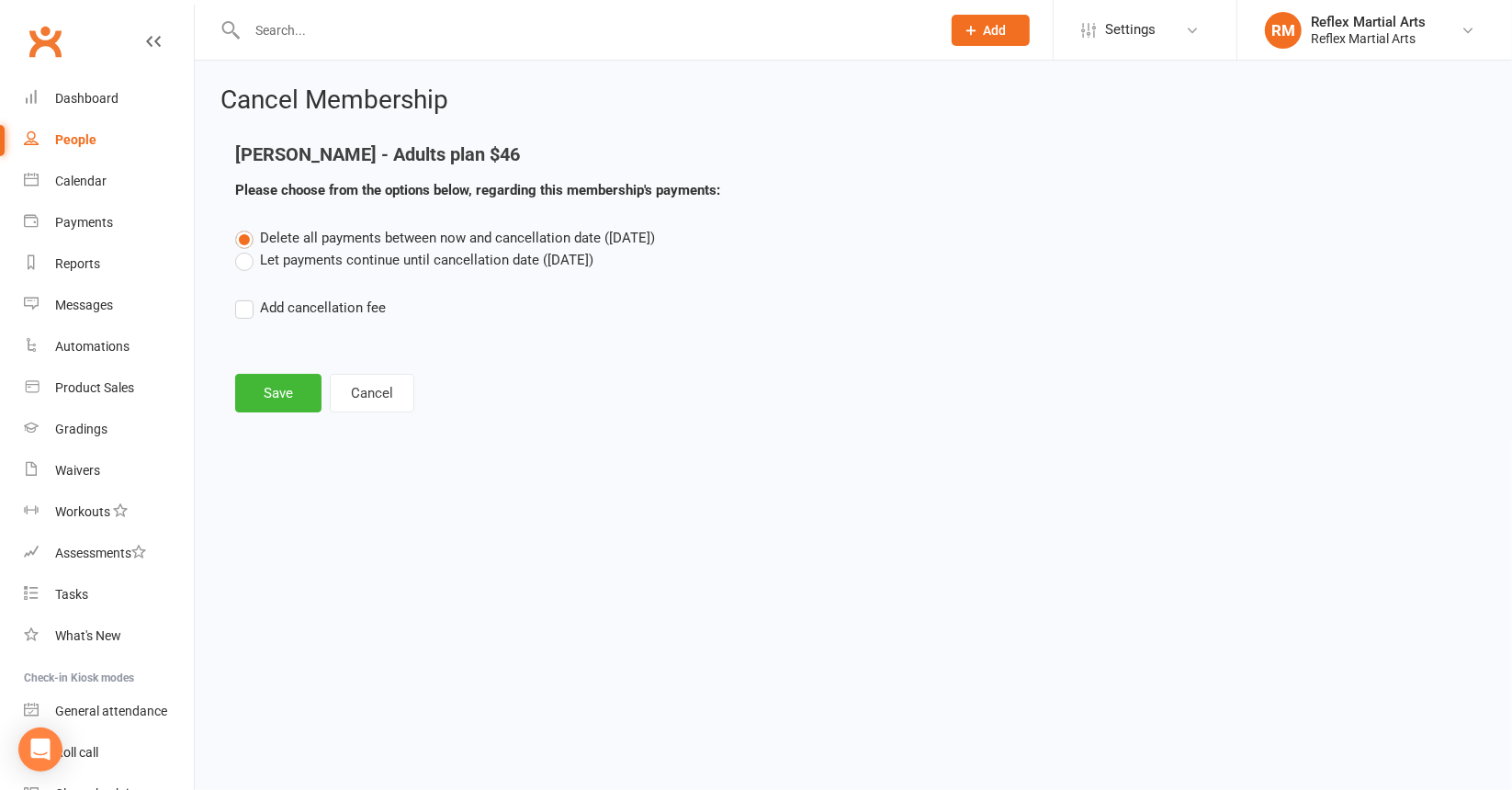
click at [241, 261] on label "Let payments continue until cancellation date (Aug 18, 2025)" at bounding box center [414, 260] width 358 height 22
click at [241, 249] on input "Let payments continue until cancellation date (Aug 18, 2025)" at bounding box center [241, 249] width 12 height 0
click at [273, 398] on button "Save" at bounding box center [278, 393] width 87 height 39
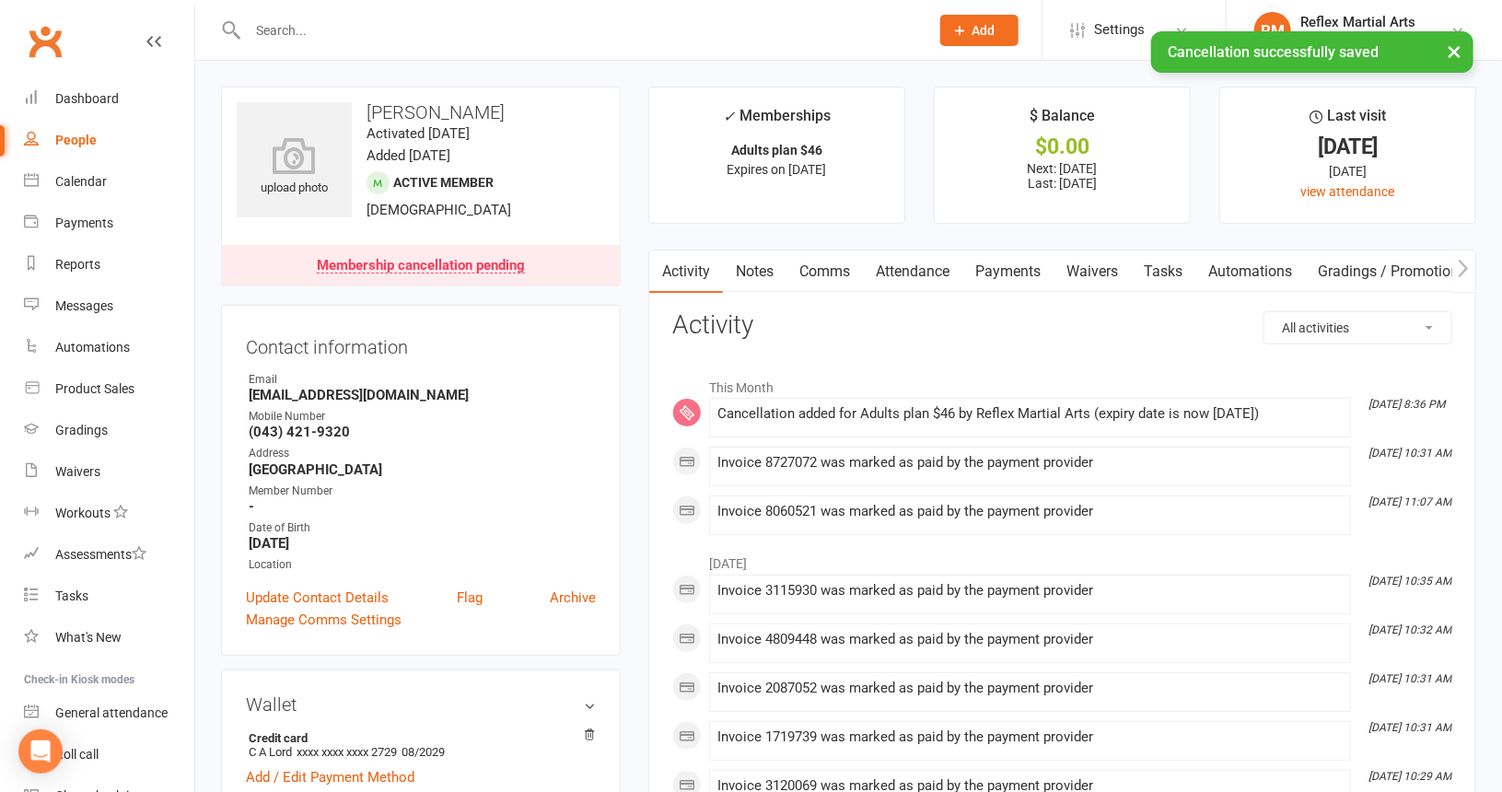
click at [1007, 268] on link "Payments" at bounding box center [1007, 272] width 91 height 42
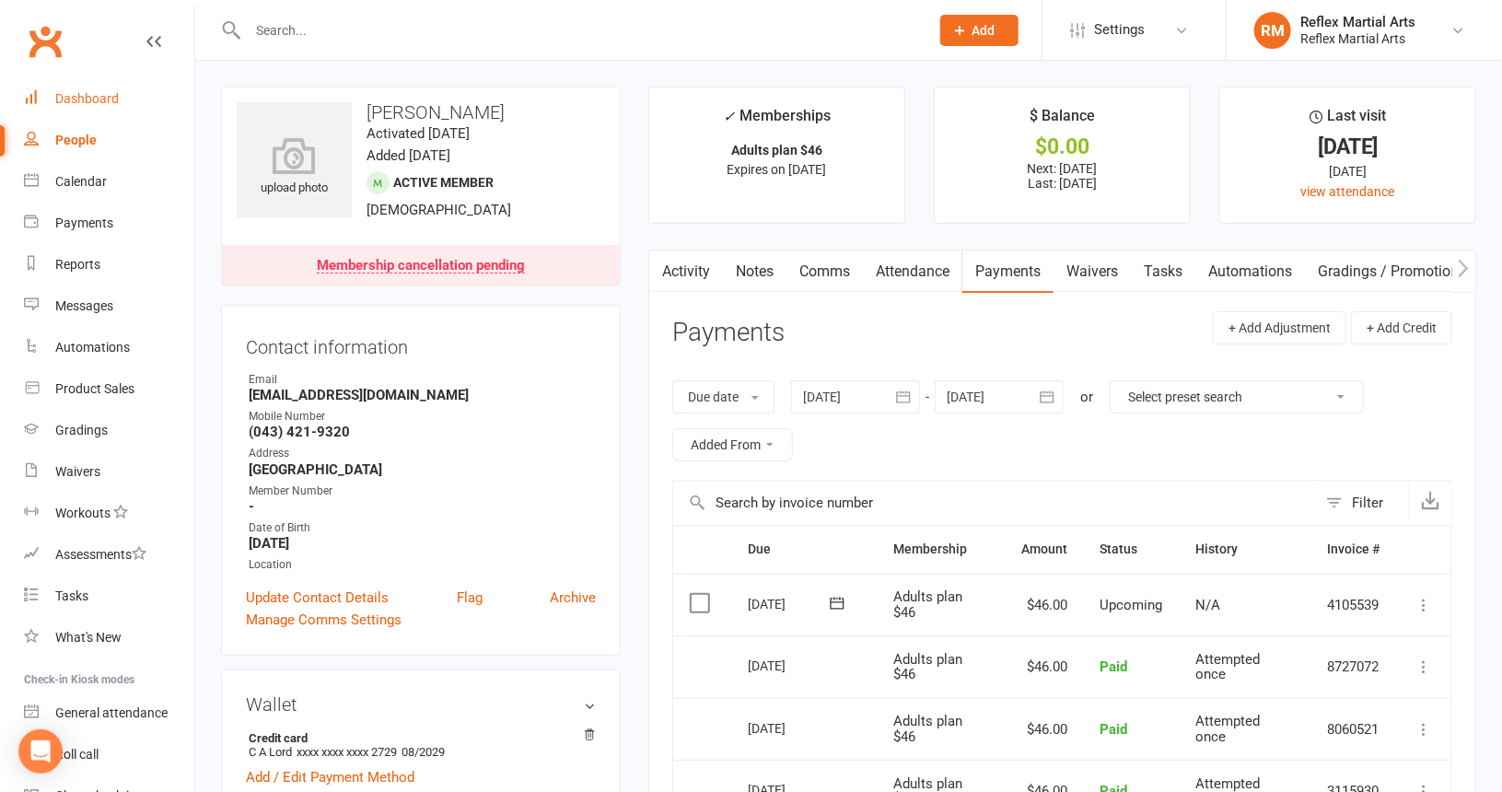
click at [70, 99] on div "Dashboard" at bounding box center [87, 98] width 64 height 15
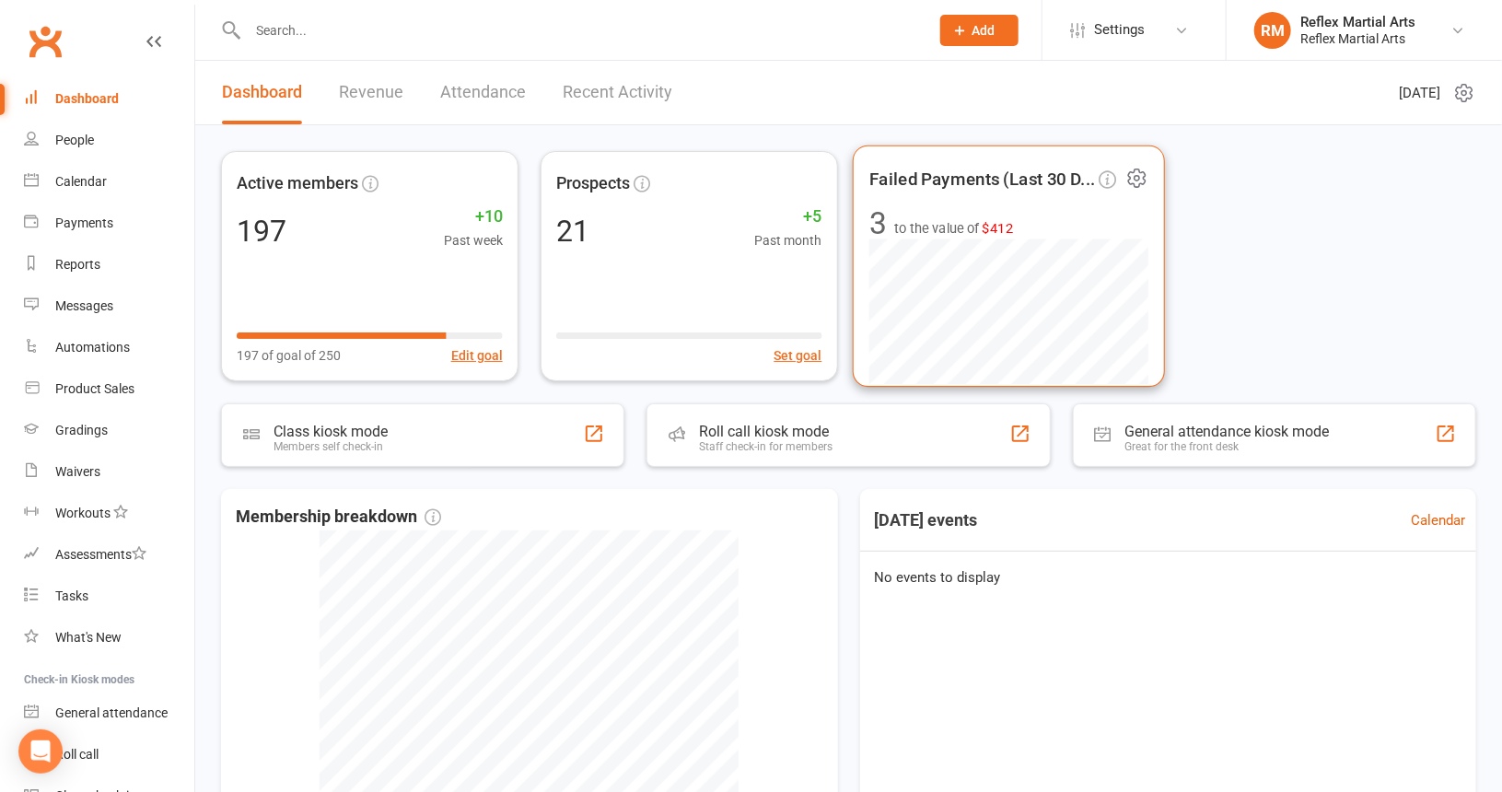
click at [993, 229] on span "$412" at bounding box center [997, 228] width 31 height 16
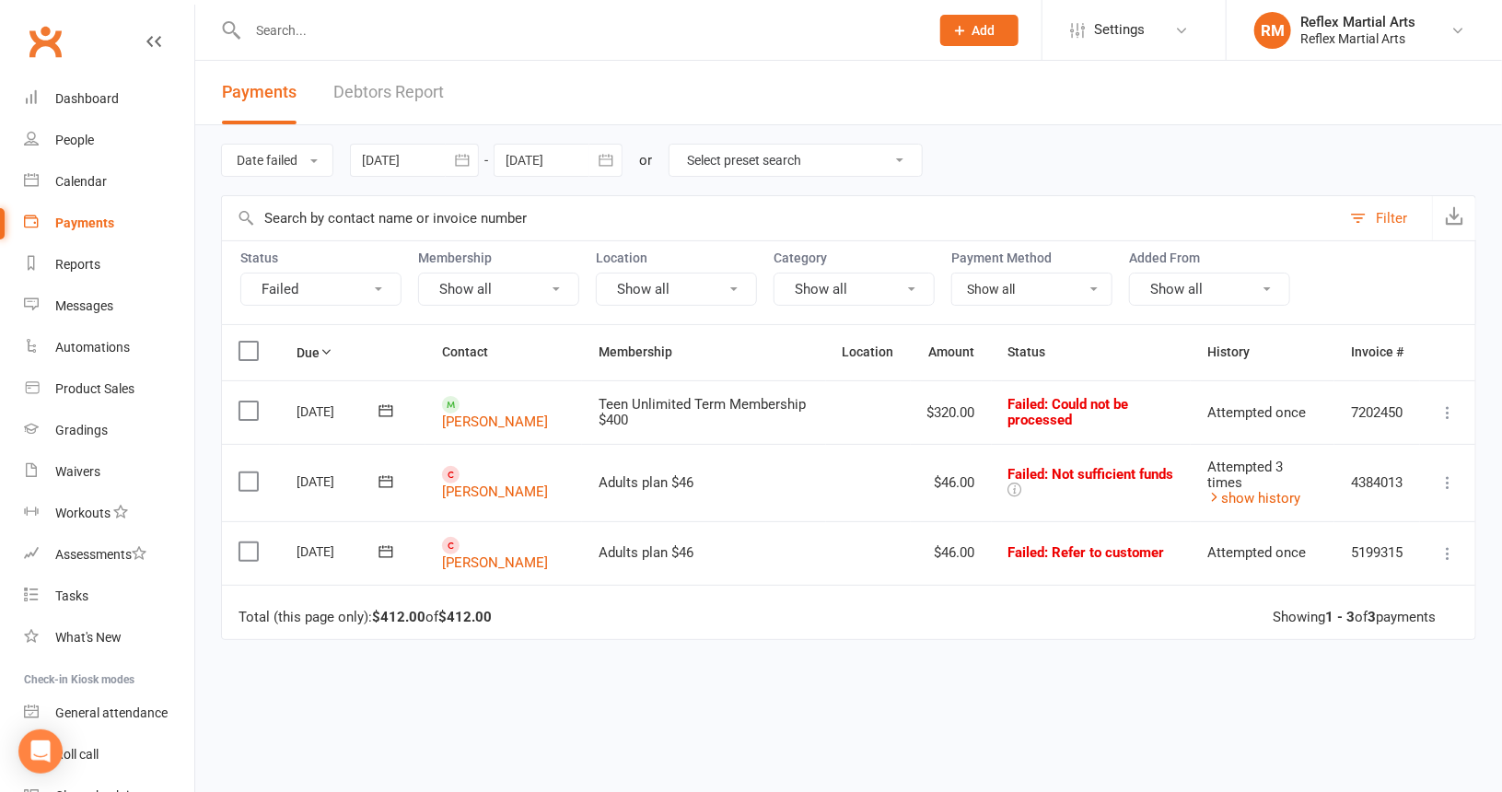
click at [352, 97] on link "Debtors Report" at bounding box center [388, 93] width 111 height 64
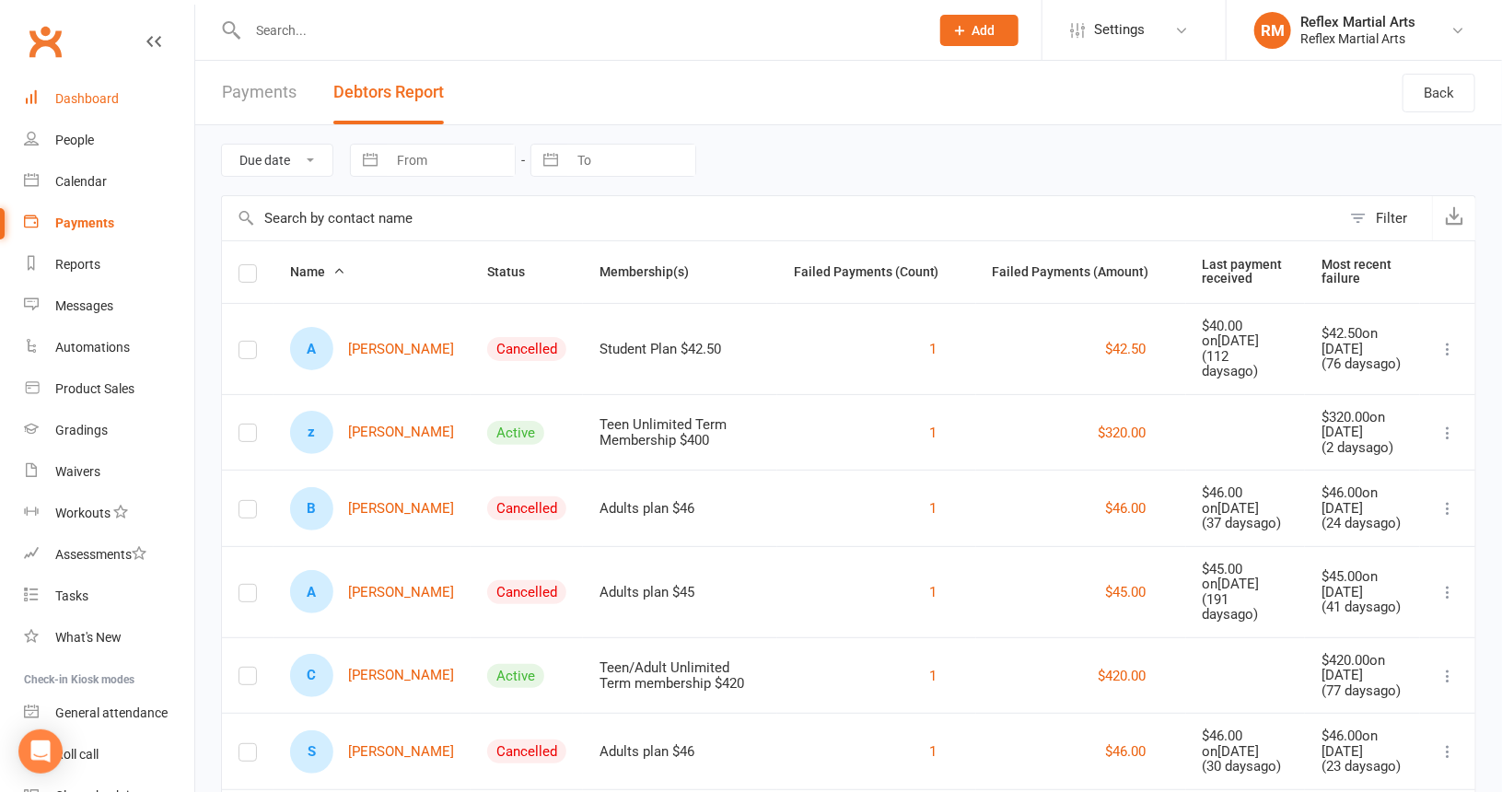
click at [71, 94] on div "Dashboard" at bounding box center [87, 98] width 64 height 15
